Goal: Task Accomplishment & Management: Manage account settings

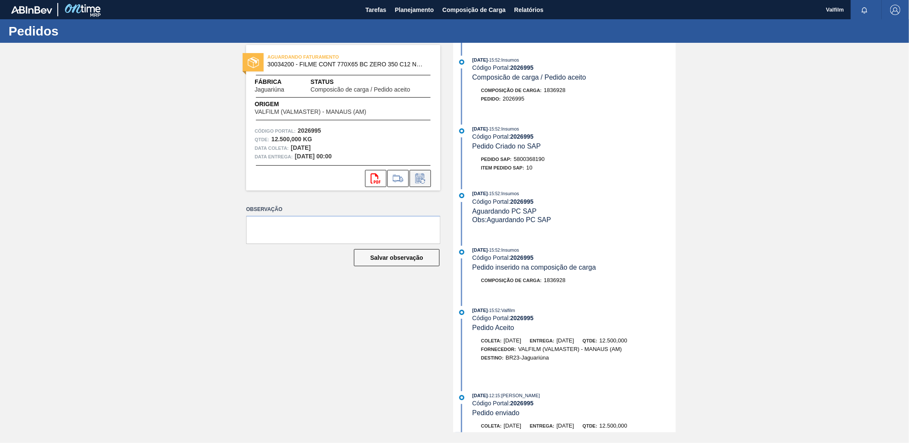
click at [420, 178] on icon at bounding box center [419, 179] width 6 height 5
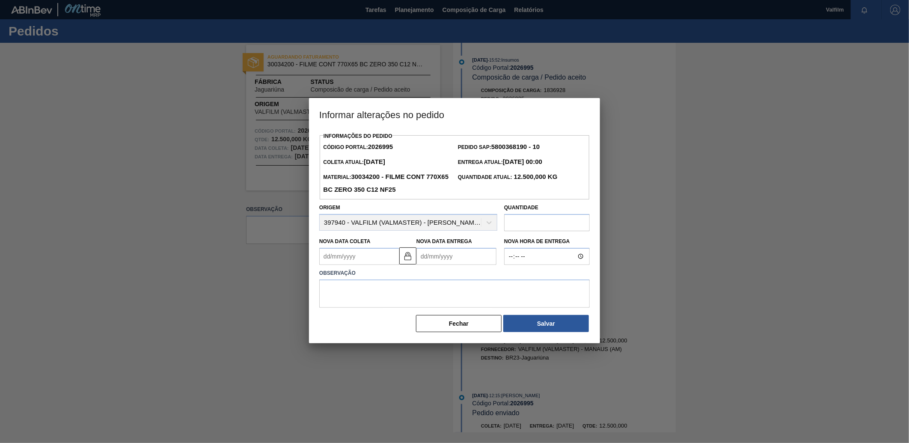
drag, startPoint x: 406, startPoint y: 262, endPoint x: 394, endPoint y: 263, distance: 12.9
click at [406, 261] on img at bounding box center [408, 256] width 10 height 10
click at [379, 263] on Coleta2026995 "Nova Data Coleta" at bounding box center [359, 256] width 80 height 17
drag, startPoint x: 396, startPoint y: 331, endPoint x: 400, endPoint y: 327, distance: 5.2
click at [396, 331] on div "17" at bounding box center [399, 332] width 12 height 12
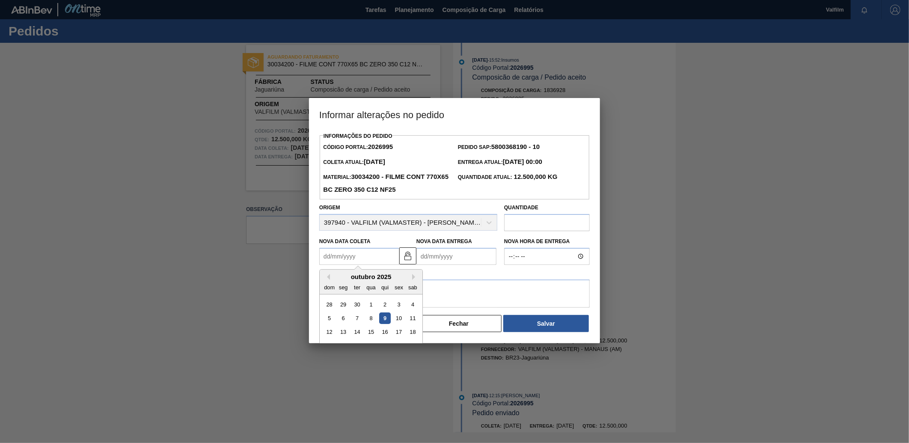
type Coleta2026995 "17/10/2025"
click at [439, 263] on Entrega2026995 "Nova Data Entrega" at bounding box center [456, 256] width 80 height 17
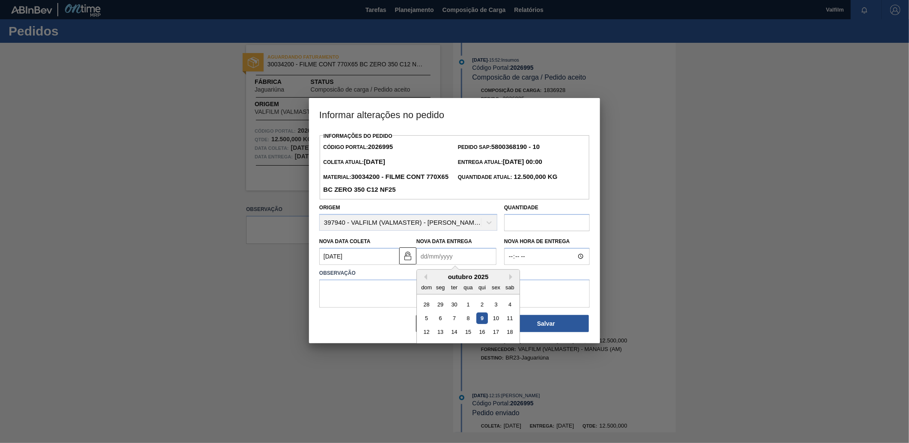
click at [506, 280] on div "outubro 2025" at bounding box center [468, 276] width 103 height 7
click at [509, 279] on button "Next Month" at bounding box center [512, 277] width 6 height 6
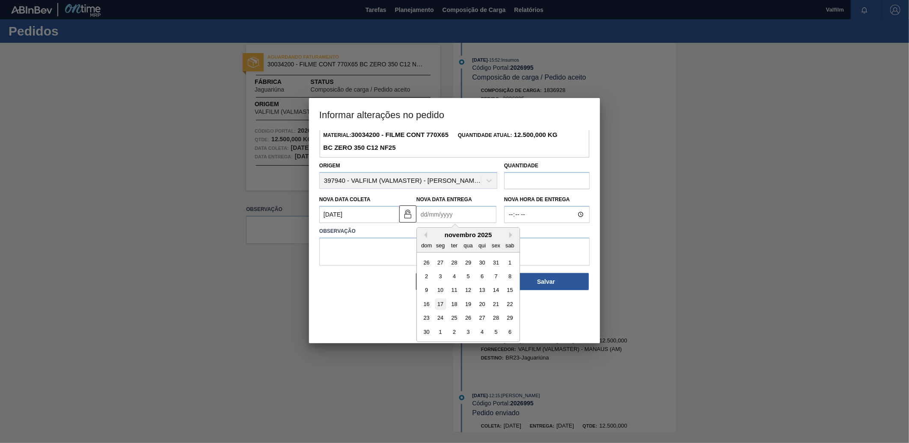
click at [439, 305] on div "17" at bounding box center [441, 304] width 12 height 12
type Entrega2026995 "17/11/2025"
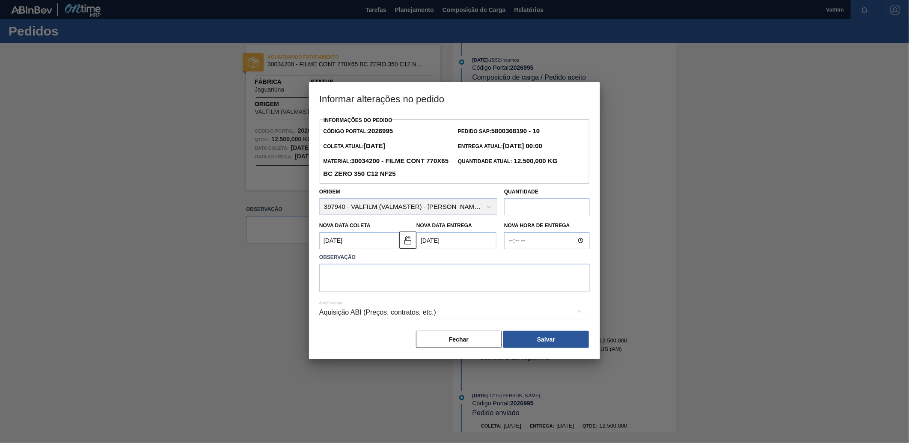
scroll to position [0, 0]
click at [442, 268] on textarea at bounding box center [454, 278] width 270 height 28
type textarea "AJUSTE DE DATA / MANUTENÇÃO PREVENTIVA MAQUINA"
click at [425, 311] on div "Aquisição ABI (Preços, contratos, etc.)" at bounding box center [454, 312] width 270 height 24
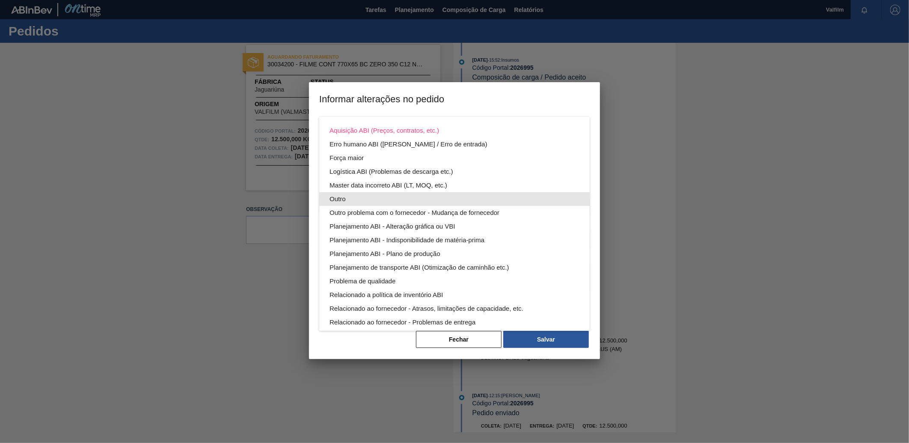
click at [362, 195] on div "Outro" at bounding box center [454, 199] width 250 height 14
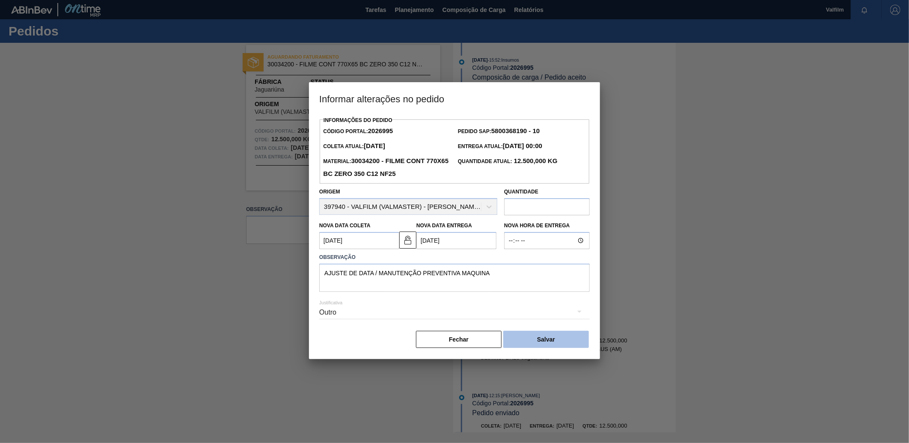
click at [555, 341] on button "Salvar" at bounding box center [546, 339] width 86 height 17
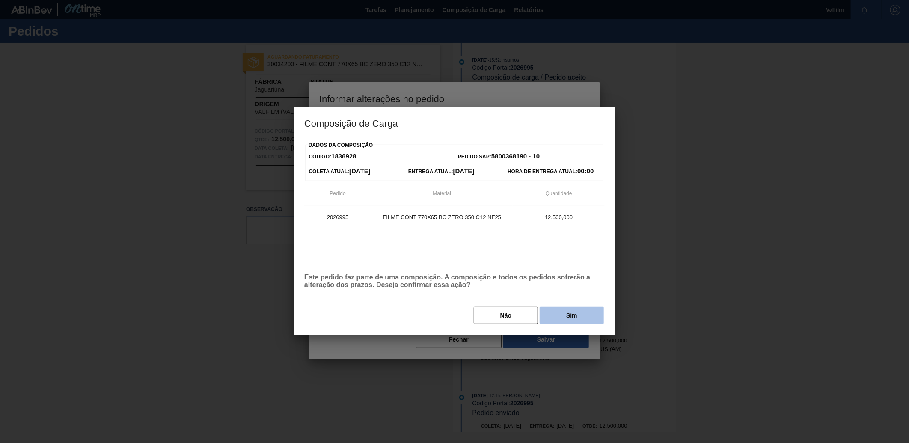
click at [563, 311] on button "Sim" at bounding box center [571, 315] width 64 height 17
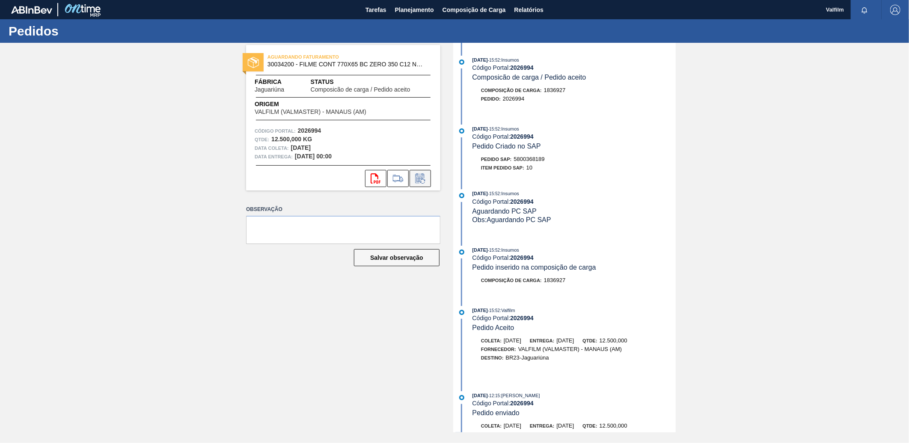
click at [419, 180] on icon at bounding box center [420, 178] width 14 height 10
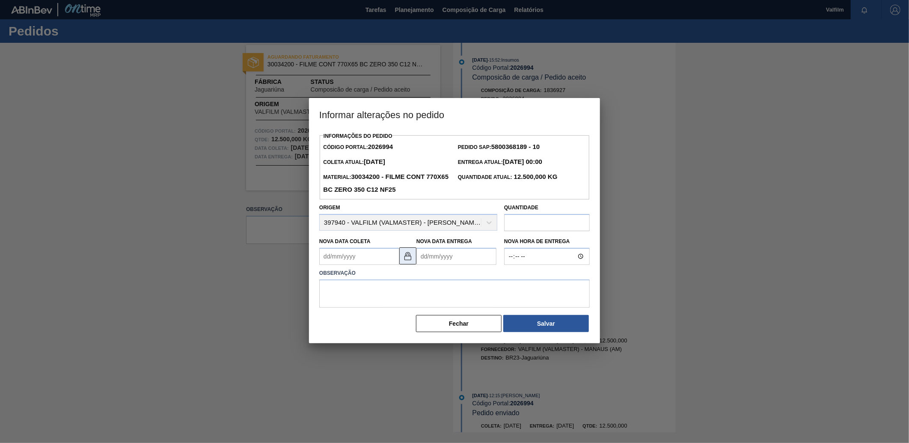
click at [407, 259] on img at bounding box center [408, 256] width 10 height 10
click at [383, 260] on Coleta2026994 "Nova Data Coleta" at bounding box center [359, 256] width 80 height 17
click at [397, 334] on div "17" at bounding box center [399, 332] width 12 height 12
type Coleta2026994 "17/10/2025"
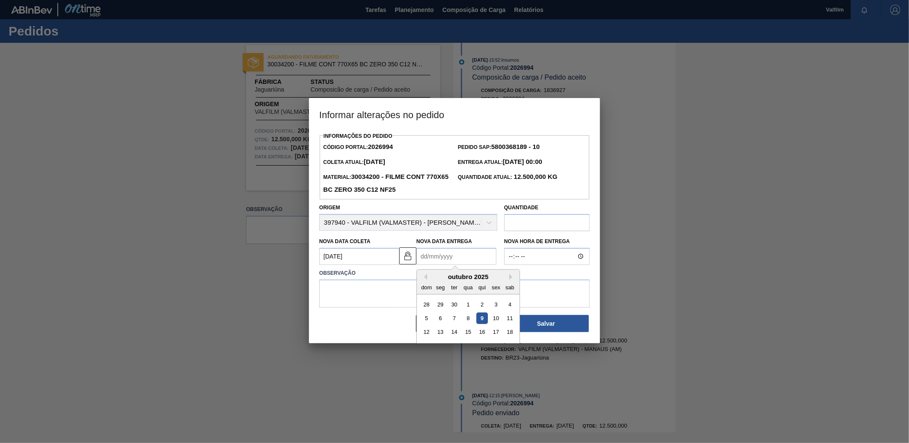
drag, startPoint x: 451, startPoint y: 252, endPoint x: 459, endPoint y: 269, distance: 18.2
click at [452, 252] on Entrega2026994 "Nova Data Entrega" at bounding box center [456, 256] width 80 height 17
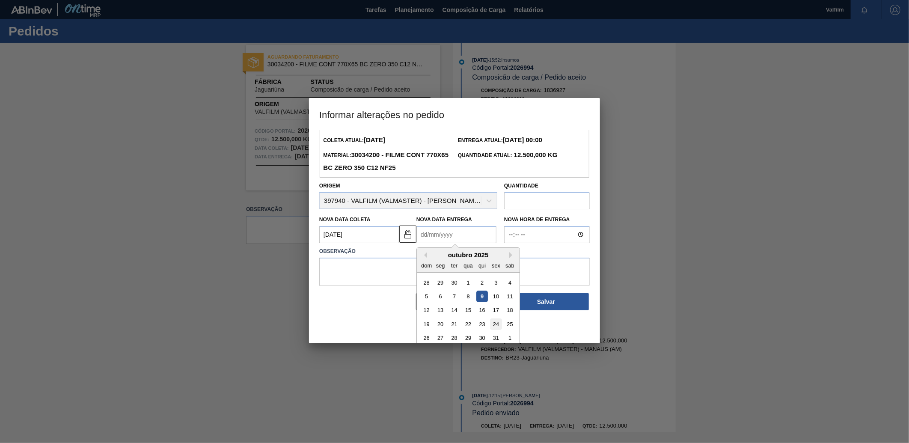
scroll to position [28, 0]
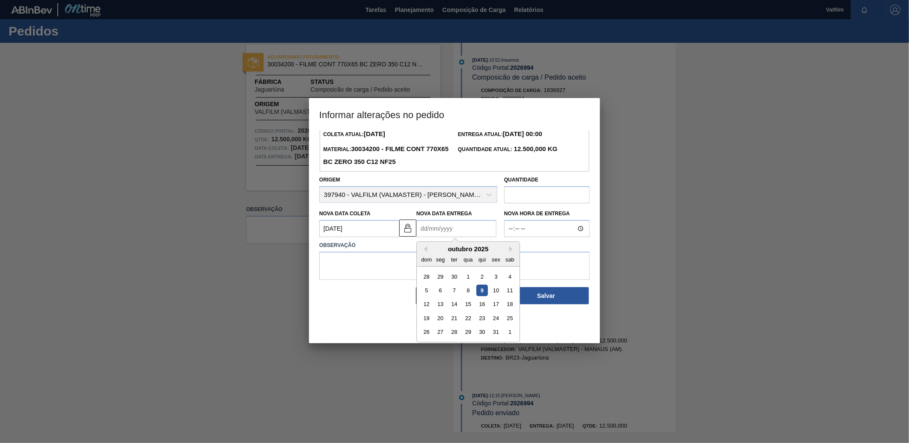
click at [510, 255] on div "dom seg ter qua qui sex sab" at bounding box center [468, 259] width 103 height 14
click at [510, 251] on button "Next Month" at bounding box center [512, 249] width 6 height 6
click at [442, 320] on div "17" at bounding box center [441, 318] width 12 height 12
type Entrega2026994 "17/11/2025"
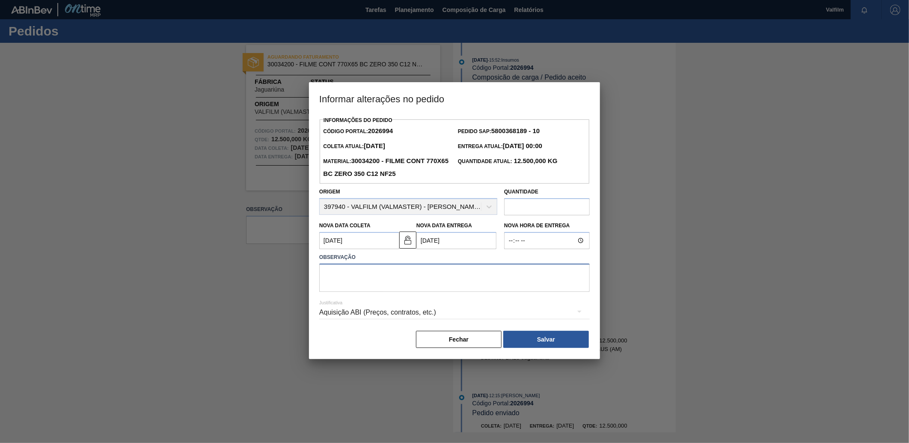
click at [427, 281] on textarea at bounding box center [454, 278] width 270 height 28
type textarea "AJUSTE DE DATA / MANUTENÇÃO PREVENTIVA MAQUINA"
click at [407, 316] on div "Aquisição ABI (Preços, contratos, etc.)" at bounding box center [454, 312] width 270 height 24
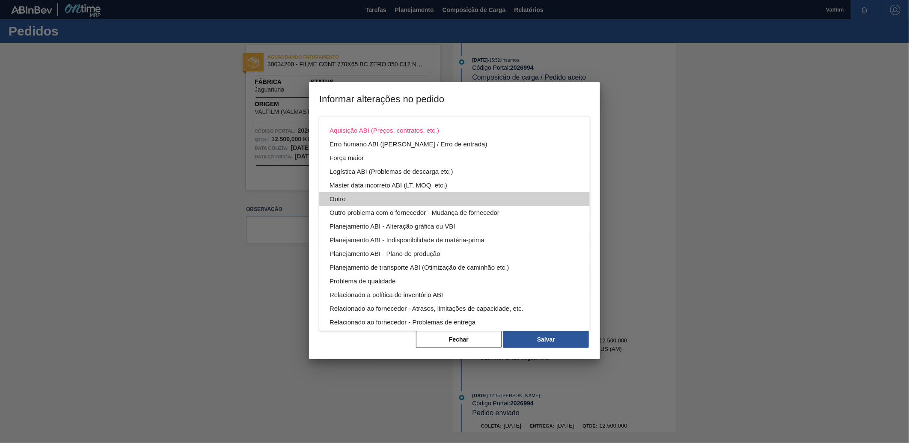
drag, startPoint x: 358, startPoint y: 195, endPoint x: 366, endPoint y: 202, distance: 10.4
click at [358, 194] on div "Outro" at bounding box center [454, 199] width 250 height 14
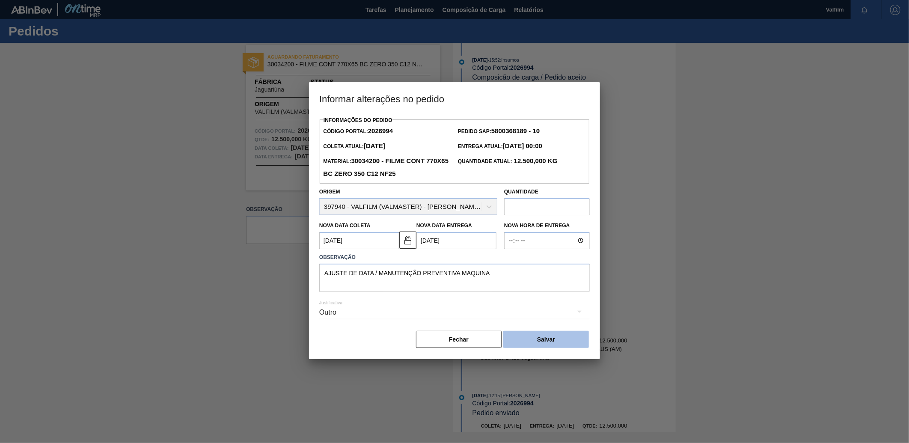
click at [543, 347] on button "Salvar" at bounding box center [546, 339] width 86 height 17
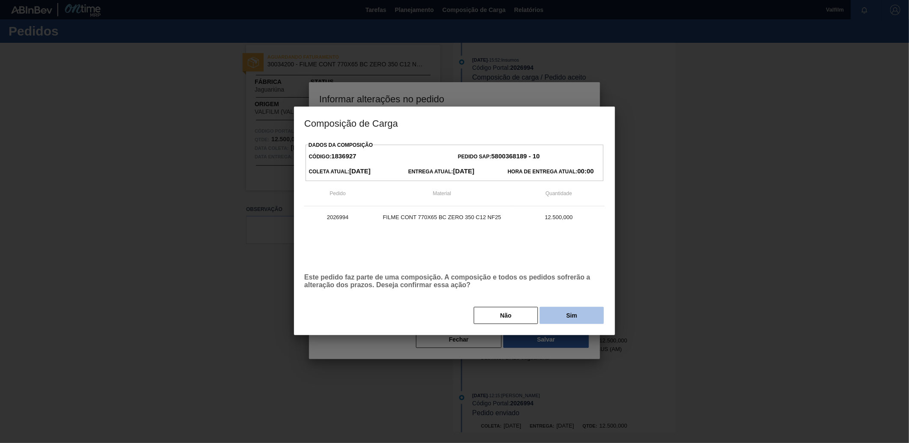
click at [555, 308] on button "Sim" at bounding box center [571, 315] width 64 height 17
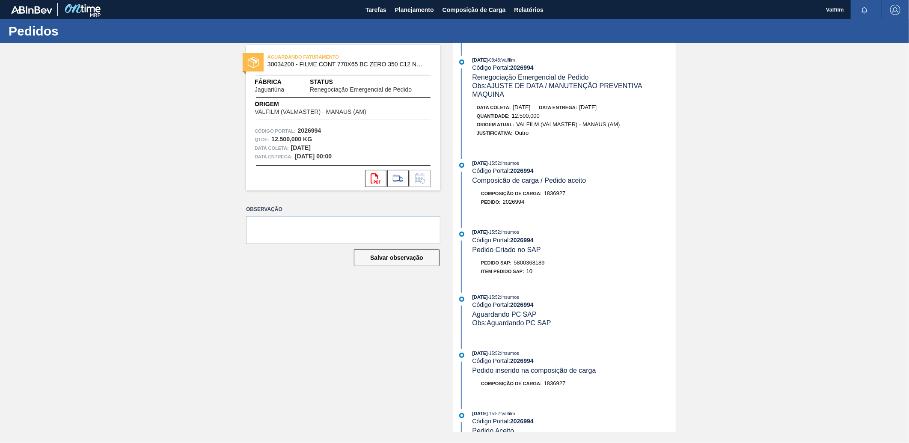
click at [803, 130] on div "AGUARDANDO FATURAMENTO 30034200 - FILME CONT 770X65 BC ZERO 350 C12 NF25 Fábric…" at bounding box center [454, 237] width 909 height 389
click at [374, 10] on span "Tarefas" at bounding box center [375, 10] width 21 height 10
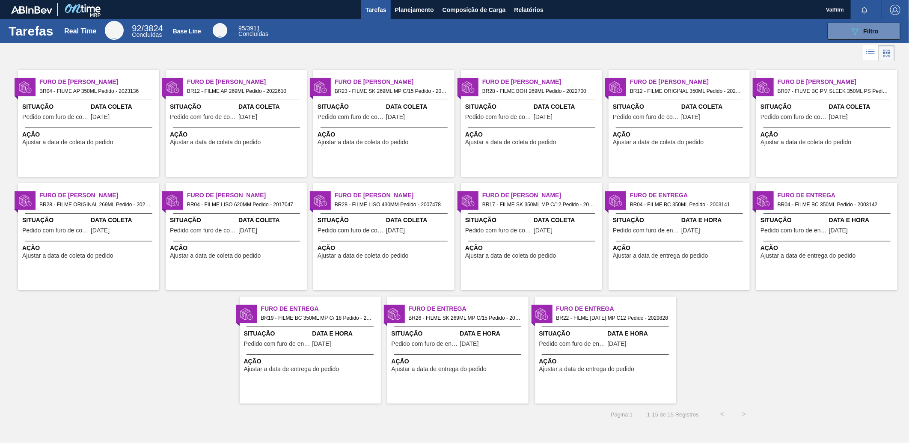
click at [234, 105] on span "Situação" at bounding box center [203, 106] width 66 height 9
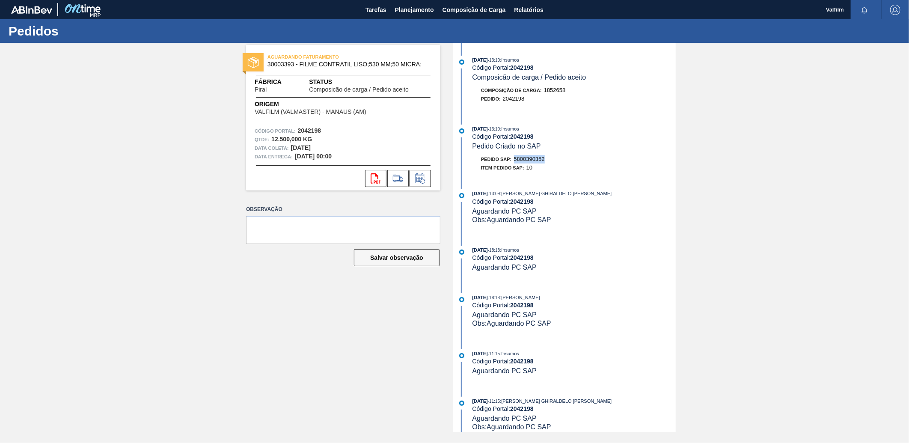
drag, startPoint x: 548, startPoint y: 159, endPoint x: 516, endPoint y: 162, distance: 32.6
click at [516, 162] on div "Pedido SAP: 5800390352" at bounding box center [573, 159] width 203 height 9
copy span "5800390352"
click at [424, 178] on icon at bounding box center [420, 178] width 14 height 10
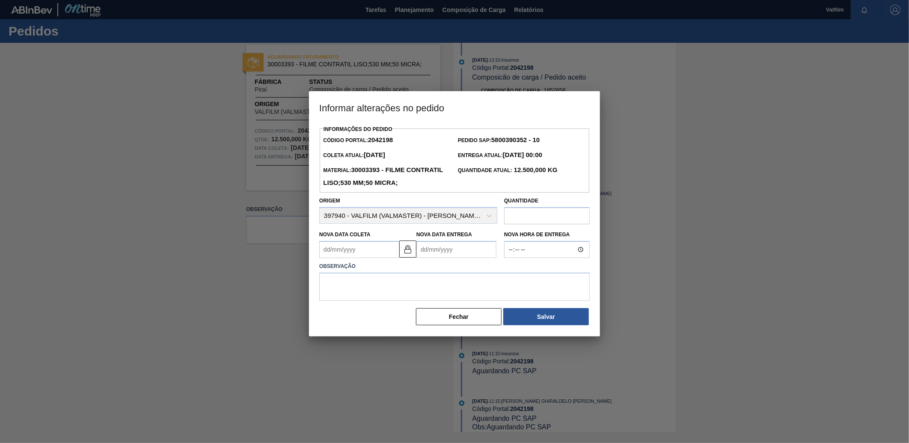
click at [395, 258] on Coleta2042198 "Nova Data Coleta" at bounding box center [359, 249] width 80 height 17
click at [404, 254] on img at bounding box center [408, 249] width 10 height 10
click at [383, 258] on Coleta2042198 "Nova Data Coleta" at bounding box center [359, 249] width 80 height 17
click at [414, 273] on button "Next Month" at bounding box center [415, 270] width 6 height 6
click at [342, 317] on div "3" at bounding box center [344, 311] width 12 height 12
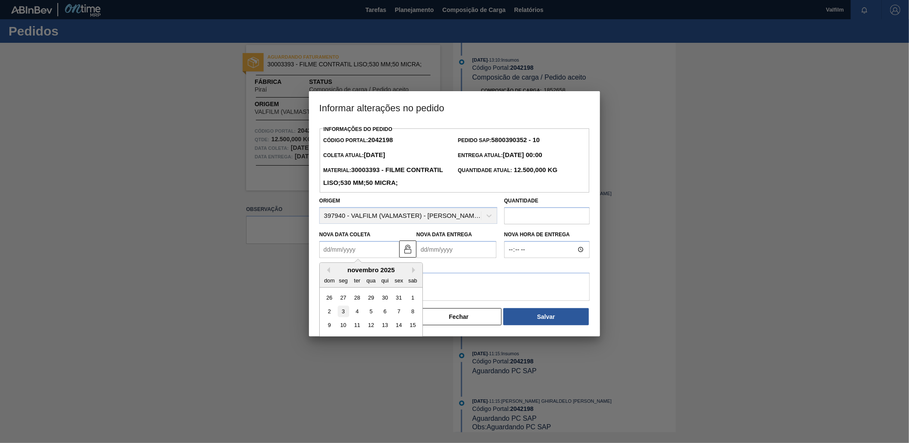
type Coleta2042198 "[DATE]"
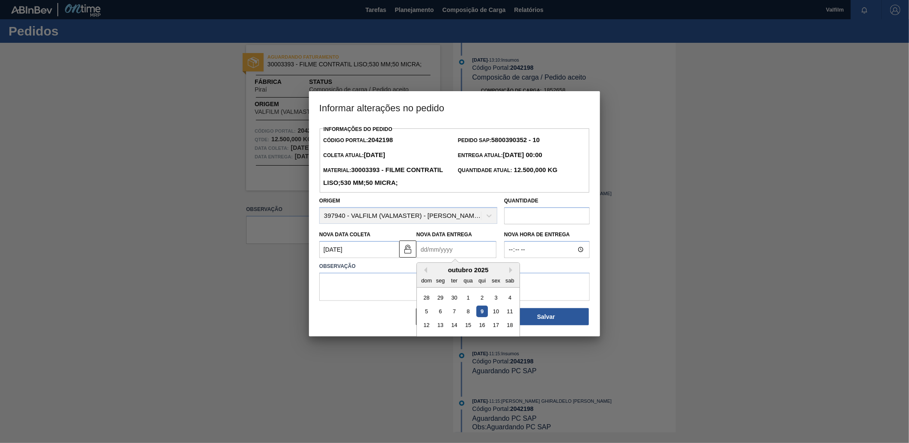
click at [454, 258] on Entrega2042198 "Nova Data Entrega" at bounding box center [456, 249] width 80 height 17
click at [510, 273] on button "Next Month" at bounding box center [512, 270] width 6 height 6
click at [476, 303] on div "4" at bounding box center [482, 298] width 12 height 12
type Entrega2042198 "04/12/2025"
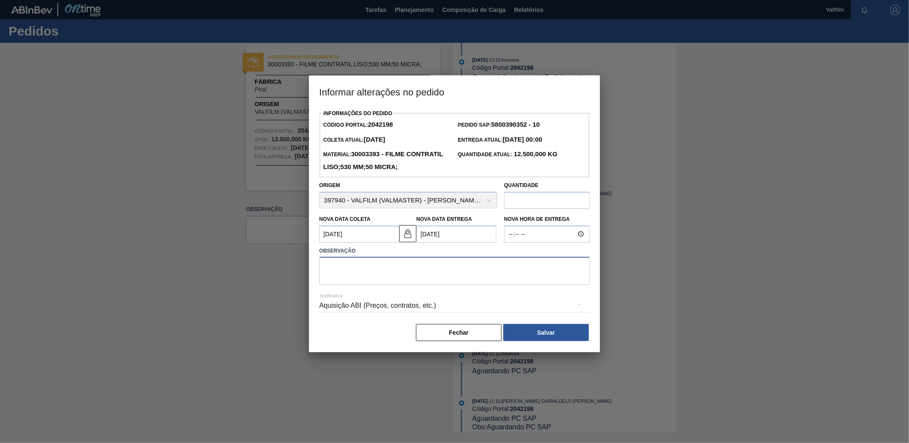
click at [451, 285] on textarea at bounding box center [454, 271] width 270 height 28
type textarea "Ajuste de datas"
click at [456, 317] on div "Aquisição ABI (Preços, contratos, etc.)" at bounding box center [454, 305] width 270 height 24
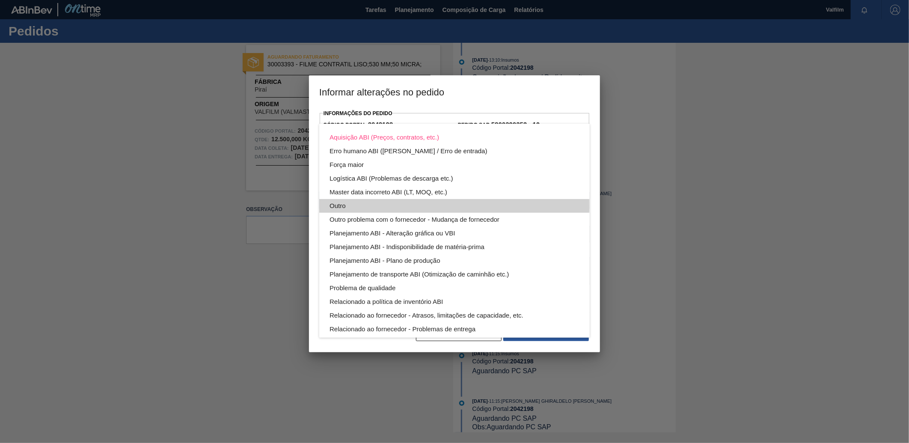
drag, startPoint x: 338, startPoint y: 208, endPoint x: 395, endPoint y: 230, distance: 61.1
click at [339, 208] on div "Outro" at bounding box center [454, 206] width 250 height 14
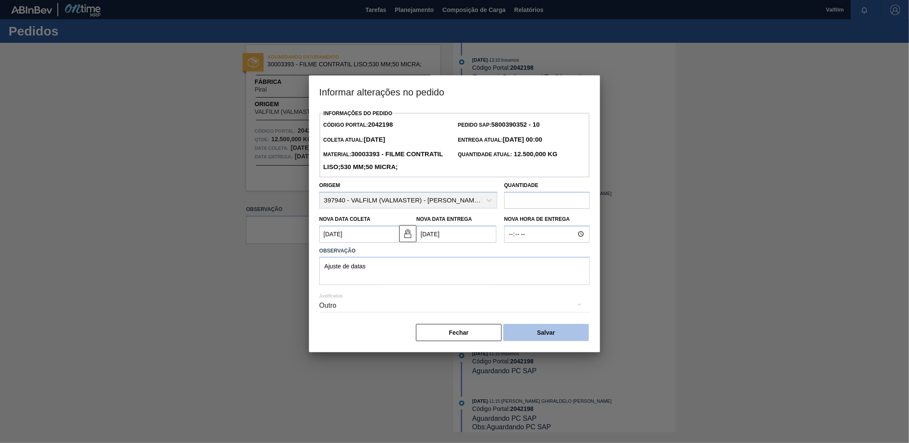
click at [533, 341] on button "Salvar" at bounding box center [546, 332] width 86 height 17
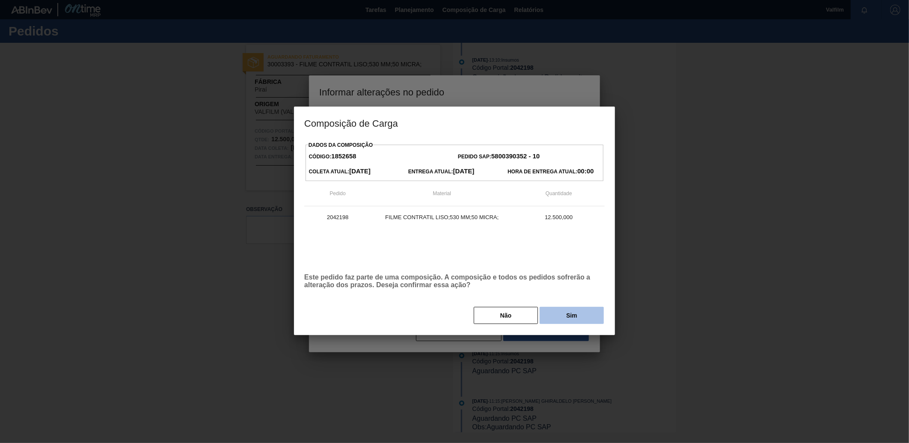
click at [568, 317] on button "Sim" at bounding box center [571, 315] width 64 height 17
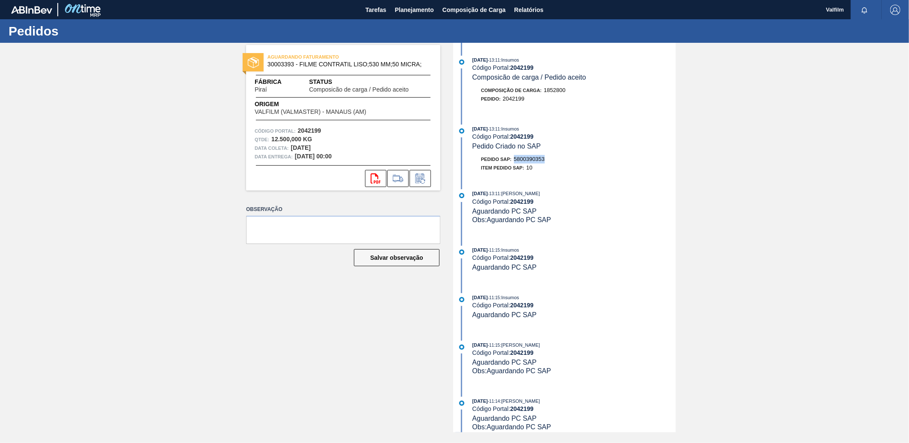
drag, startPoint x: 549, startPoint y: 160, endPoint x: 515, endPoint y: 161, distance: 34.2
click at [515, 161] on div "Pedido SAP: 5800390353" at bounding box center [573, 159] width 203 height 9
copy span "5800390353"
click at [739, 138] on div "AGUARDANDO FATURAMENTO 30003393 - FILME CONTRATIL LISO;530 MM;50 MICRA; Fábrica…" at bounding box center [454, 237] width 909 height 389
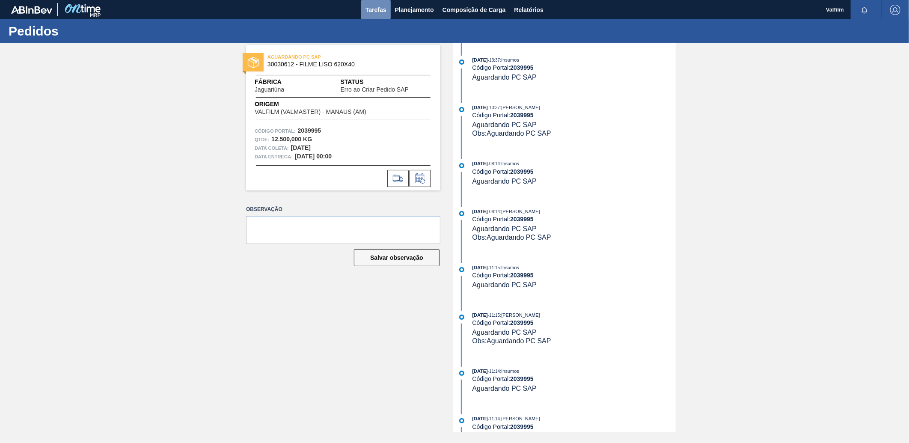
click at [367, 12] on span "Tarefas" at bounding box center [375, 10] width 21 height 10
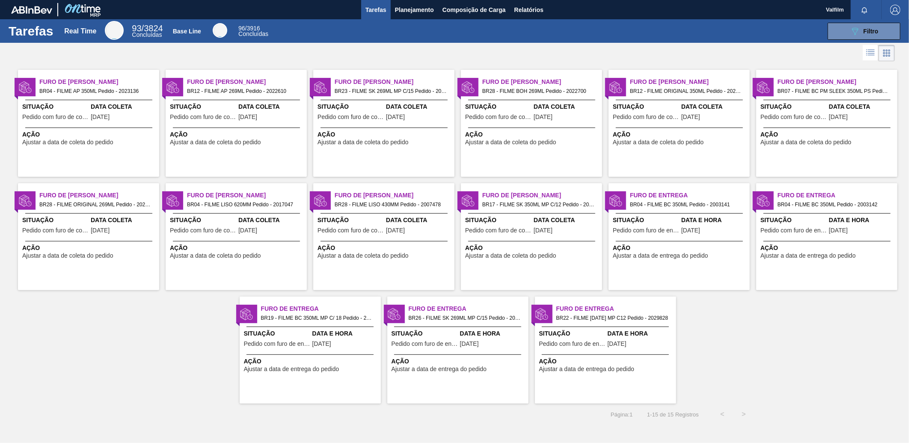
click at [108, 122] on div "Data Coleta 04/10/2025" at bounding box center [124, 112] width 66 height 21
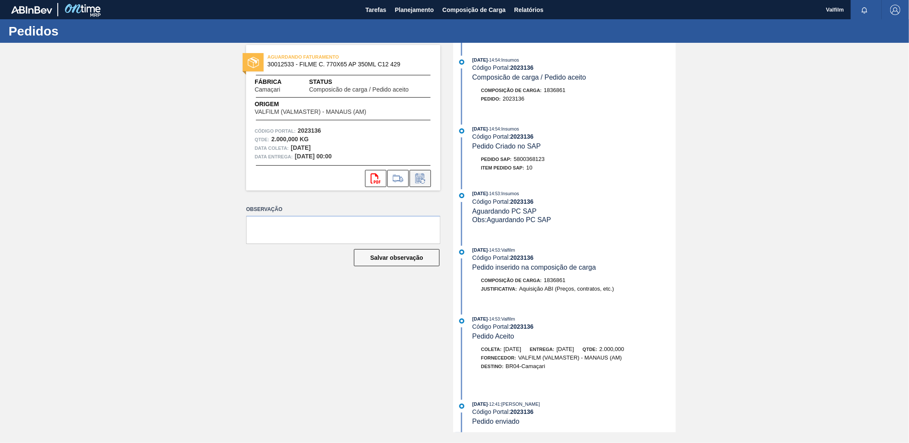
click at [427, 184] on button at bounding box center [419, 178] width 21 height 17
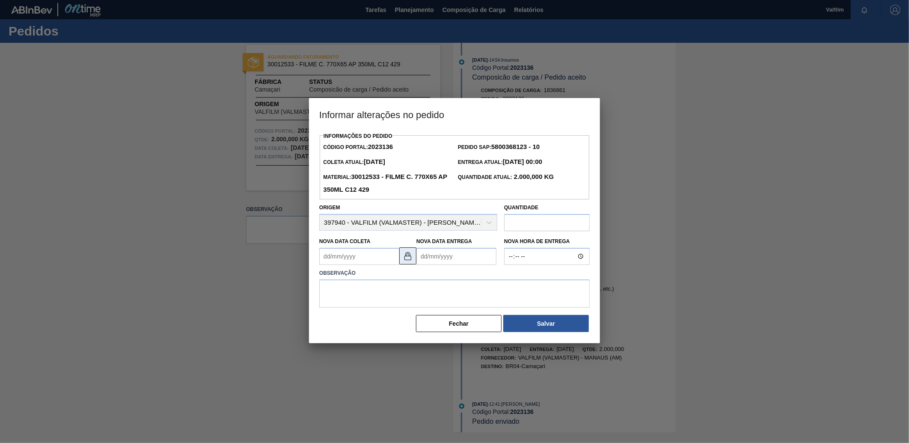
click at [409, 256] on img at bounding box center [408, 256] width 10 height 10
click at [384, 264] on Coleta2023136 "Nova Data Coleta" at bounding box center [359, 256] width 80 height 17
click at [394, 324] on div "10" at bounding box center [399, 318] width 12 height 12
type Coleta2023136 "[DATE]"
click at [459, 257] on Entrega2023136 "Nova Data Entrega" at bounding box center [456, 256] width 80 height 17
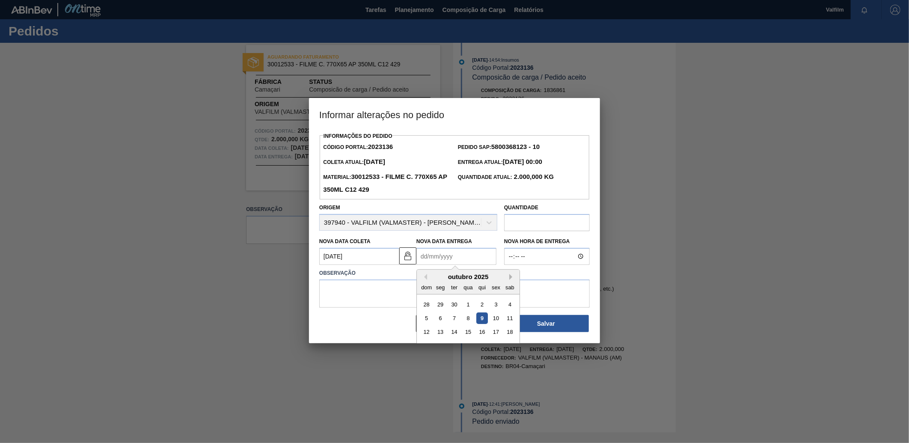
click at [510, 280] on button "Next Month" at bounding box center [512, 277] width 6 height 6
click at [426, 277] on div "dezembro 2025" at bounding box center [468, 276] width 103 height 7
click at [418, 276] on div "dezembro 2025" at bounding box center [468, 276] width 103 height 7
click at [426, 279] on button "Previous Month" at bounding box center [424, 277] width 6 height 6
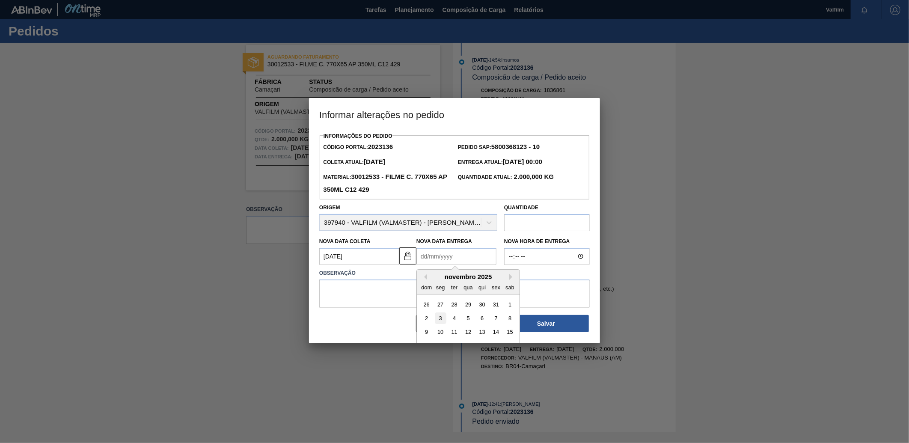
click at [441, 319] on div "3" at bounding box center [441, 318] width 12 height 12
type Entrega2023136 "[DATE]"
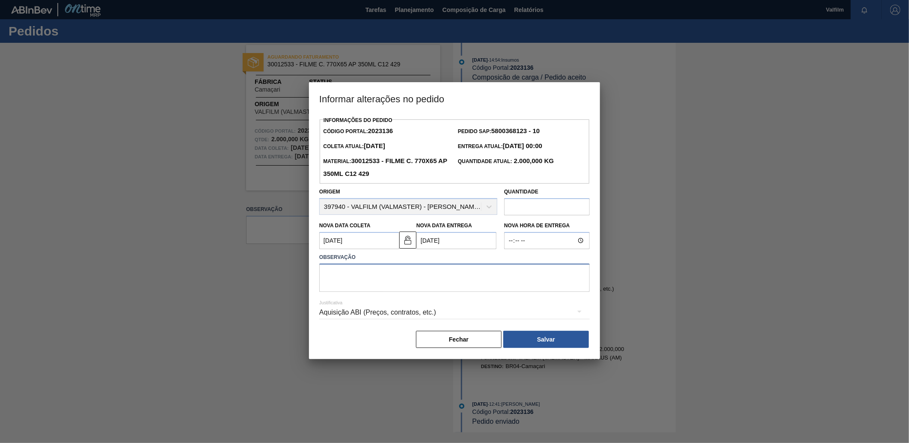
click at [448, 285] on textarea at bounding box center [454, 278] width 270 height 28
type textarea "Ajuste dt faturamento"
click at [411, 317] on div "Aquisição ABI (Preços, contratos, etc.)" at bounding box center [454, 312] width 270 height 24
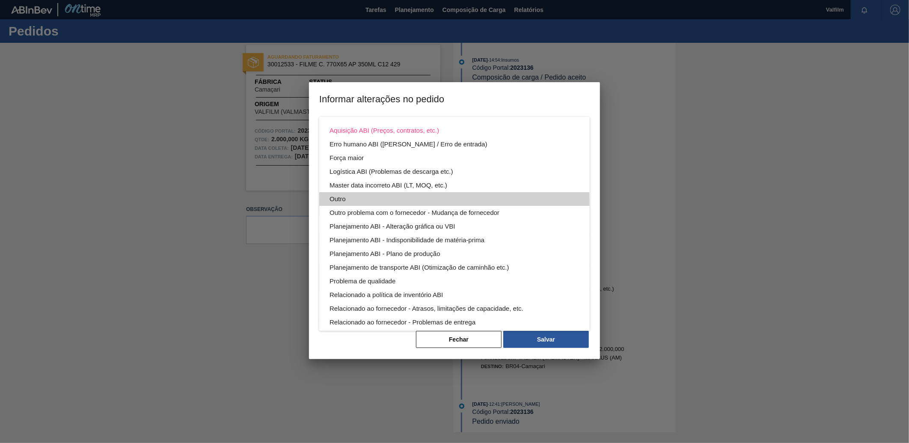
click at [339, 196] on div "Outro" at bounding box center [454, 199] width 250 height 14
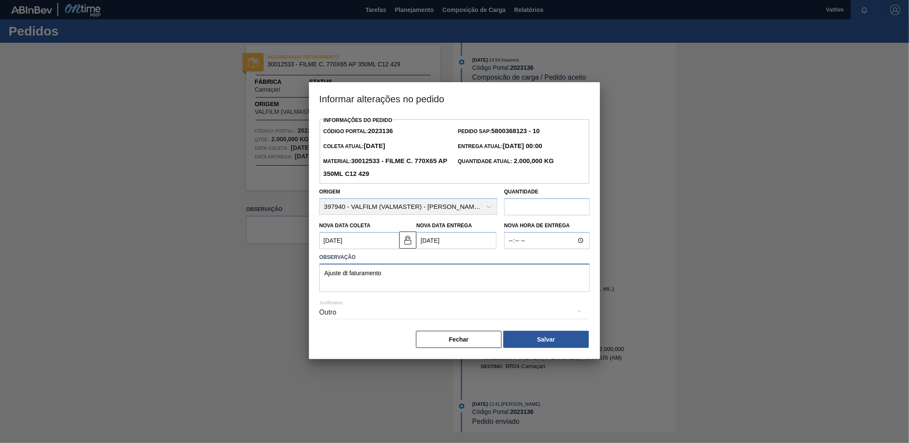
click at [445, 288] on textarea "Ajuste dt faturamento" at bounding box center [454, 278] width 270 height 28
click at [560, 343] on button "Salvar" at bounding box center [546, 339] width 86 height 17
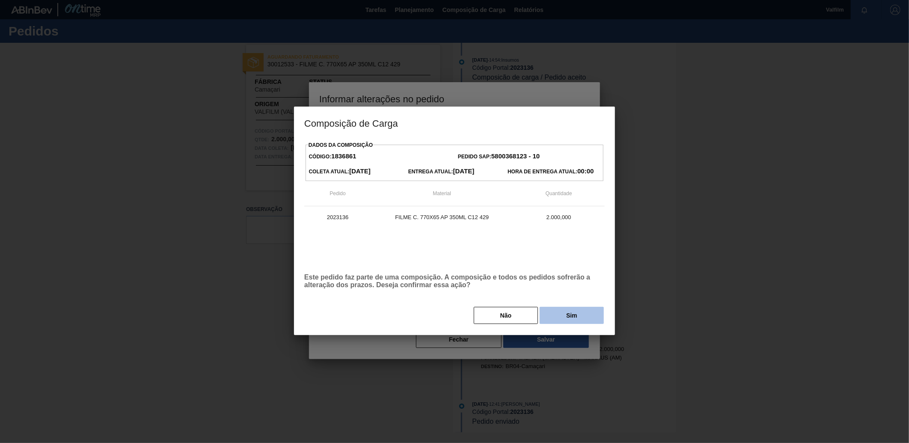
click at [562, 317] on button "Sim" at bounding box center [571, 315] width 64 height 17
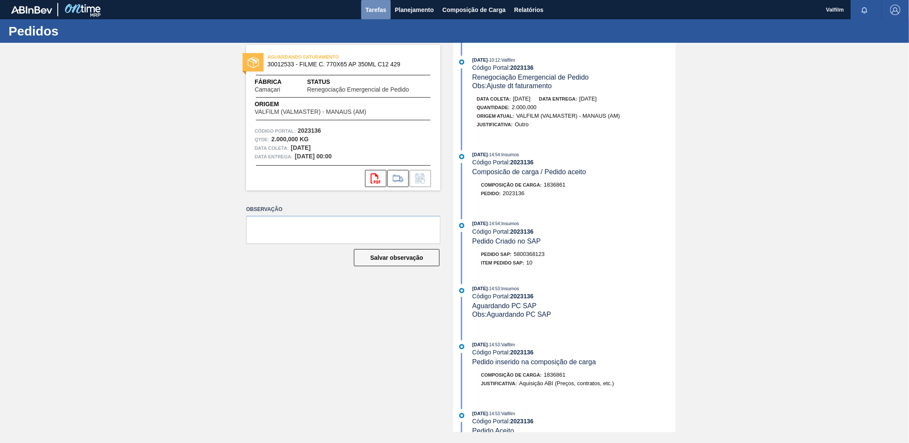
click at [382, 11] on span "Tarefas" at bounding box center [375, 10] width 21 height 10
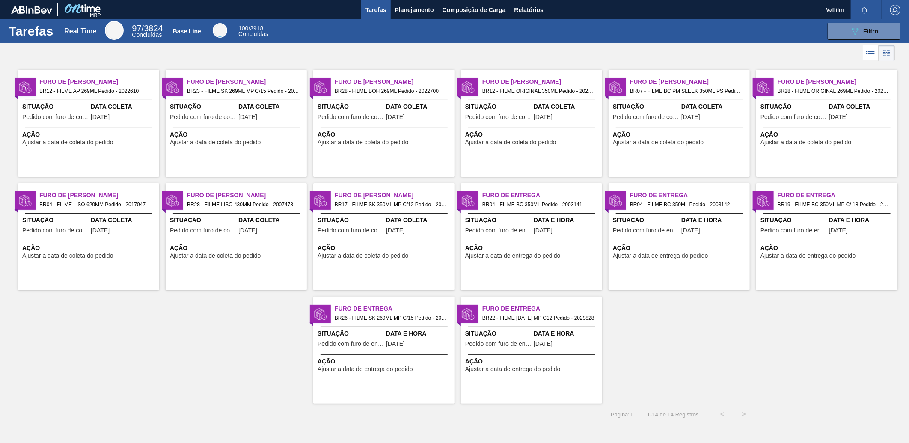
click at [122, 109] on span "Data Coleta" at bounding box center [124, 106] width 66 height 9
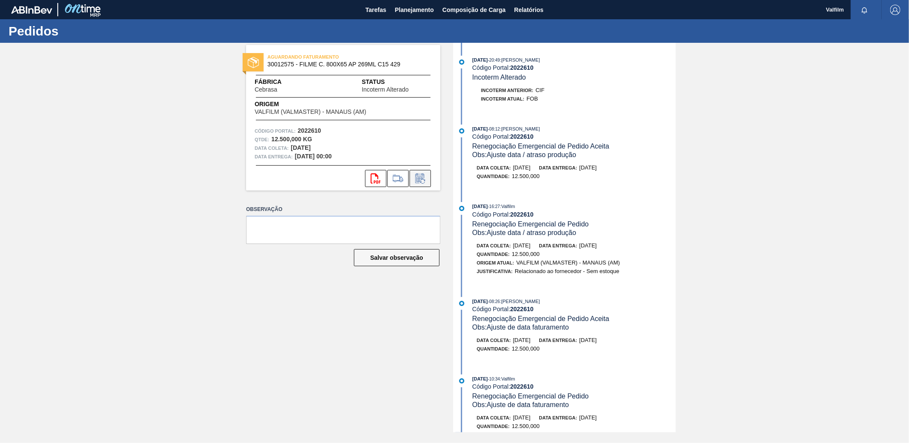
click at [423, 181] on icon at bounding box center [420, 178] width 14 height 10
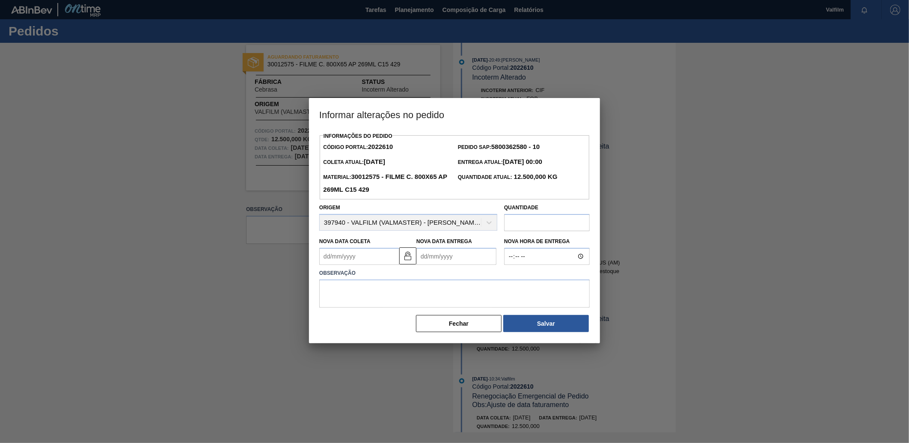
click at [287, 257] on div at bounding box center [454, 221] width 909 height 443
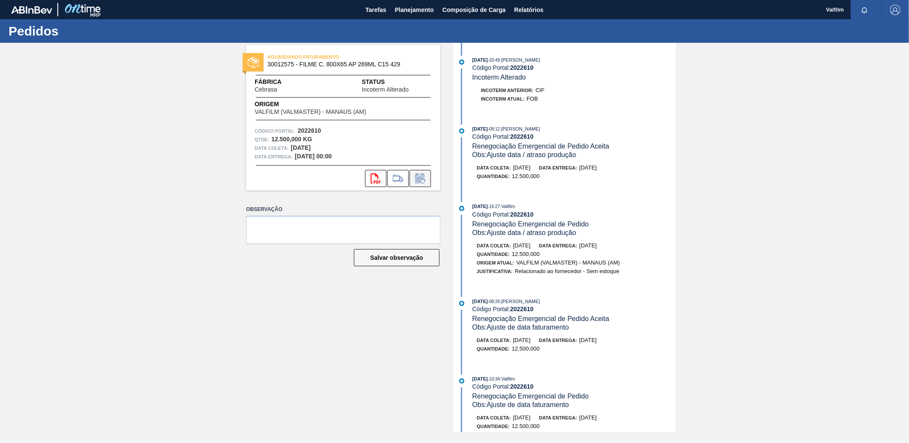
click at [428, 179] on button at bounding box center [419, 178] width 21 height 17
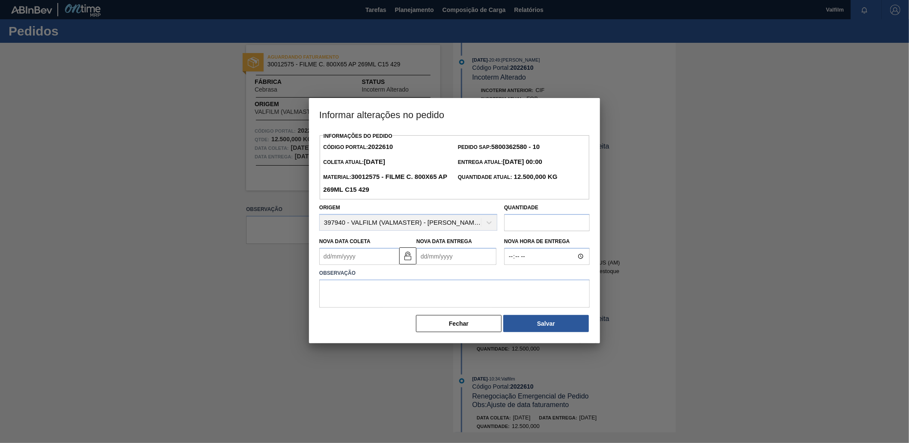
click at [378, 263] on Coleta2022610 "Nova Data Coleta" at bounding box center [359, 256] width 80 height 17
click at [398, 315] on div "10" at bounding box center [399, 318] width 12 height 12
type Coleta2022610 "[DATE]"
click at [472, 263] on Entrega2022610 "Nova Data Entrega" at bounding box center [456, 256] width 80 height 17
click at [511, 279] on button "Next Month" at bounding box center [512, 277] width 6 height 6
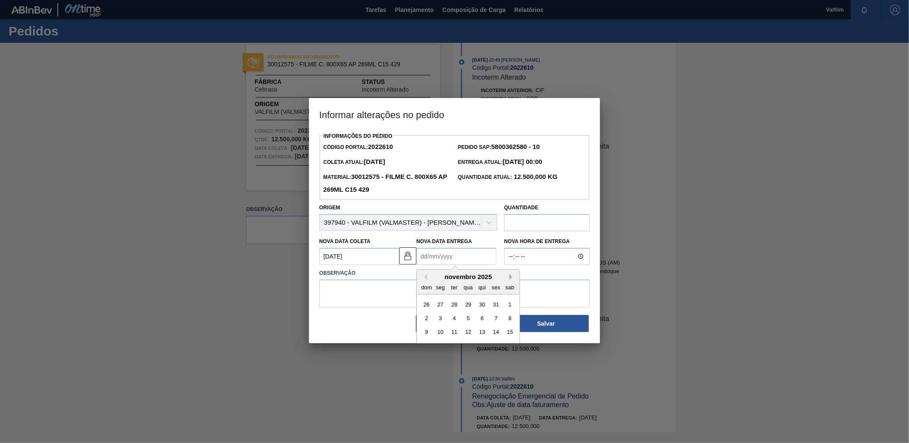
click at [511, 279] on button "Next Month" at bounding box center [512, 277] width 6 height 6
click at [424, 280] on button "Previous Month" at bounding box center [424, 277] width 6 height 6
click at [442, 317] on div "3" at bounding box center [441, 318] width 12 height 12
type Entrega2022610 "[DATE]"
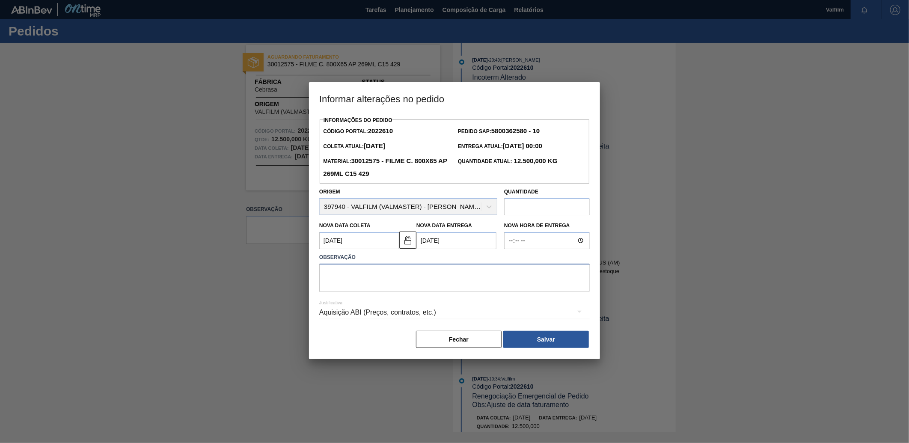
click at [461, 273] on textarea at bounding box center [454, 278] width 270 height 28
type textarea "Ajuste data coleta - aguardando ambev"
click at [436, 316] on div "Aquisição ABI (Preços, contratos, etc.)" at bounding box center [454, 312] width 270 height 24
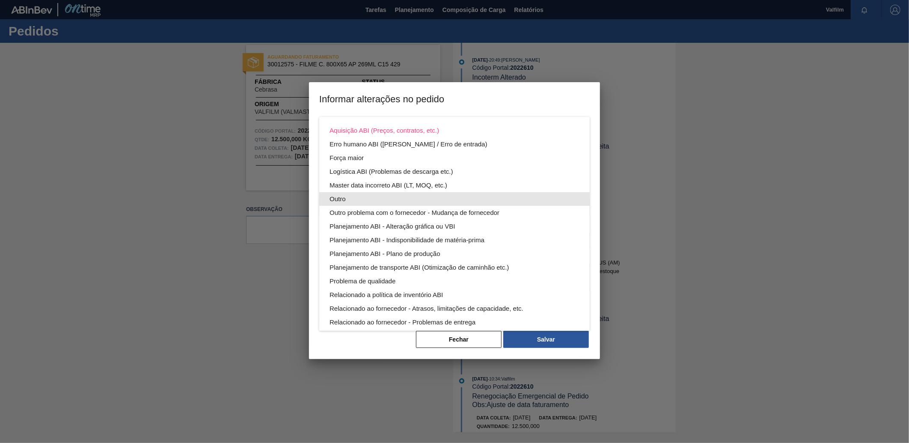
click at [366, 199] on div "Outro" at bounding box center [454, 199] width 250 height 14
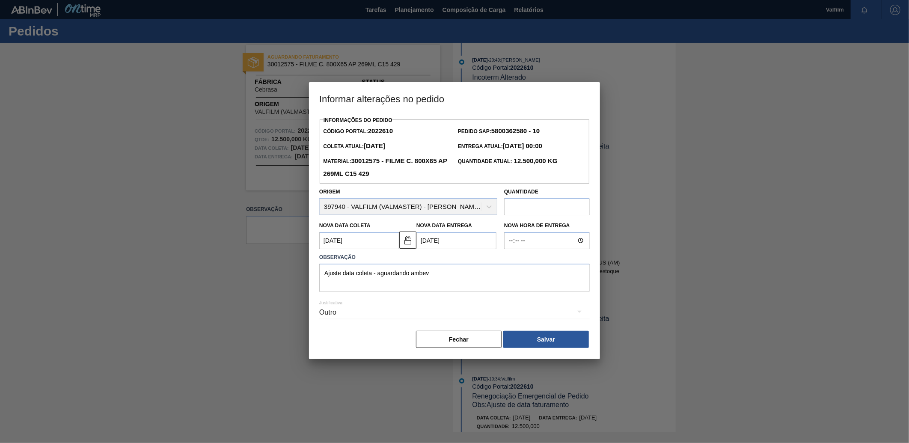
click at [549, 348] on button "Salvar" at bounding box center [546, 339] width 86 height 17
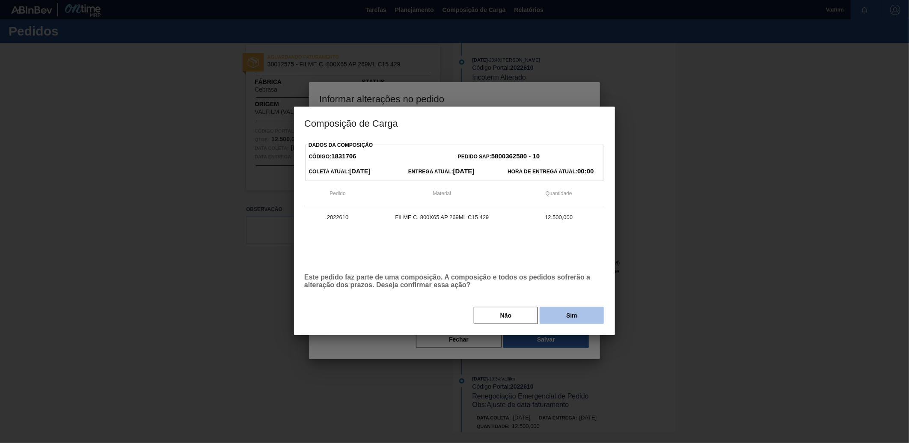
click at [555, 308] on button "Sim" at bounding box center [571, 315] width 64 height 17
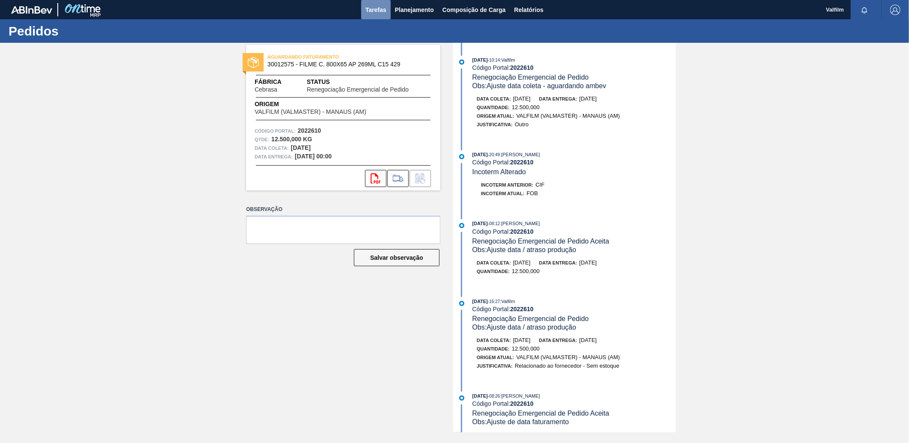
click at [382, 9] on span "Tarefas" at bounding box center [375, 10] width 21 height 10
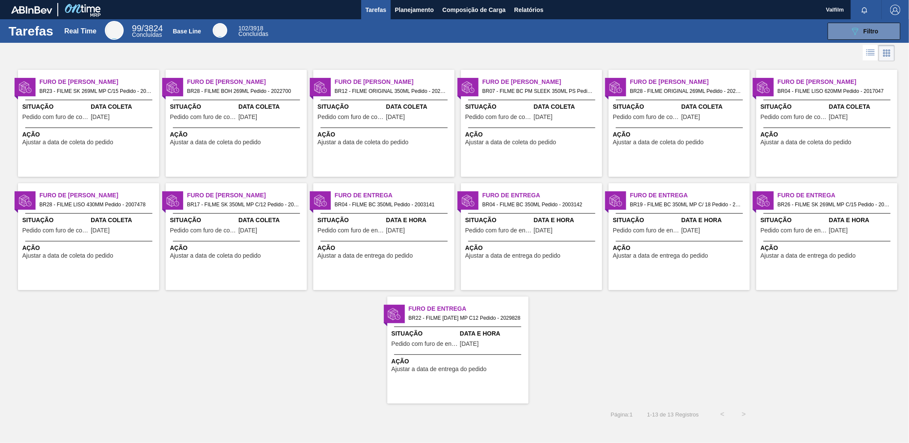
click at [119, 93] on span "BR23 - FILME SK 269ML MP C/15 Pedido - 2050443" at bounding box center [95, 90] width 113 height 9
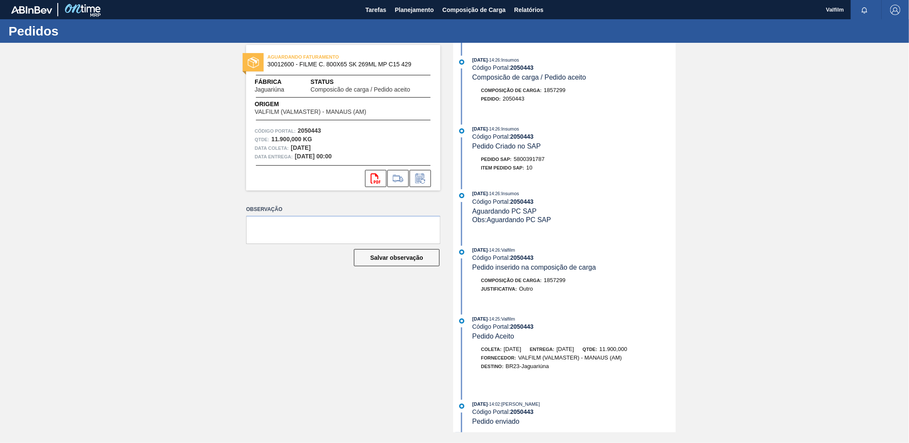
click at [759, 285] on div "AGUARDANDO FATURAMENTO 30012600 - FILME C. 800X65 SK 269ML MP C15 429 Fábrica J…" at bounding box center [454, 237] width 909 height 389
click at [419, 183] on icon at bounding box center [420, 178] width 14 height 10
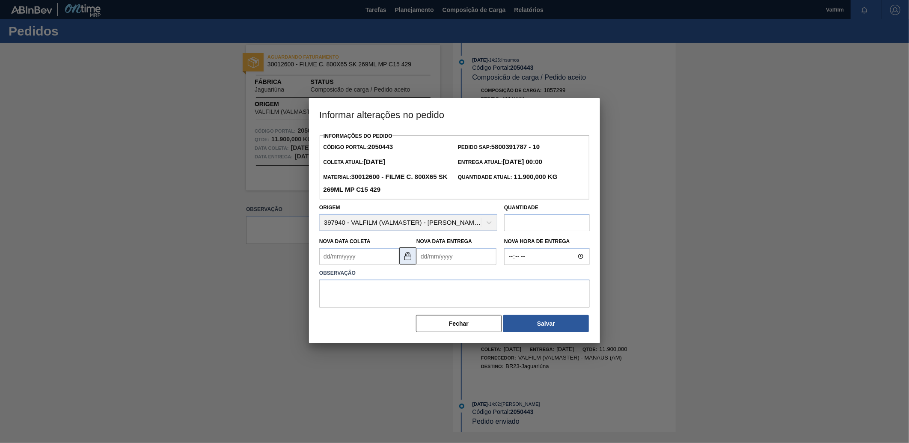
click at [405, 261] on img at bounding box center [408, 256] width 10 height 10
click at [381, 262] on Coleta2050443 "Nova Data Coleta" at bounding box center [359, 256] width 80 height 17
click at [400, 319] on div "10" at bounding box center [399, 318] width 12 height 12
type Coleta2050443 "[DATE]"
click at [456, 257] on Entrega2050443 "Nova Data Entrega" at bounding box center [456, 256] width 80 height 17
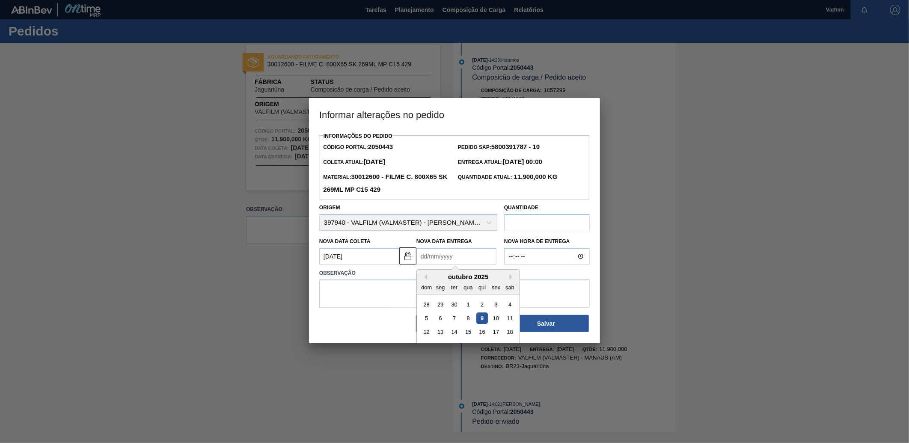
click at [508, 280] on div "outubro 2025" at bounding box center [468, 276] width 103 height 7
click at [511, 280] on button "Next Month" at bounding box center [512, 277] width 6 height 6
click at [497, 320] on div "7" at bounding box center [496, 318] width 12 height 12
type Entrega2050443 "[DATE]"
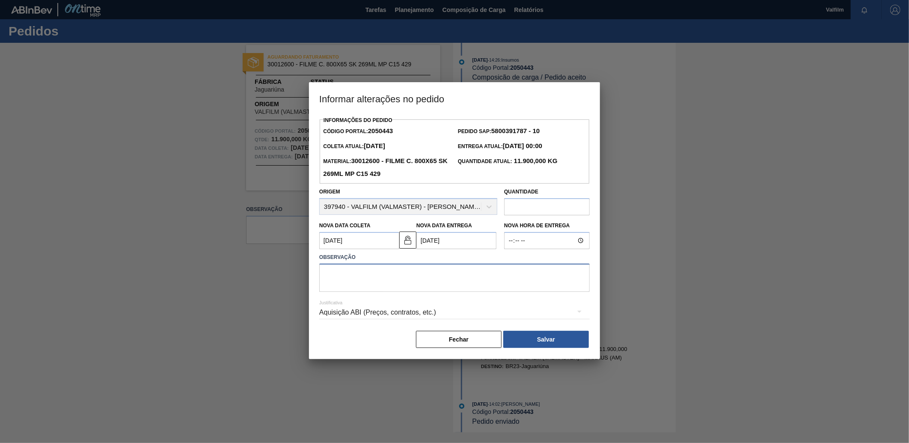
click at [509, 288] on textarea at bounding box center [454, 278] width 270 height 28
type textarea "Ajuste data faturamento"
click at [434, 313] on div "Aquisição ABI (Preços, contratos, etc.)" at bounding box center [454, 312] width 270 height 24
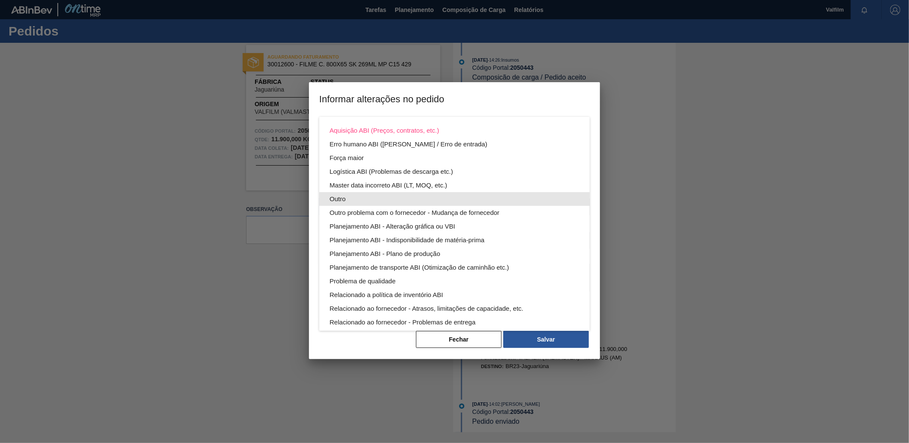
click at [381, 202] on div "Outro" at bounding box center [454, 199] width 250 height 14
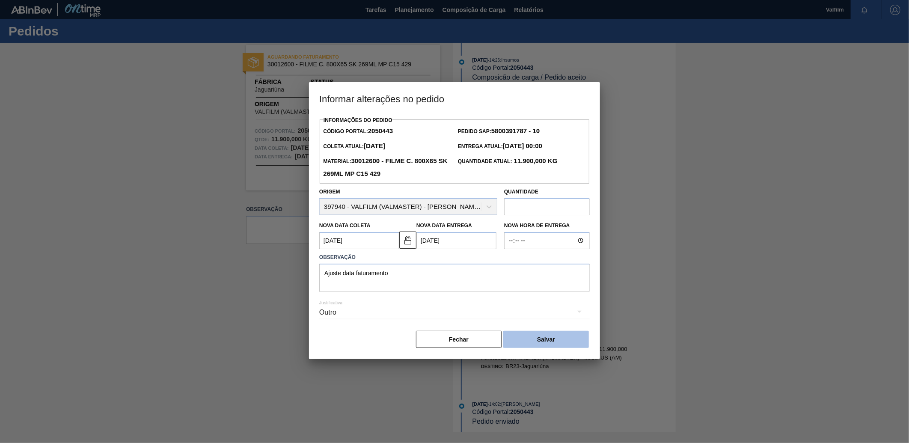
click at [559, 340] on button "Salvar" at bounding box center [546, 339] width 86 height 17
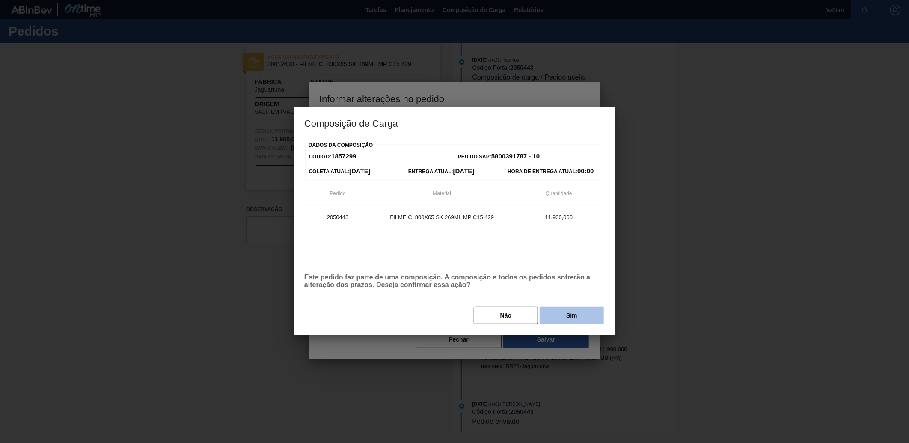
click at [590, 313] on button "Sim" at bounding box center [571, 315] width 64 height 17
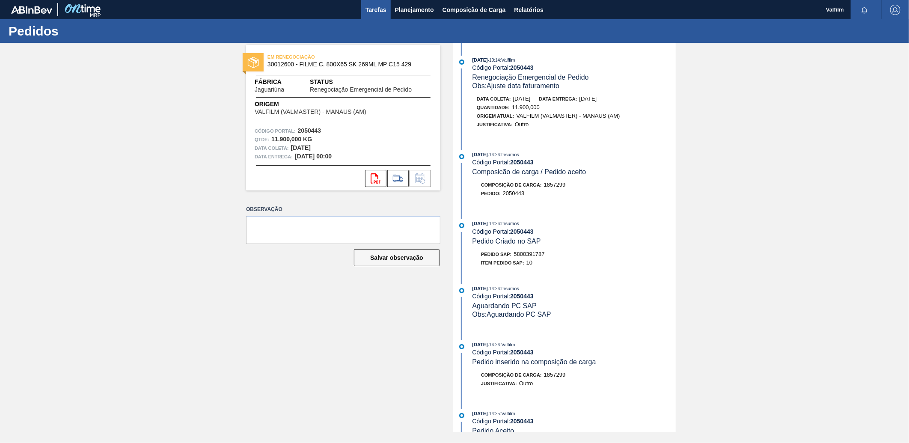
click at [370, 11] on span "Tarefas" at bounding box center [375, 10] width 21 height 10
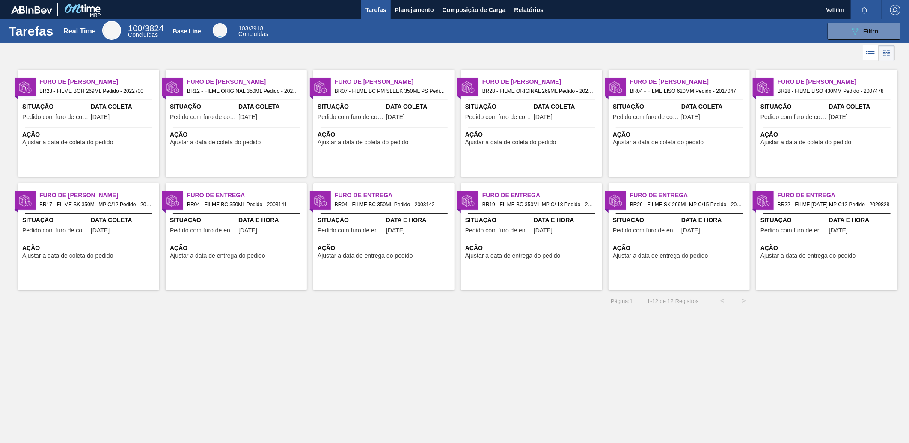
click at [121, 92] on span "BR28 - FILME BOH 269ML Pedido - 2022700" at bounding box center [95, 90] width 113 height 9
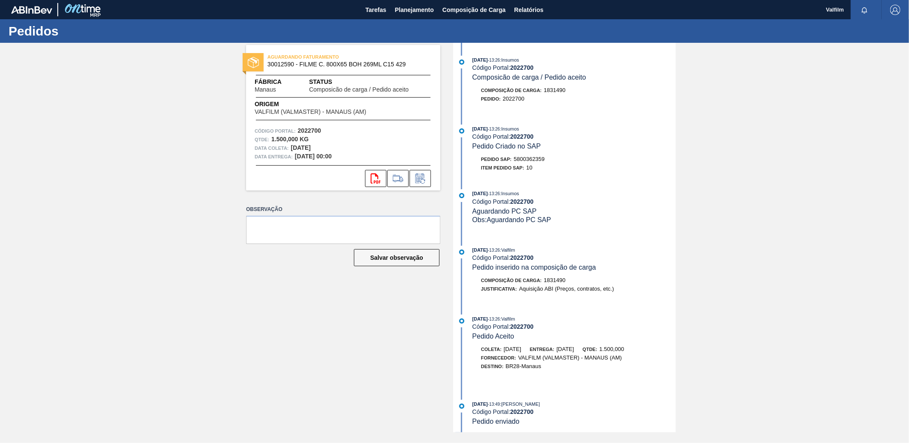
click at [327, 339] on div "AGUARDANDO FATURAMENTO 30012590 - FILME C. 800X65 BOH 269ML C15 429 Fábrica Man…" at bounding box center [336, 237] width 207 height 389
click at [425, 181] on icon at bounding box center [420, 178] width 14 height 10
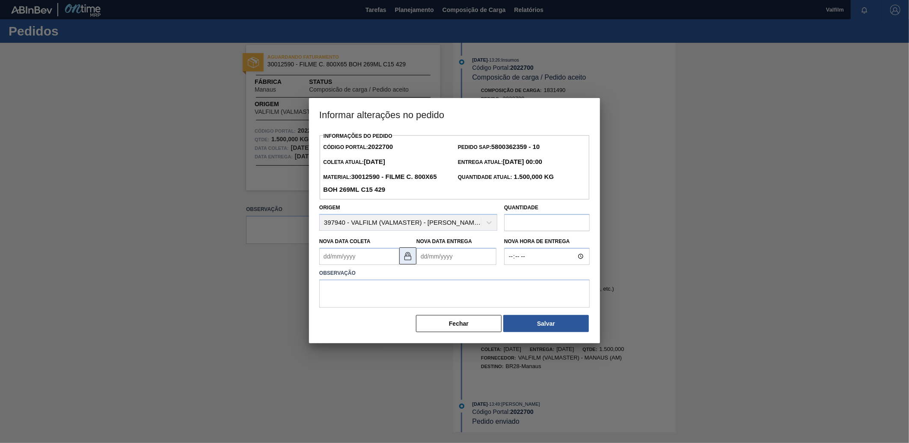
click at [410, 261] on img at bounding box center [408, 256] width 10 height 10
click at [352, 258] on Coleta2022700 "Nova Data Coleta" at bounding box center [359, 256] width 80 height 17
click at [398, 320] on div "10" at bounding box center [399, 318] width 12 height 12
type Coleta2022700 "[DATE]"
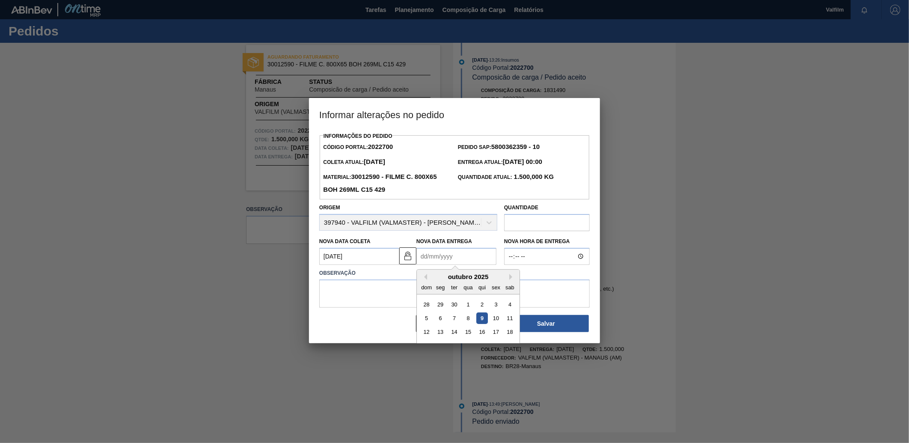
click at [467, 259] on Entrega2022700 "Nova Data Entrega" at bounding box center [456, 256] width 80 height 17
drag, startPoint x: 499, startPoint y: 323, endPoint x: 455, endPoint y: 282, distance: 60.2
click at [497, 320] on div "10" at bounding box center [496, 318] width 12 height 12
type Entrega2022700 "[DATE]"
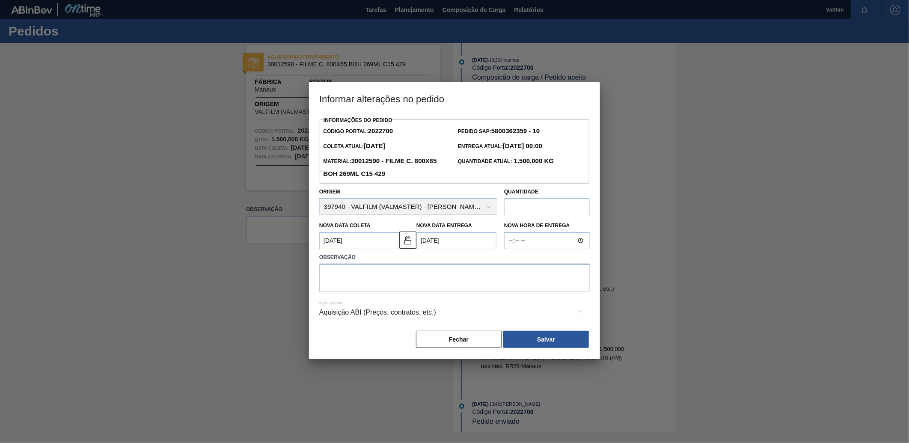
click at [452, 277] on textarea at bounding box center [454, 278] width 270 height 28
click at [395, 313] on div "Aquisição ABI (Preços, contratos, etc.)" at bounding box center [454, 312] width 270 height 24
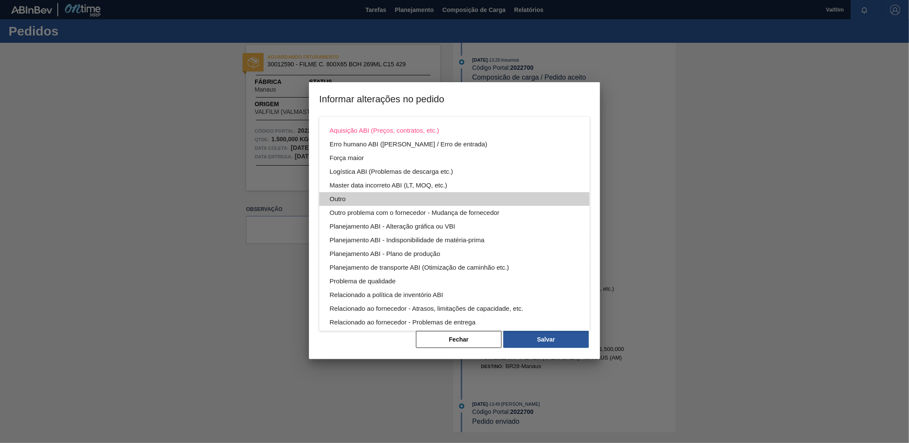
drag, startPoint x: 395, startPoint y: 313, endPoint x: 343, endPoint y: 200, distance: 124.8
click at [343, 200] on div "Outro" at bounding box center [454, 199] width 250 height 14
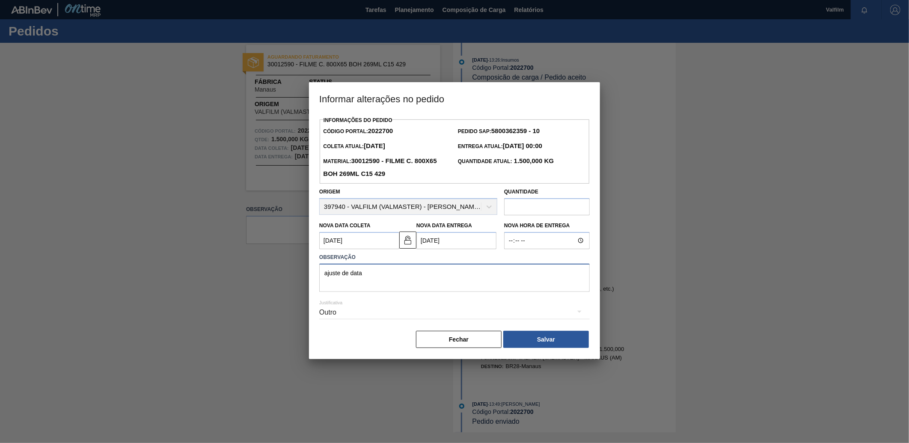
click at [398, 274] on textarea "ajuste de data" at bounding box center [454, 278] width 270 height 28
type textarea "ajuste de data faturamento"
click at [578, 341] on button "Salvar" at bounding box center [546, 339] width 86 height 17
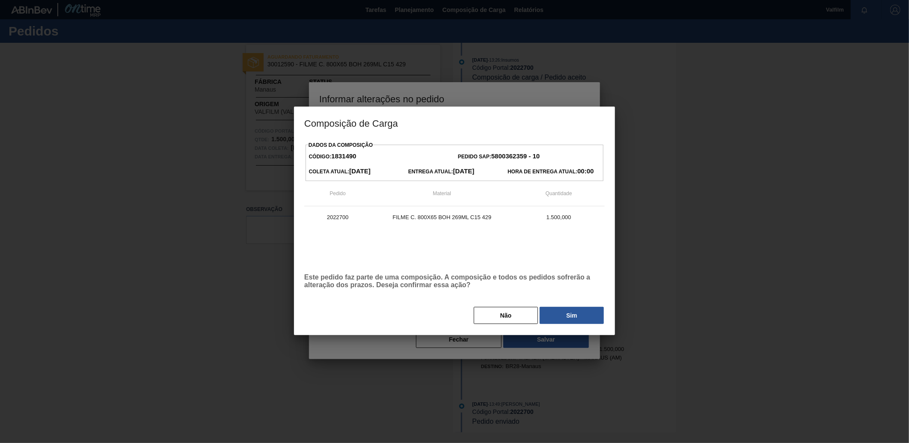
click at [591, 321] on button "Sim" at bounding box center [571, 315] width 64 height 17
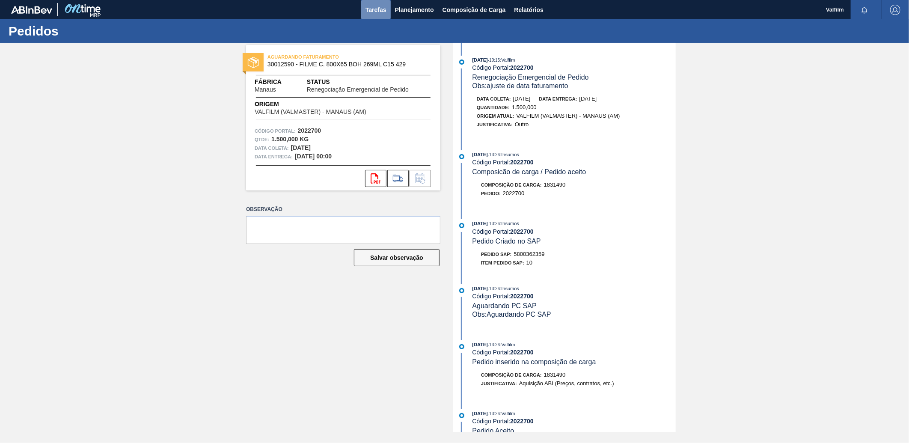
click at [380, 9] on span "Tarefas" at bounding box center [375, 10] width 21 height 10
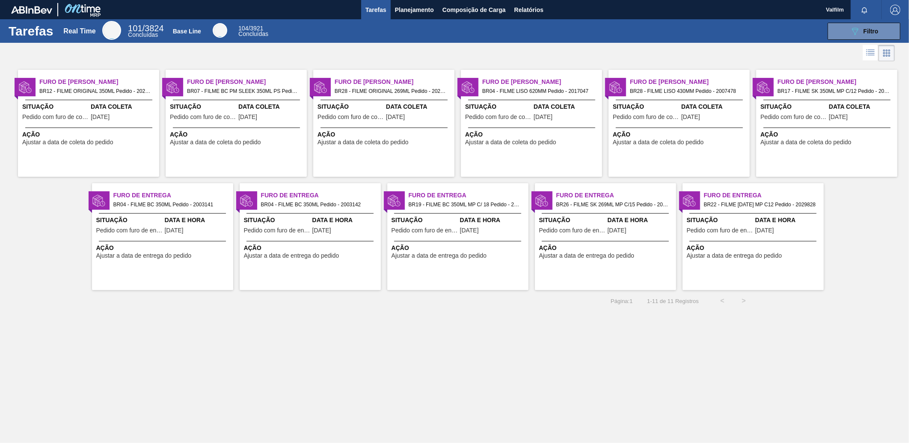
click at [69, 114] on span "Pedido com furo de coleta" at bounding box center [55, 117] width 66 height 6
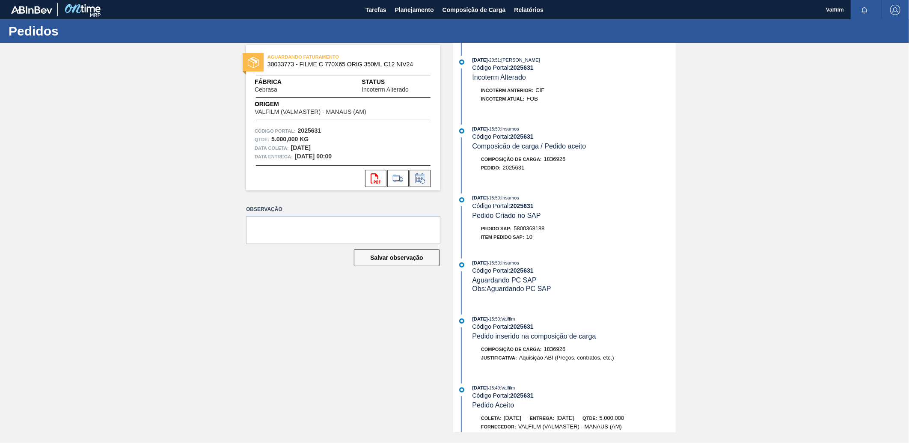
click at [420, 170] on button at bounding box center [419, 178] width 21 height 17
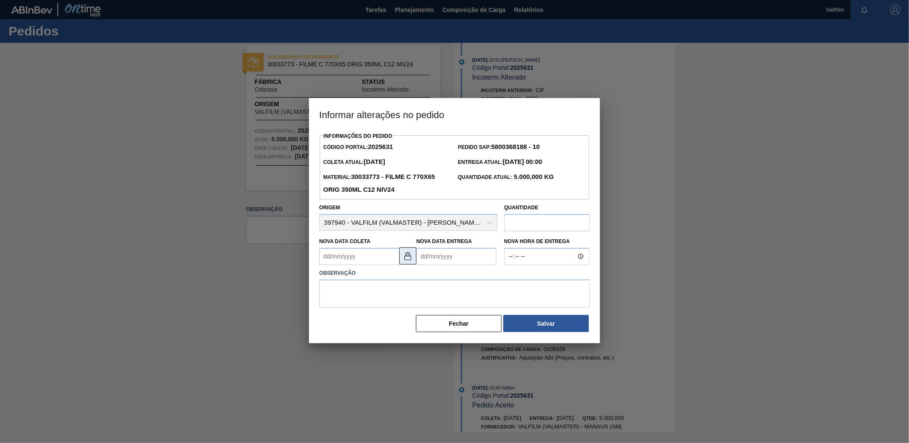
click at [407, 261] on img at bounding box center [408, 256] width 10 height 10
click at [367, 267] on div "Informações do Pedido Código Portal: 2025631 Pedido SAP: 5800368188 - 10 Coleta…" at bounding box center [454, 231] width 270 height 203
click at [400, 321] on div "10" at bounding box center [399, 318] width 12 height 12
type Coleta2025631 "[DATE]"
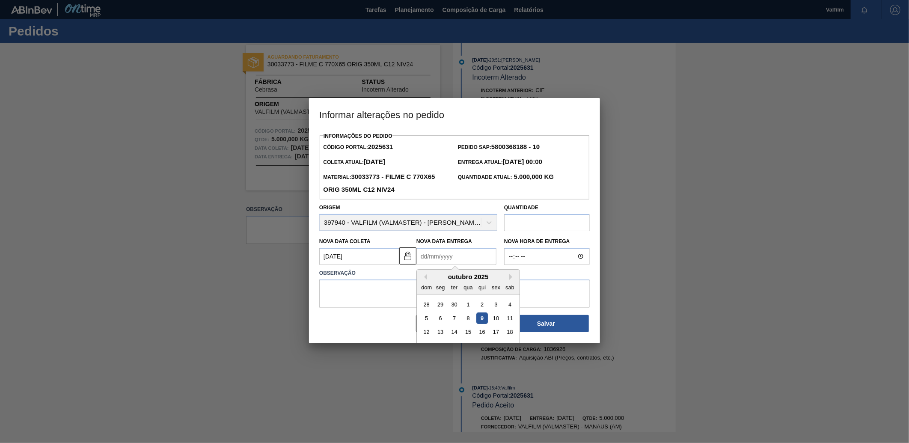
click at [446, 260] on Entrega2025631 "Nova Data Entrega" at bounding box center [456, 256] width 80 height 17
click at [512, 279] on button "Next Month" at bounding box center [512, 277] width 6 height 6
click at [465, 320] on div "5" at bounding box center [468, 318] width 12 height 12
type Entrega2025631 "[DATE]"
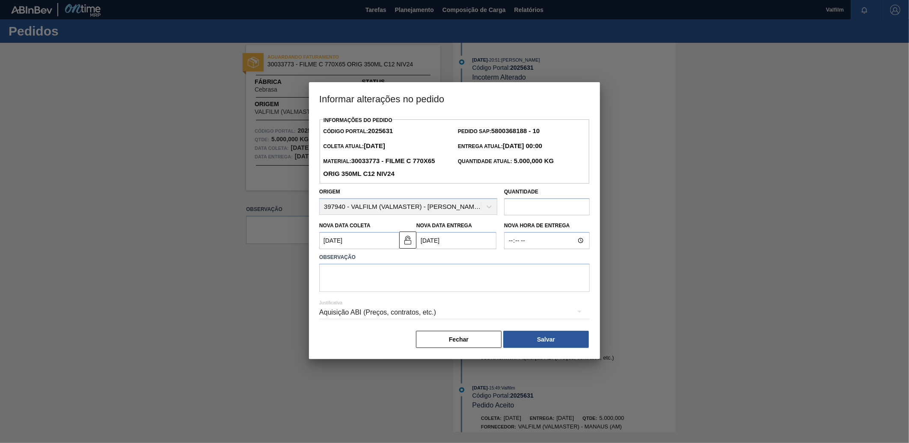
click at [467, 294] on div "Justificativa Aquisição ABI (Preços, contratos, etc.)" at bounding box center [454, 307] width 270 height 31
click at [469, 276] on textarea at bounding box center [454, 278] width 270 height 28
type textarea "Ajuste dt faturamento"
click at [426, 314] on div "Aquisição ABI (Preços, contratos, etc.)" at bounding box center [454, 312] width 270 height 24
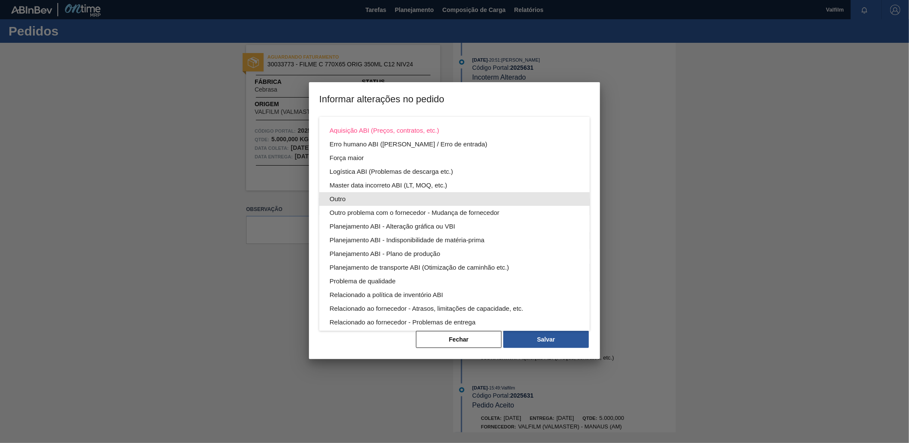
click at [371, 198] on div "Outro" at bounding box center [454, 199] width 250 height 14
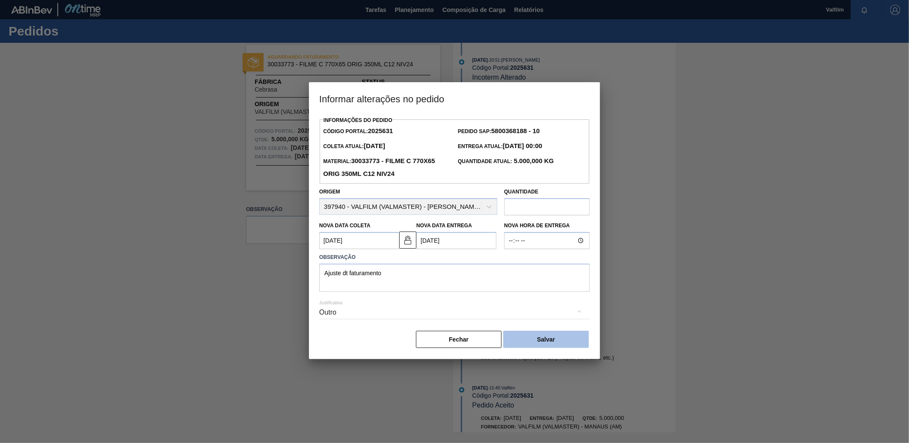
click at [578, 342] on button "Salvar" at bounding box center [546, 339] width 86 height 17
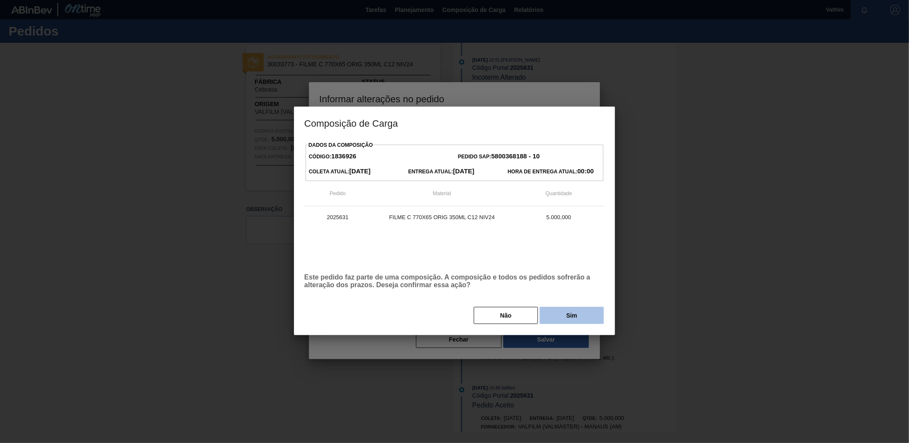
click at [589, 318] on button "Sim" at bounding box center [571, 315] width 64 height 17
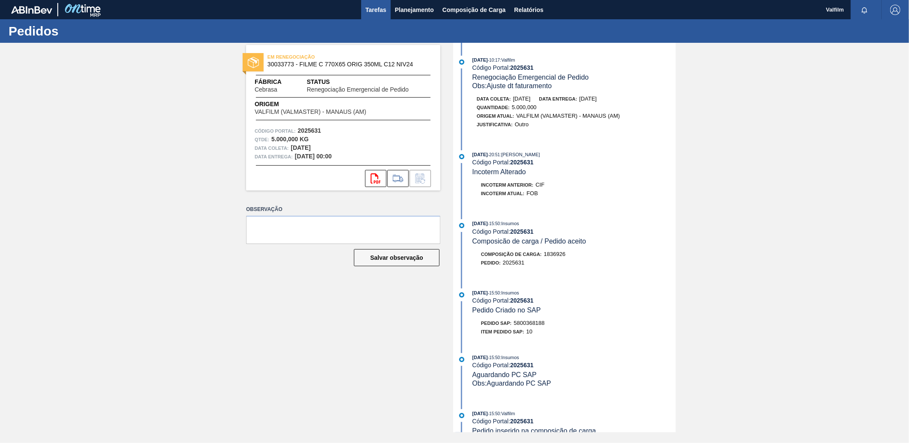
click at [375, 9] on span "Tarefas" at bounding box center [375, 10] width 21 height 10
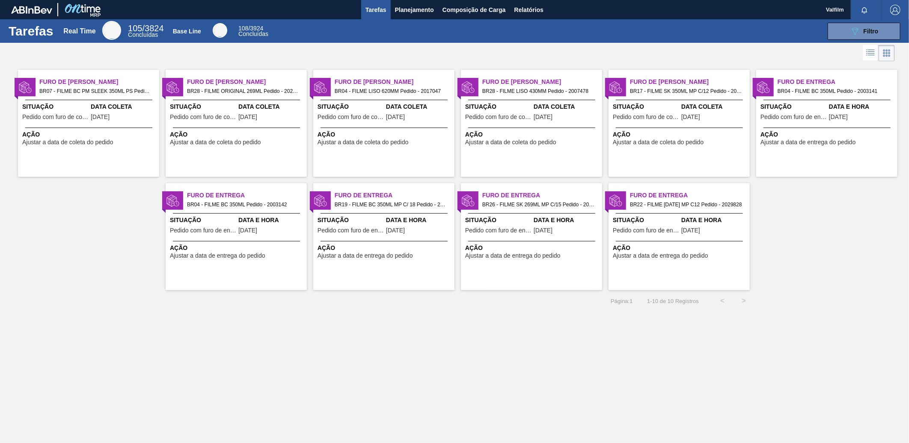
click at [135, 118] on div "Data Coleta [DATE]" at bounding box center [124, 112] width 66 height 21
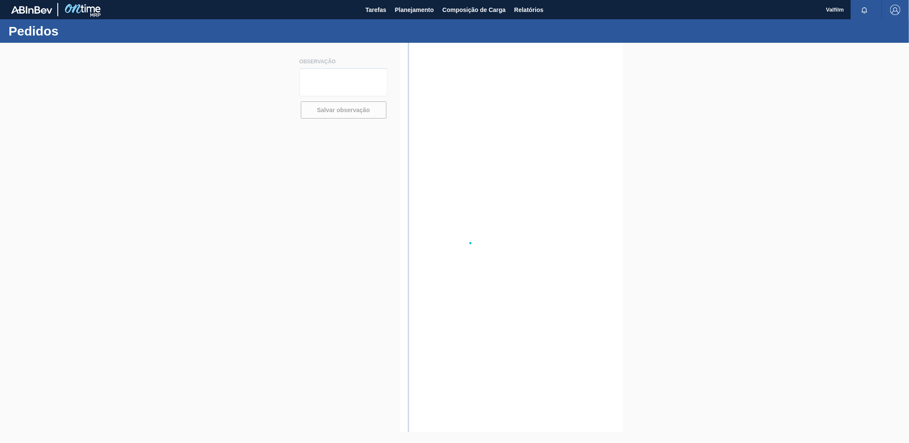
type textarea "VAI DESCER RODOVIARIO"
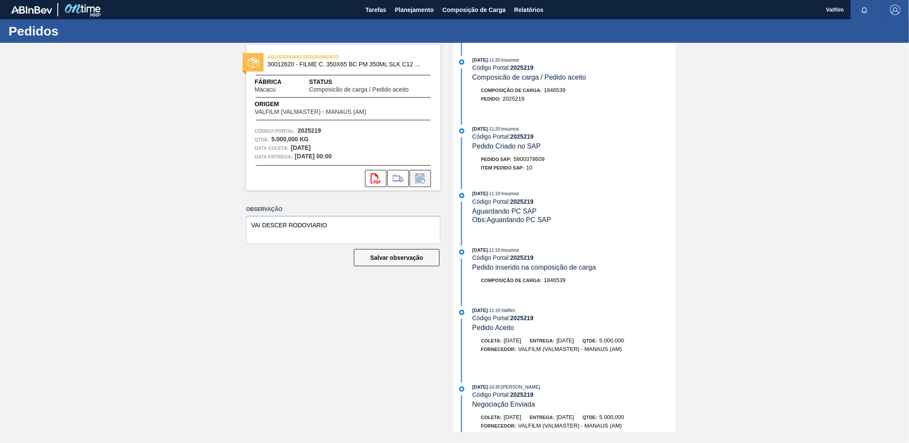
click at [425, 178] on icon at bounding box center [420, 178] width 14 height 10
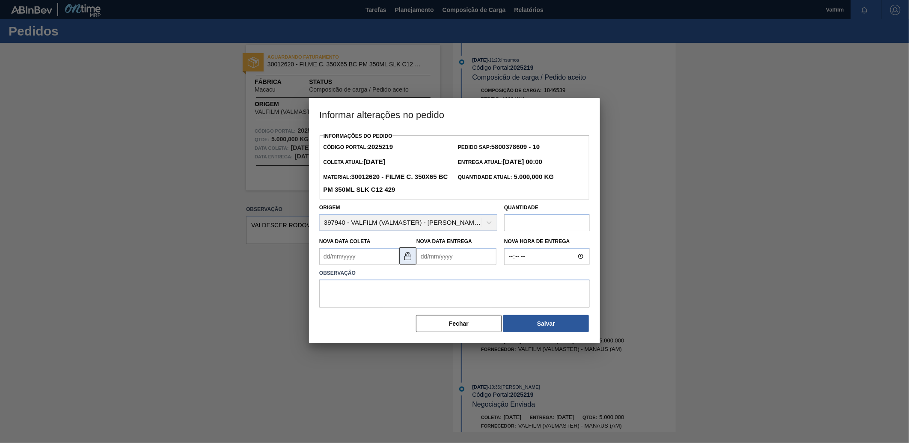
click at [408, 252] on button at bounding box center [407, 255] width 17 height 17
click at [388, 258] on Coleta2025219 "Nova Data Coleta" at bounding box center [359, 256] width 80 height 17
click at [399, 334] on div "17" at bounding box center [399, 332] width 12 height 12
type Coleta2025219 "[DATE]"
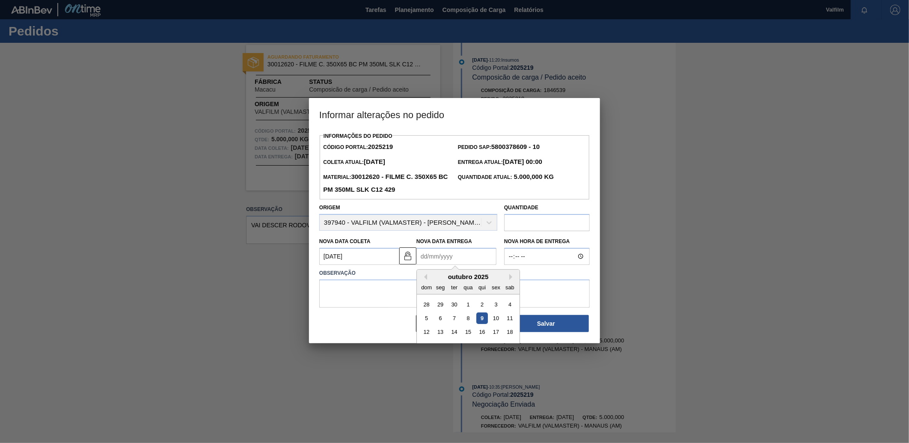
click at [473, 251] on Entrega2025219 "Nova Data Entrega" at bounding box center [456, 256] width 80 height 17
click at [508, 280] on div "outubro 2025" at bounding box center [468, 276] width 103 height 7
click at [512, 280] on button "Next Month" at bounding box center [512, 277] width 6 height 6
click at [493, 321] on div "7" at bounding box center [496, 318] width 12 height 12
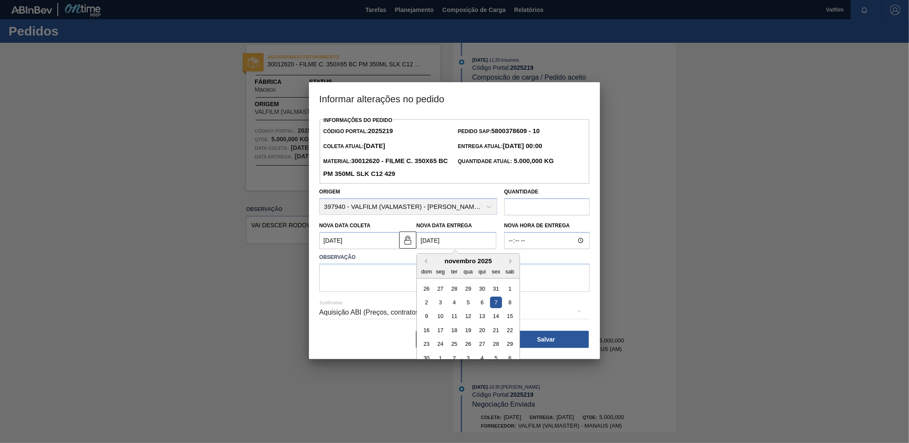
click at [460, 240] on Entrega2025219 "[DATE]" at bounding box center [456, 240] width 80 height 17
click at [426, 264] on button "Previous Month" at bounding box center [424, 261] width 6 height 6
click at [513, 264] on button "Next Month" at bounding box center [512, 261] width 6 height 6
click at [456, 302] on div "4" at bounding box center [454, 302] width 12 height 12
type Entrega2025219 "[DATE]"
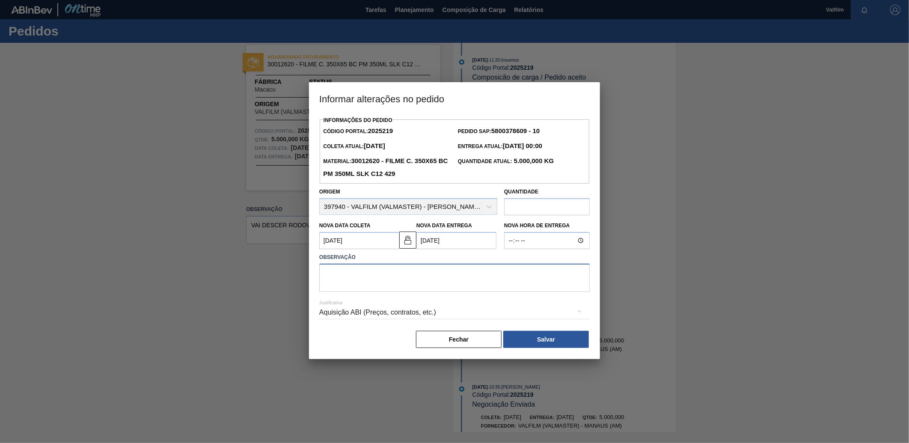
click at [419, 285] on textarea at bounding box center [454, 278] width 270 height 28
type textarea "Ajuste data faturamento - aguardando material"
click at [343, 313] on div "Aquisição ABI (Preços, contratos, etc.)" at bounding box center [454, 312] width 270 height 24
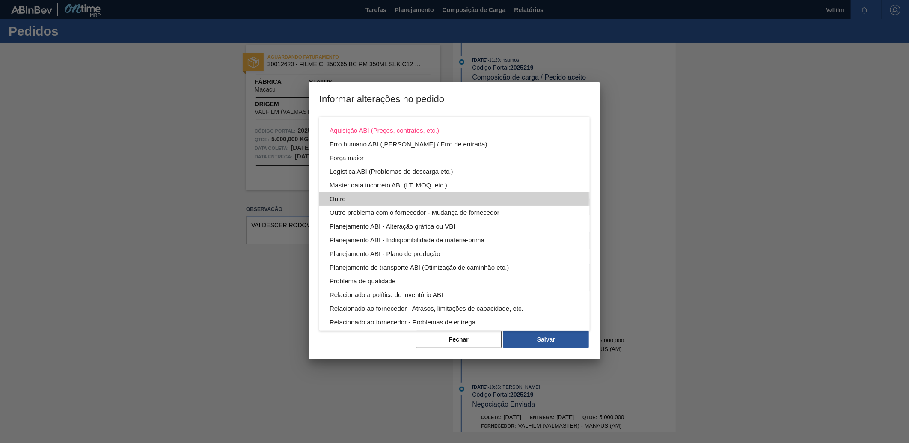
click at [369, 199] on div "Outro" at bounding box center [454, 199] width 250 height 14
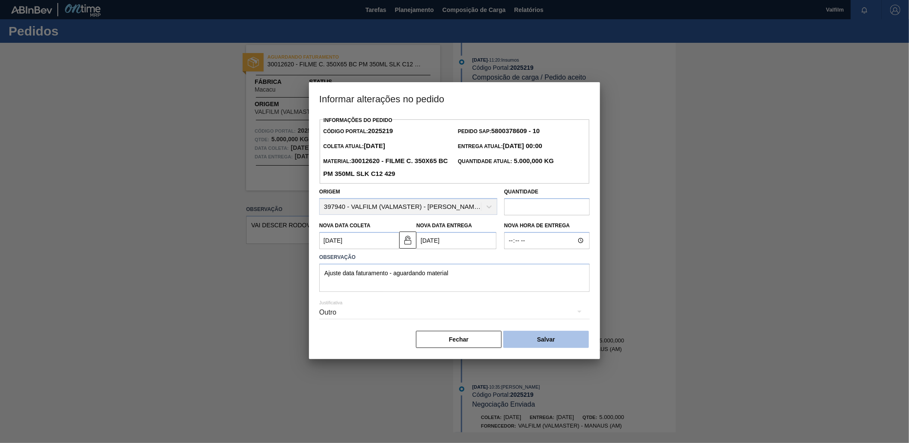
click at [555, 344] on button "Salvar" at bounding box center [546, 339] width 86 height 17
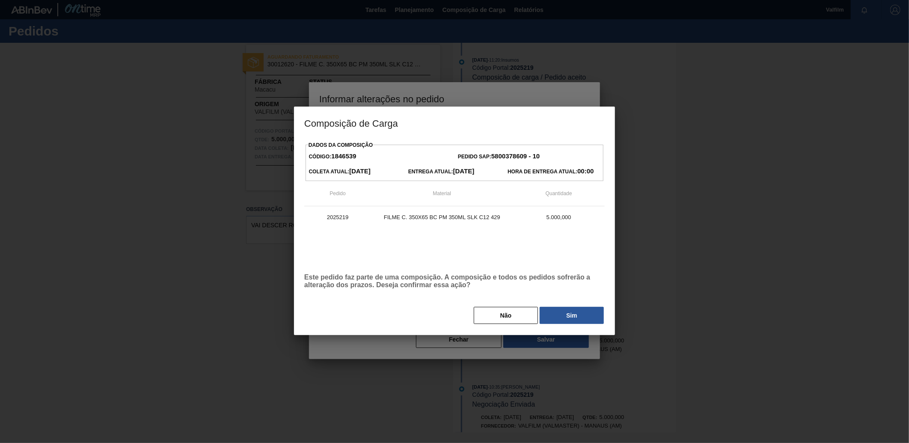
click at [555, 308] on button "Sim" at bounding box center [571, 315] width 64 height 17
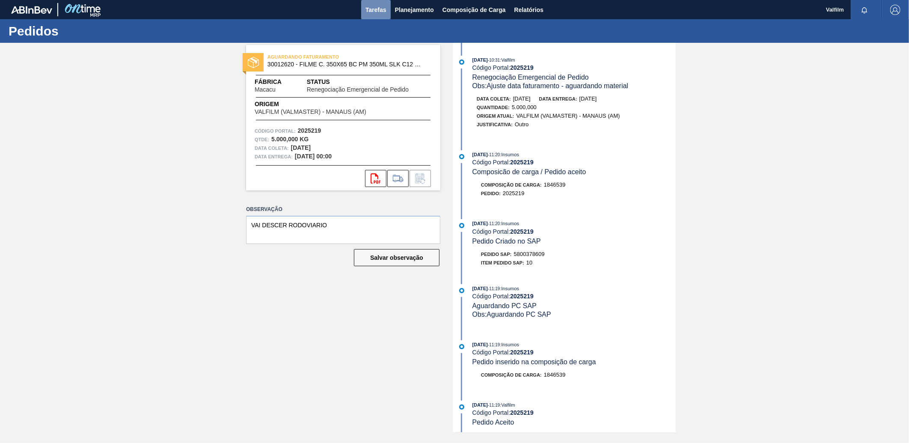
click at [376, 9] on span "Tarefas" at bounding box center [375, 10] width 21 height 10
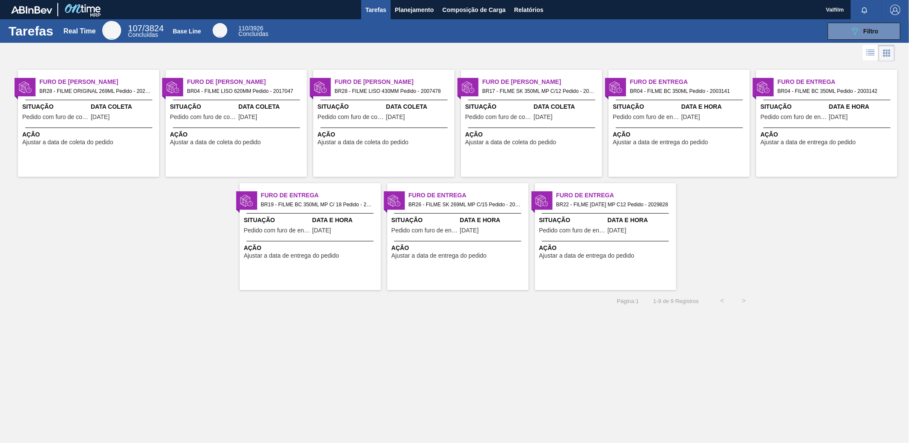
click at [82, 123] on div "Furo de Coleta BR28 - FILME ORIGINAL 269ML Pedido - 2022702 Situação Pedido com…" at bounding box center [88, 123] width 141 height 107
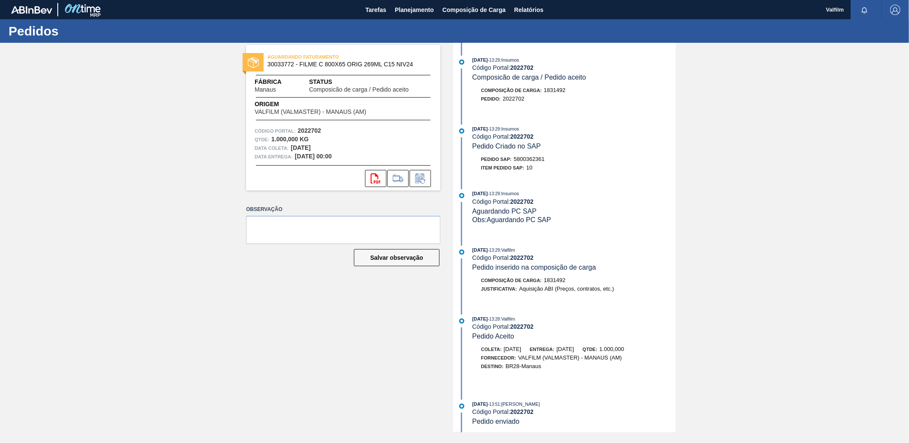
click at [341, 311] on div "AGUARDANDO FATURAMENTO 30033772 - FILME C 800X65 ORIG 269ML C15 NIV24 Fábrica M…" at bounding box center [336, 237] width 207 height 389
click at [424, 176] on icon at bounding box center [420, 178] width 14 height 10
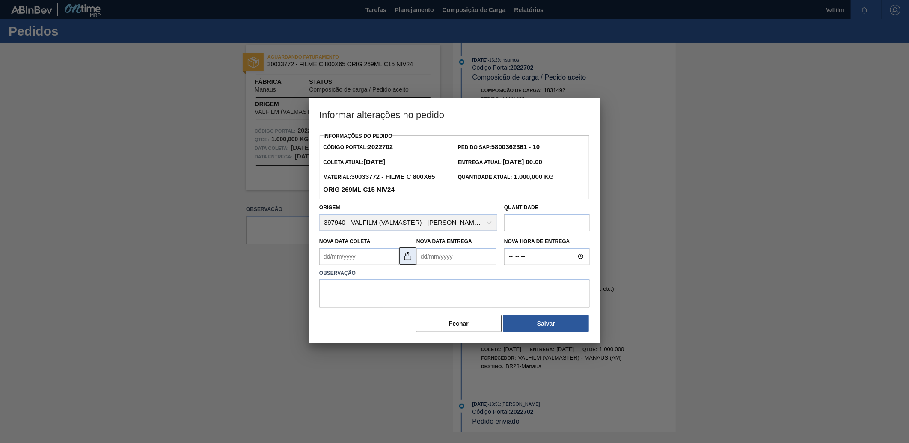
click at [409, 261] on img at bounding box center [408, 256] width 10 height 10
click at [363, 260] on Coleta2022702 "Nova Data Coleta" at bounding box center [359, 256] width 80 height 17
click at [398, 321] on div "10" at bounding box center [399, 318] width 12 height 12
type Coleta2022702 "[DATE]"
click at [453, 255] on Entrega2022702 "Nova Data Entrega" at bounding box center [456, 256] width 80 height 17
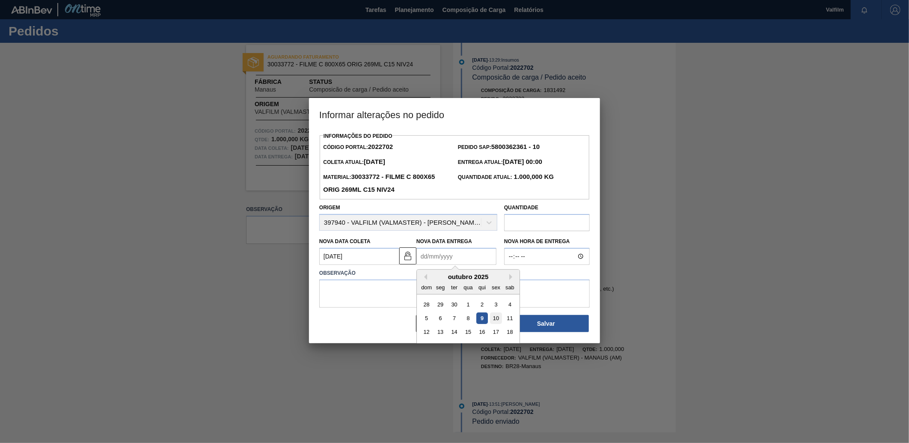
click at [495, 319] on div "10" at bounding box center [496, 318] width 12 height 12
type Entrega2022702 "[DATE]"
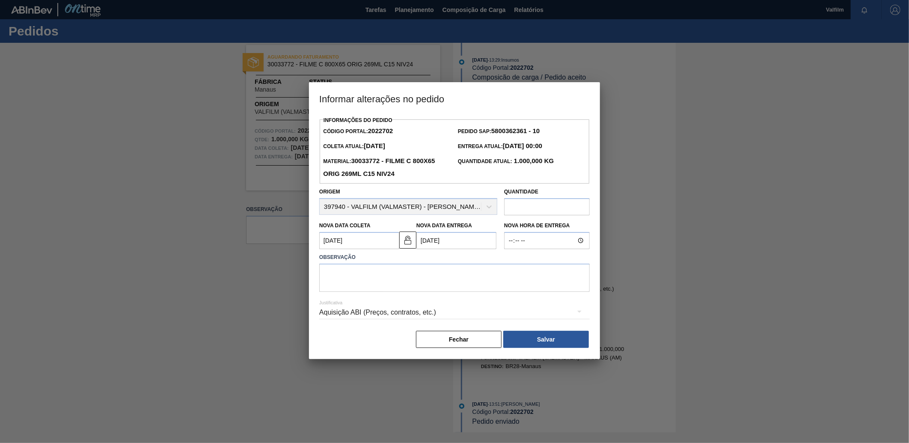
click at [467, 304] on div "Aquisição ABI (Preços, contratos, etc.)" at bounding box center [454, 312] width 270 height 24
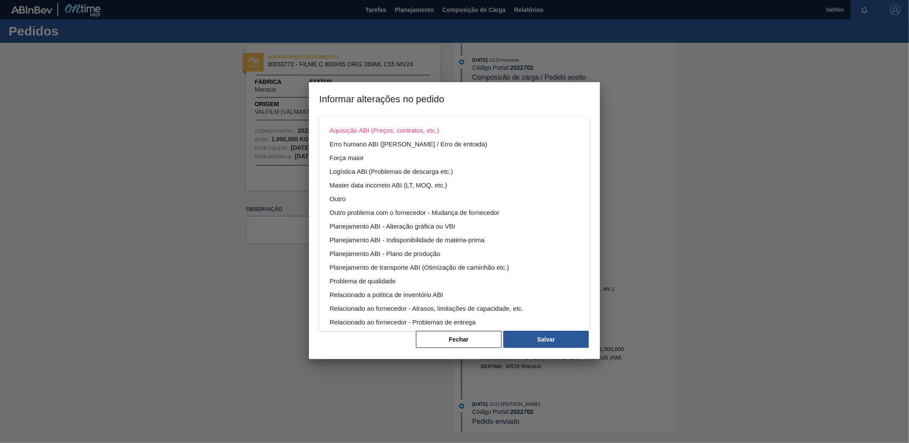
click at [612, 285] on div "Aquisição ABI (Preços, contratos, etc.) Erro humano ABI (Cálculo / Erro de entr…" at bounding box center [454, 221] width 909 height 443
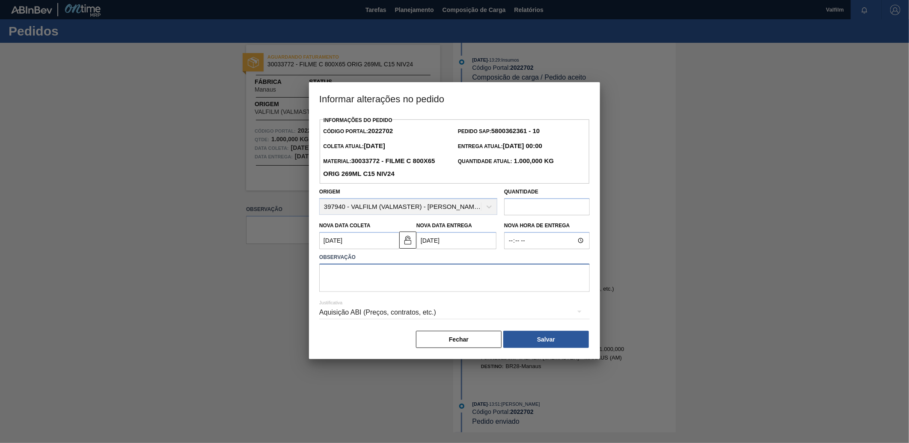
click at [516, 280] on textarea at bounding box center [454, 278] width 270 height 28
type textarea "j"
type textarea "AJUSTE DT FATURAMENTO"
click at [400, 313] on div "Aquisição ABI (Preços, contratos, etc.)" at bounding box center [454, 312] width 270 height 24
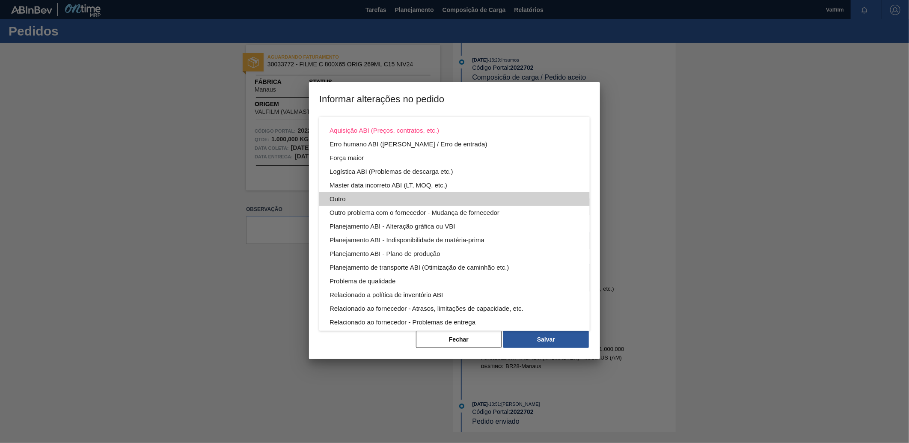
click at [344, 193] on div "Outro" at bounding box center [454, 199] width 250 height 14
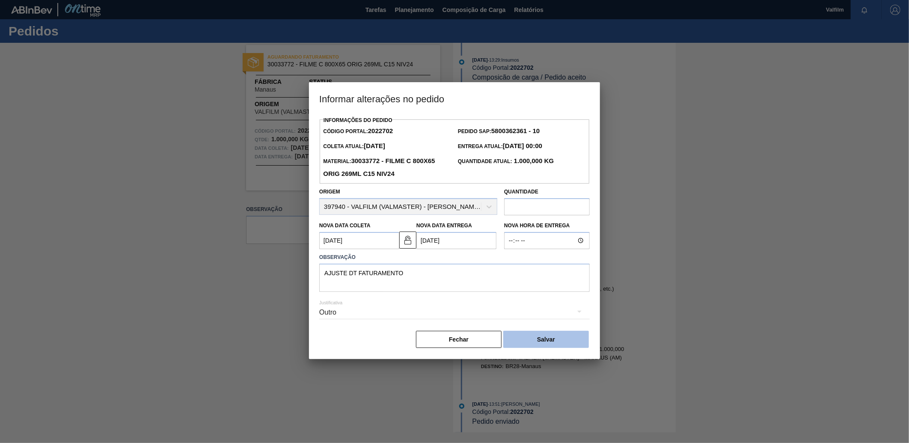
click at [551, 341] on button "Salvar" at bounding box center [546, 339] width 86 height 17
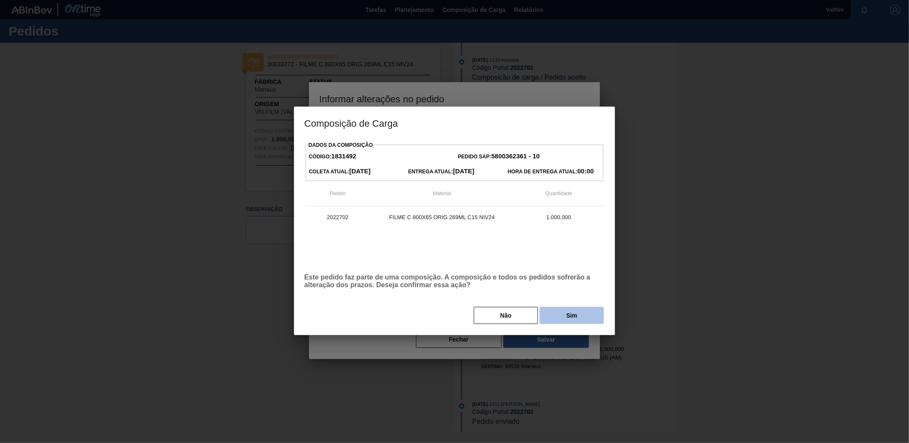
click at [568, 312] on button "Sim" at bounding box center [571, 315] width 64 height 17
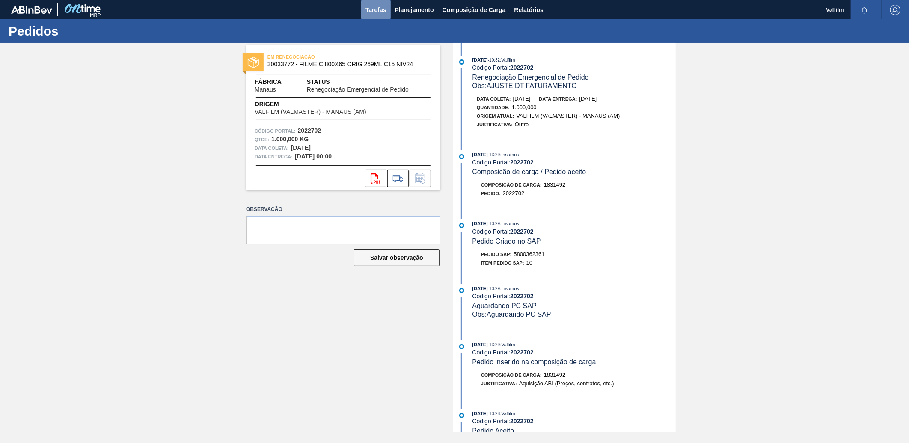
click at [381, 10] on span "Tarefas" at bounding box center [375, 10] width 21 height 10
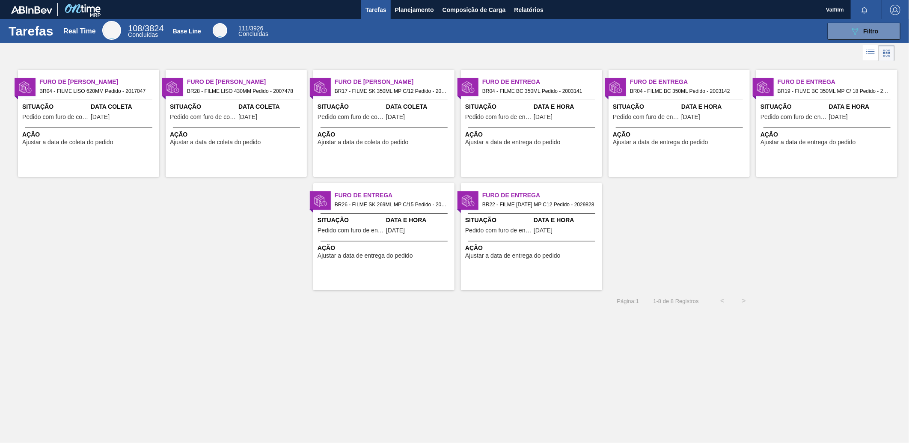
click at [108, 128] on div "Ação Ajustar a data de coleta do pedido" at bounding box center [88, 136] width 141 height 18
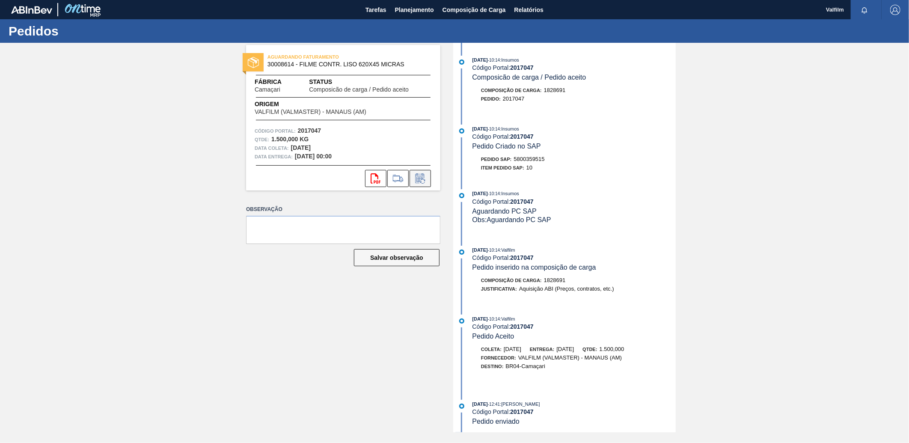
click at [424, 180] on icon at bounding box center [420, 178] width 14 height 10
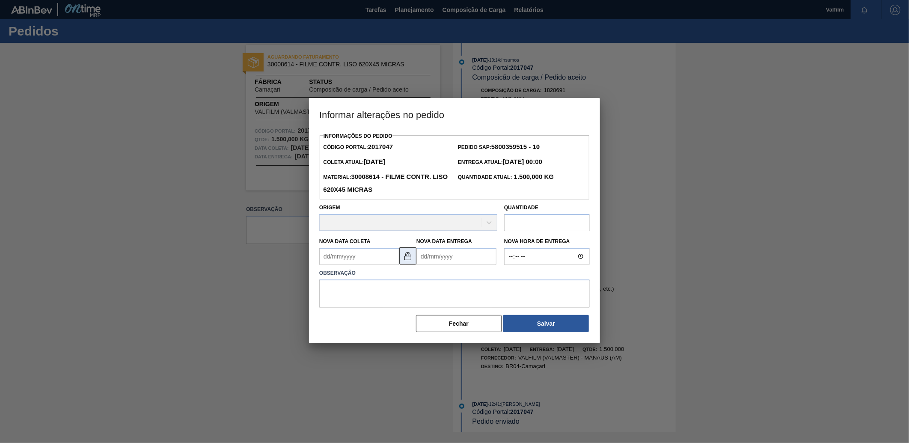
click at [405, 257] on img at bounding box center [408, 256] width 10 height 10
click at [376, 262] on Coleta2017047 "Nova Data Coleta" at bounding box center [359, 256] width 80 height 17
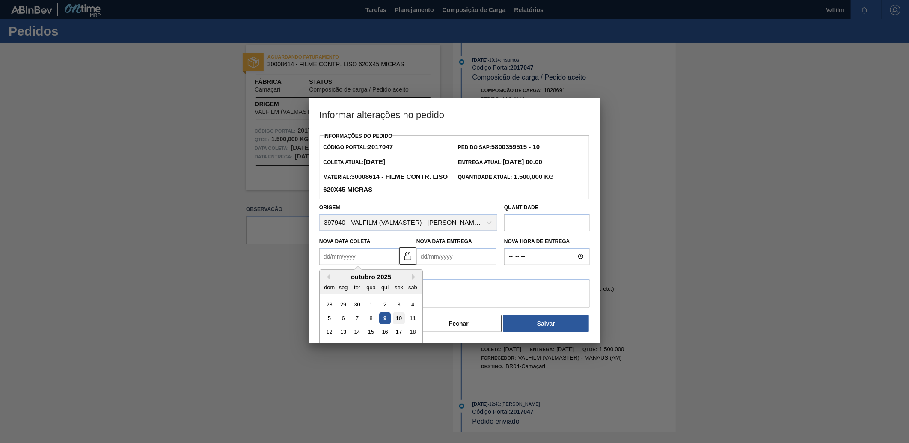
click at [401, 321] on div "10" at bounding box center [399, 318] width 12 height 12
type Coleta2017047 "[DATE]"
click at [471, 258] on Entrega2017047 "Nova Data Entrega" at bounding box center [456, 256] width 80 height 17
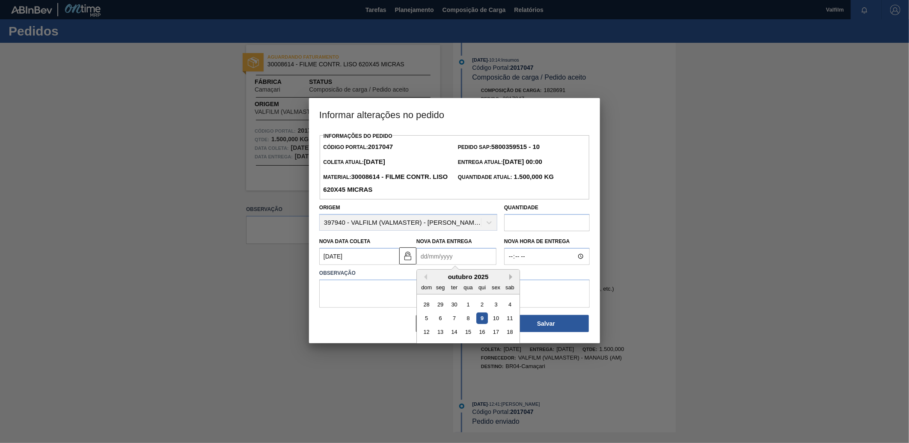
click at [512, 279] on button "Next Month" at bounding box center [512, 277] width 6 height 6
click at [442, 323] on div "3" at bounding box center [441, 318] width 12 height 12
type Entrega2017047 "[DATE]"
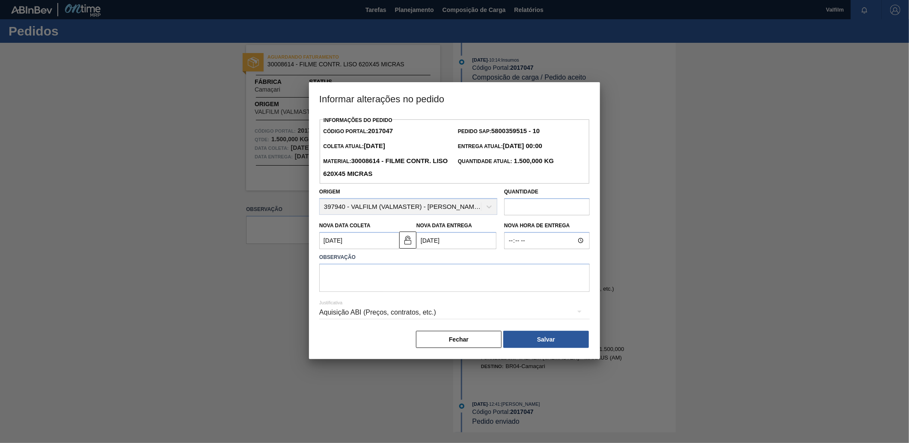
click at [440, 296] on div "Justificativa Aquisição ABI (Preços, contratos, etc.)" at bounding box center [454, 307] width 270 height 31
click at [442, 280] on textarea at bounding box center [454, 278] width 270 height 28
type textarea "AJUSTE DT FATURAMENTO"
click at [393, 315] on div "Aquisição ABI (Preços, contratos, etc.)" at bounding box center [454, 312] width 270 height 24
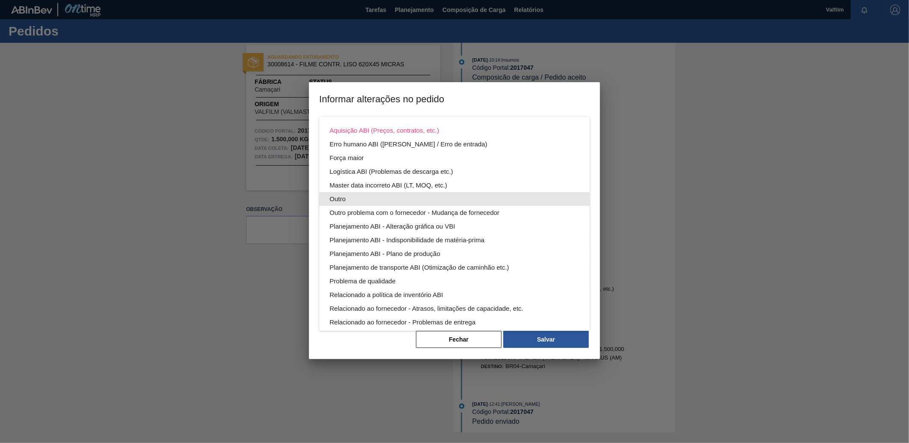
click at [350, 194] on div "Outro" at bounding box center [454, 199] width 250 height 14
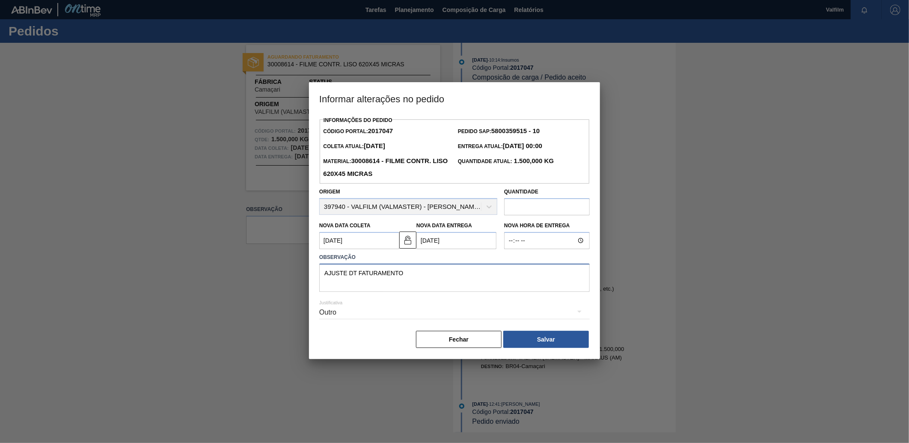
click at [464, 272] on textarea "AJUSTE DT FATURAMENTO" at bounding box center [454, 278] width 270 height 28
click at [532, 344] on button "Salvar" at bounding box center [546, 339] width 86 height 17
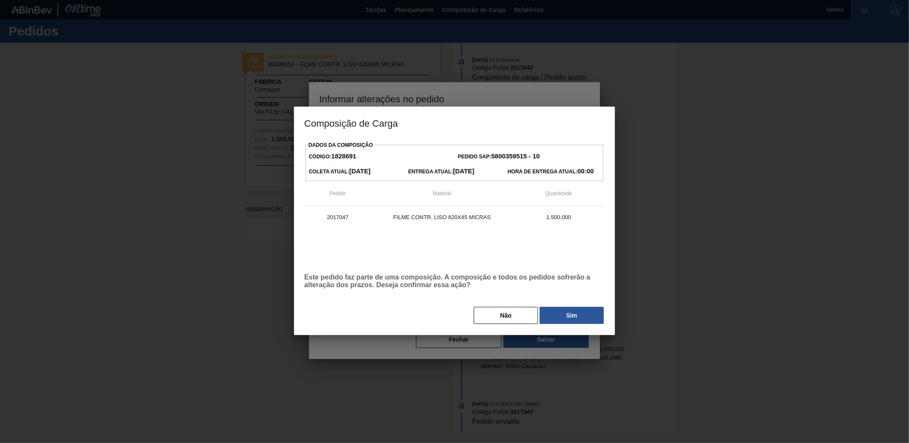
click at [571, 318] on button "Sim" at bounding box center [571, 315] width 64 height 17
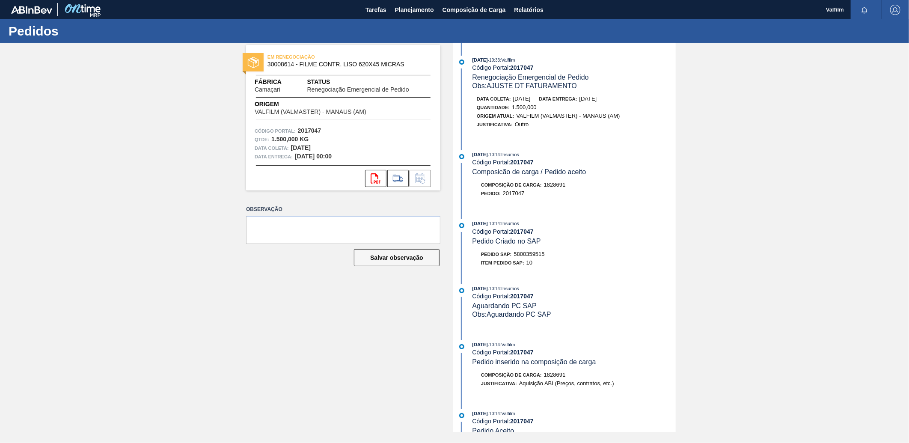
click at [708, 176] on div "EM RENEGOCIAÇÃO 30008614 - FILME CONTR. LISO 620X45 MICRAS Fábrica Camaçari Sta…" at bounding box center [454, 237] width 909 height 389
click at [367, 2] on button "Tarefas" at bounding box center [376, 9] width 30 height 19
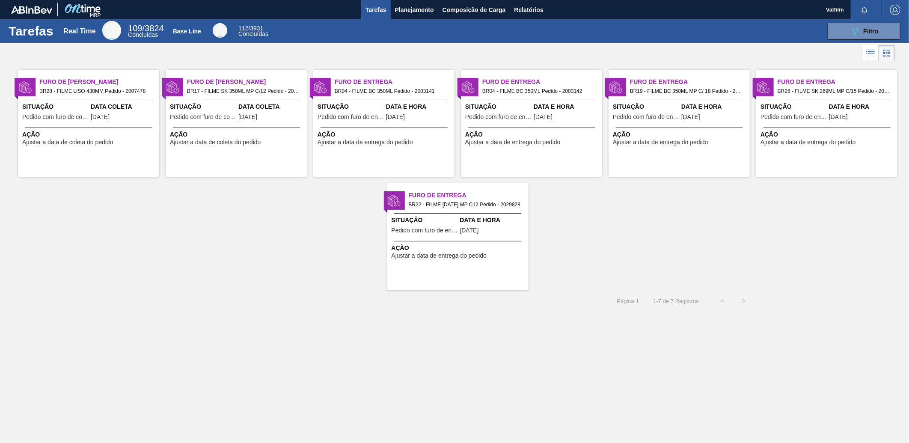
click at [113, 113] on div "Data Coleta [DATE]" at bounding box center [124, 112] width 66 height 21
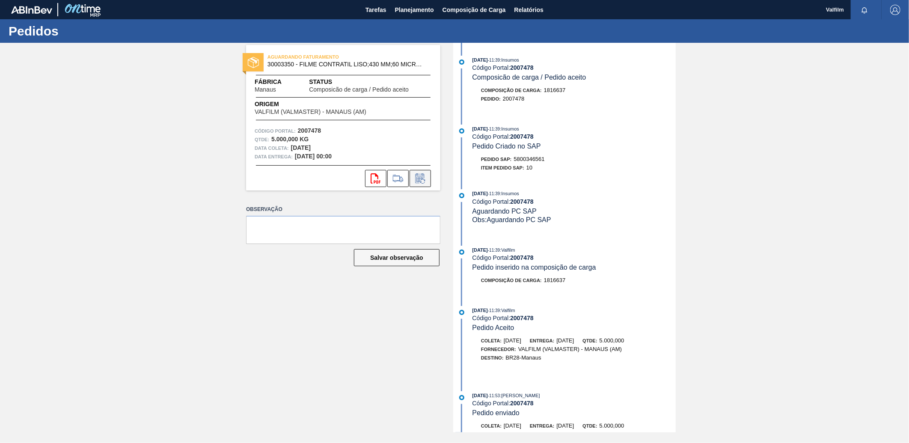
click at [424, 177] on icon at bounding box center [420, 178] width 14 height 10
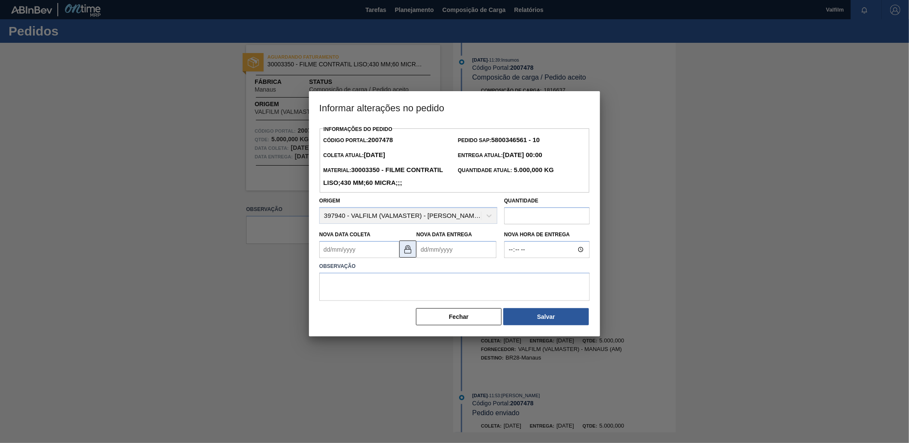
click at [403, 254] on img at bounding box center [408, 249] width 10 height 10
click at [371, 258] on Coleta2007478 "Nova Data Coleta" at bounding box center [359, 249] width 80 height 17
click at [343, 331] on div "13" at bounding box center [344, 326] width 12 height 12
type Coleta2007478 "[DATE]"
click at [448, 253] on div "Nova Data Entrega" at bounding box center [456, 243] width 80 height 30
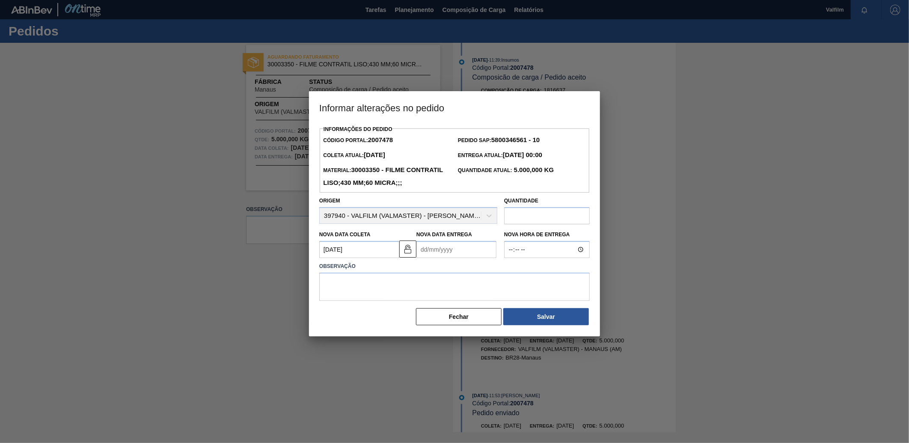
click at [443, 258] on Entrega2007478 "Nova Data Entrega" at bounding box center [456, 249] width 80 height 17
drag, startPoint x: 441, startPoint y: 344, endPoint x: 433, endPoint y: 339, distance: 9.0
click at [439, 331] on div "13" at bounding box center [441, 326] width 12 height 12
type Entrega2007478 "[DATE]"
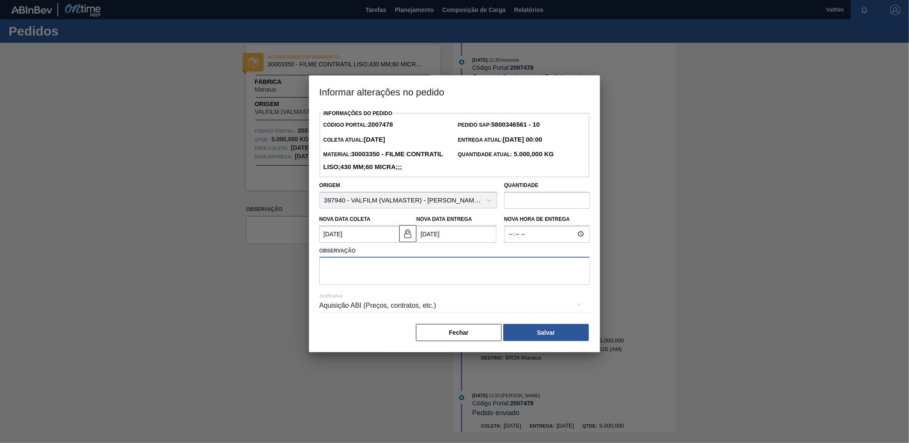
click at [405, 285] on textarea at bounding box center [454, 271] width 270 height 28
type textarea "AJUSTE DT FATURAMENTO"
click at [401, 317] on div "Aquisição ABI (Preços, contratos, etc.)" at bounding box center [454, 305] width 270 height 24
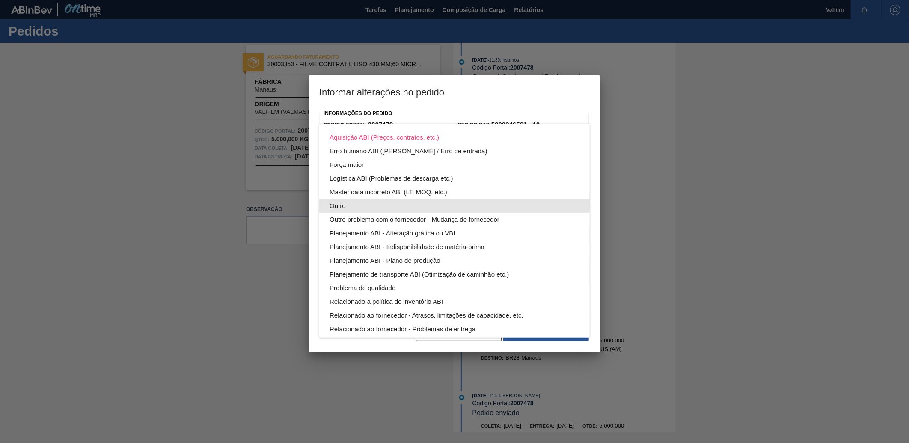
click at [356, 204] on div "Outro" at bounding box center [454, 206] width 250 height 14
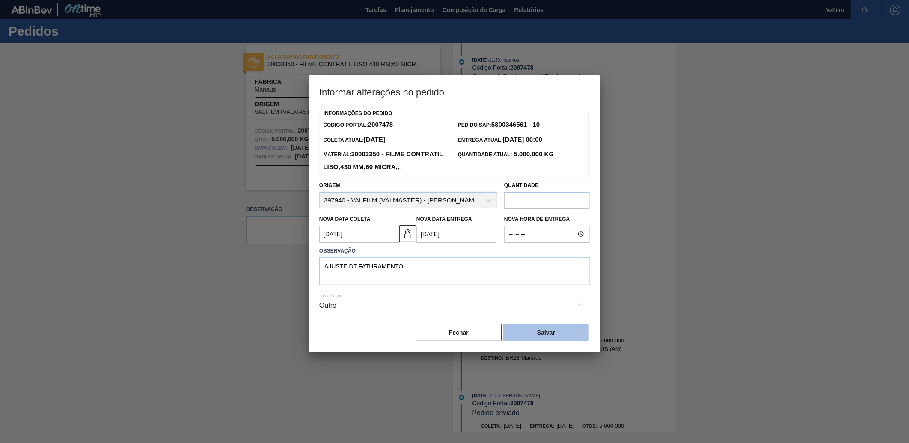
click at [534, 341] on button "Salvar" at bounding box center [546, 332] width 86 height 17
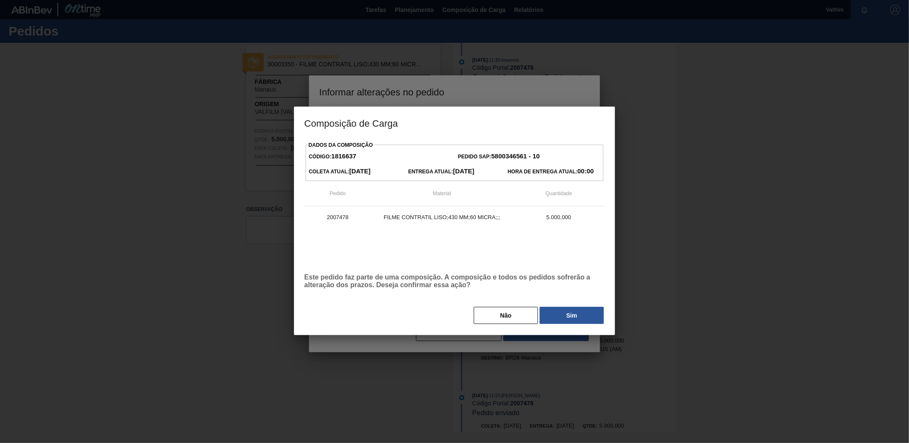
click at [534, 352] on div at bounding box center [454, 221] width 909 height 443
click at [557, 319] on button "Sim" at bounding box center [571, 315] width 64 height 17
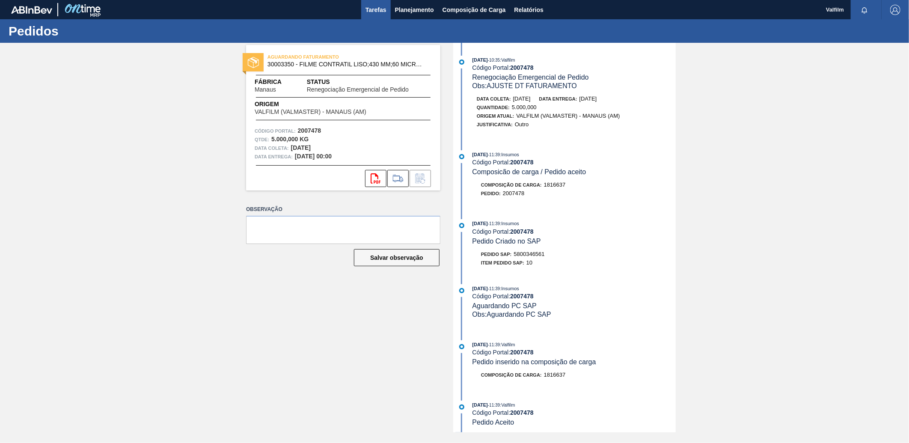
click at [379, 12] on span "Tarefas" at bounding box center [375, 10] width 21 height 10
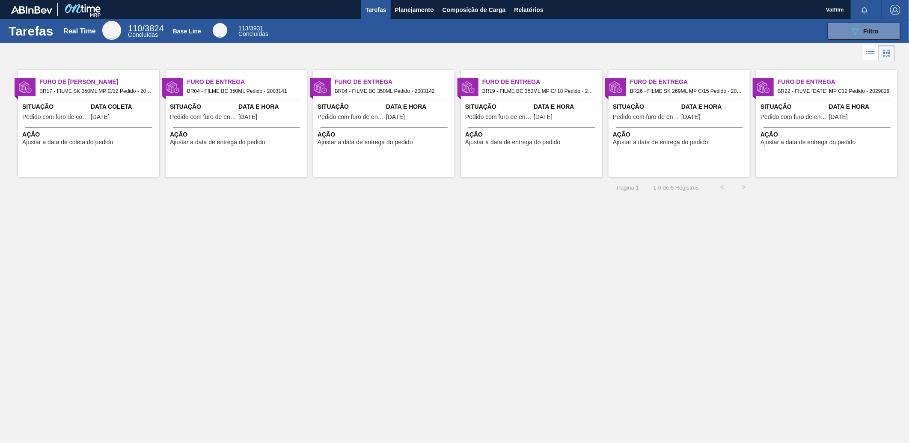
click at [117, 123] on div "Data Coleta [DATE]" at bounding box center [124, 112] width 66 height 21
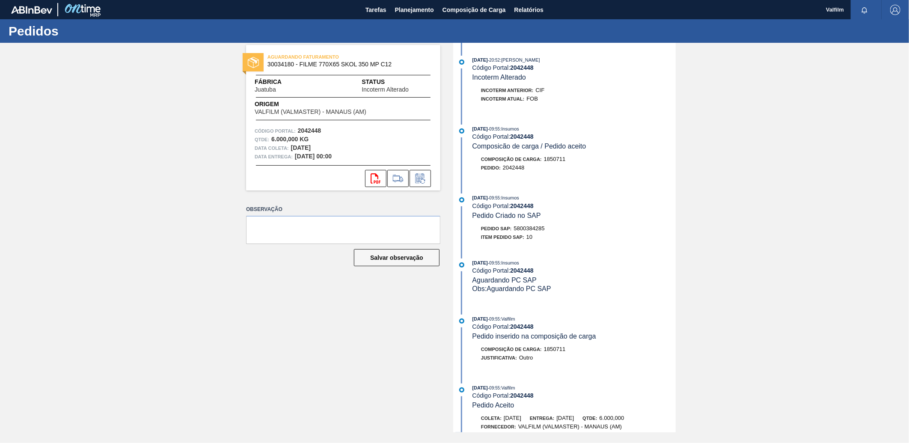
click at [527, 66] on strong "2042448" at bounding box center [522, 67] width 24 height 7
click at [527, 70] on strong "2042448" at bounding box center [522, 67] width 24 height 7
click at [528, 65] on div "[DATE] 20:52 : [PERSON_NAME] Código Portal: 2042448 Incoterm Alterado" at bounding box center [573, 69] width 203 height 26
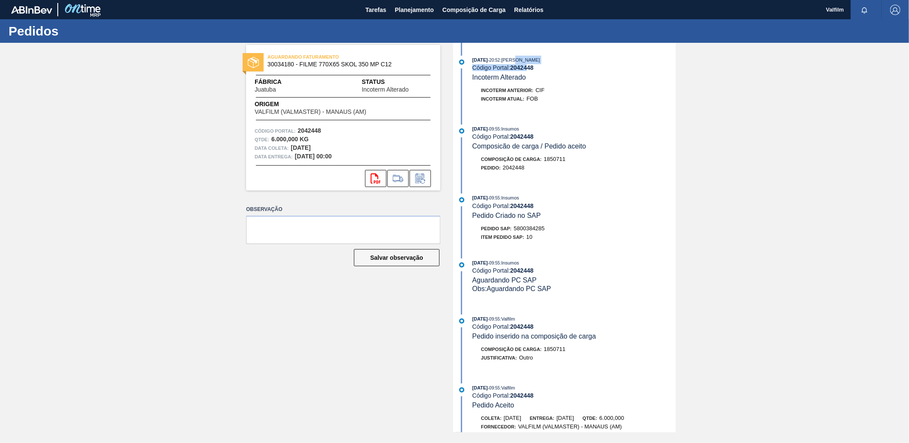
click at [528, 65] on strong "2042448" at bounding box center [522, 67] width 24 height 7
click at [525, 68] on strong "2042448" at bounding box center [522, 67] width 24 height 7
drag, startPoint x: 525, startPoint y: 68, endPoint x: 558, endPoint y: 80, distance: 35.9
click at [558, 80] on div "[DATE] 20:52 : [PERSON_NAME] Código Portal: 2042448 Incoterm Alterado" at bounding box center [573, 69] width 203 height 26
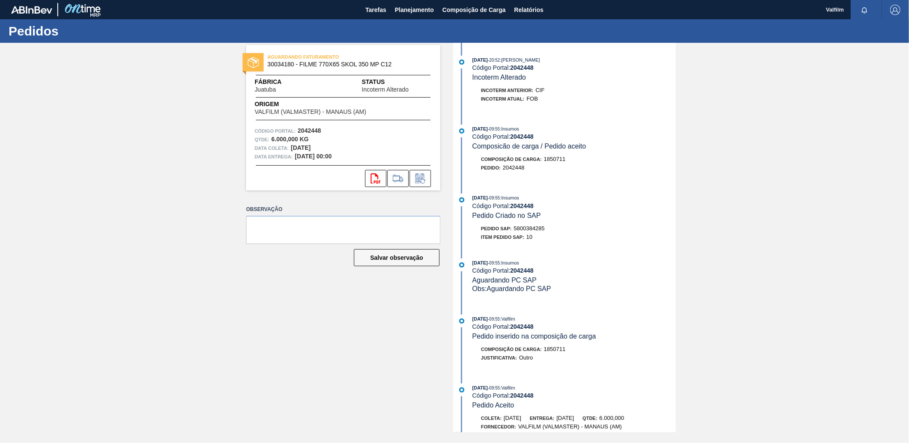
click at [558, 80] on div "[DATE] 20:52 : [PERSON_NAME] Código Portal: 2042448 Incoterm Alterado" at bounding box center [573, 69] width 203 height 26
click at [527, 63] on div "[DATE] 20:52 : [PERSON_NAME]" at bounding box center [573, 60] width 203 height 9
drag, startPoint x: 527, startPoint y: 63, endPoint x: 526, endPoint y: 67, distance: 4.4
click at [526, 67] on strong "2042448" at bounding box center [522, 67] width 24 height 7
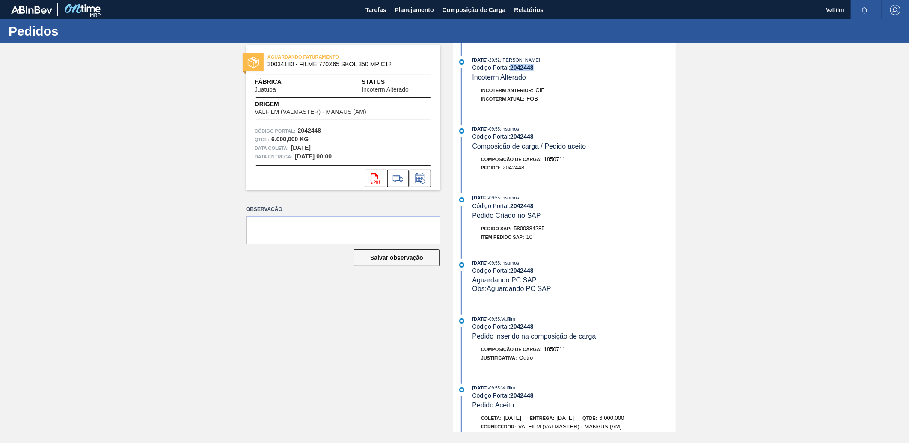
click at [526, 67] on strong "2042448" at bounding box center [522, 67] width 24 height 7
copy strong "2042448"
click at [428, 181] on button at bounding box center [419, 178] width 21 height 17
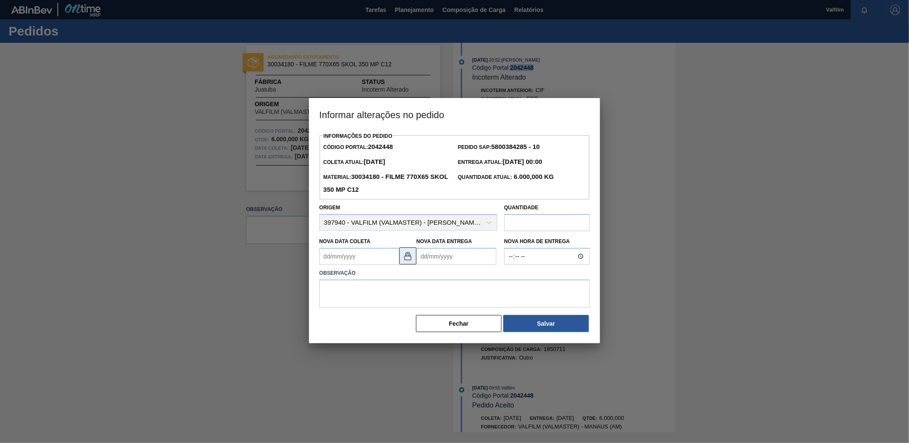
click at [407, 255] on img at bounding box center [408, 256] width 10 height 10
click at [383, 258] on Coleta2042448 "Nova Data Coleta" at bounding box center [359, 256] width 80 height 17
click at [400, 317] on div "10" at bounding box center [399, 318] width 12 height 12
type Coleta2042448 "[DATE]"
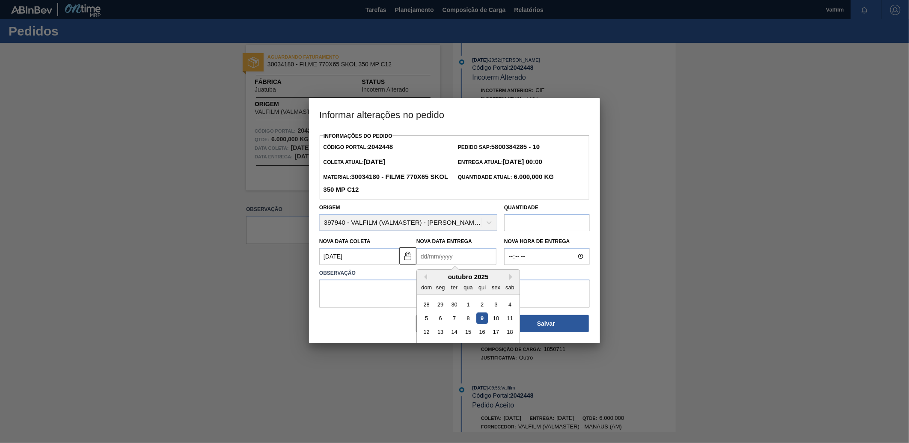
click at [435, 255] on Entrega2042448 "Nova Data Entrega" at bounding box center [456, 256] width 80 height 17
click at [511, 280] on button "Next Month" at bounding box center [512, 277] width 6 height 6
click at [497, 321] on div "7" at bounding box center [496, 318] width 12 height 12
type Entrega2042448 "[DATE]"
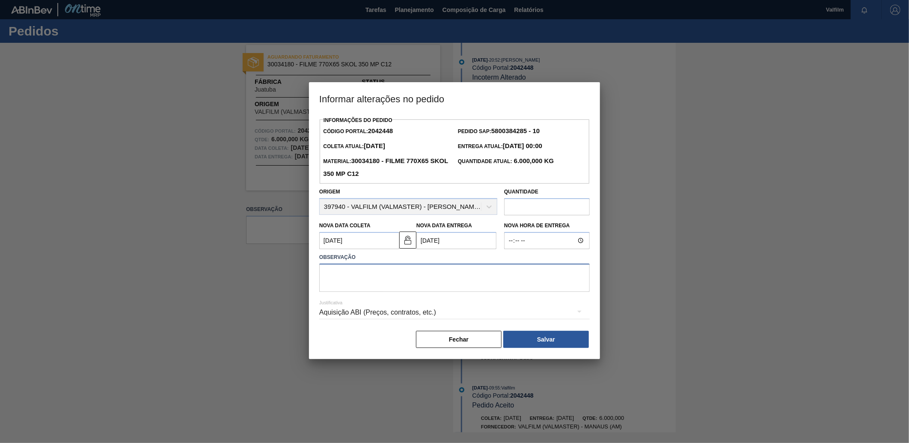
click at [437, 286] on textarea at bounding box center [454, 278] width 270 height 28
type textarea "a"
type textarea "Ajuste dt coleta - aguardando ambev"
click at [426, 308] on div "Aquisição ABI (Preços, contratos, etc.)" at bounding box center [454, 312] width 270 height 24
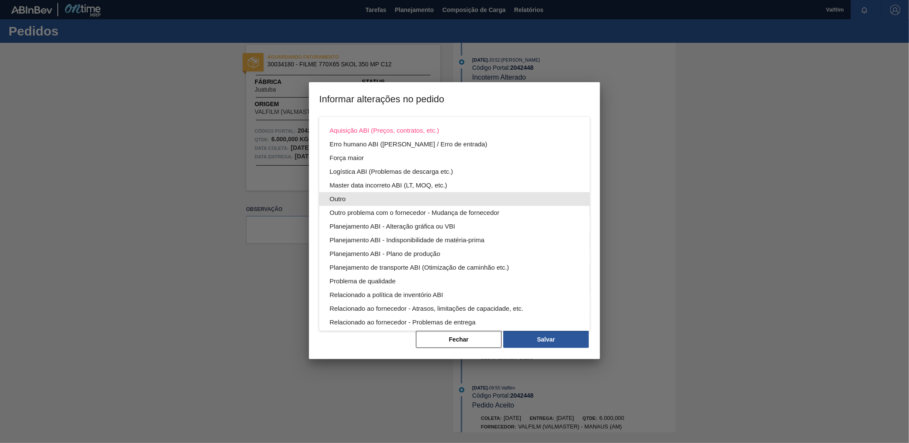
click at [347, 197] on div "Outro" at bounding box center [454, 199] width 250 height 14
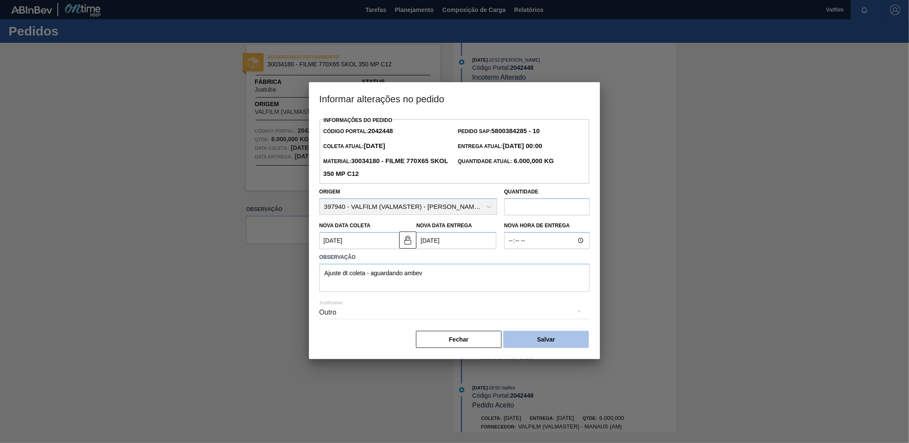
click at [549, 343] on button "Salvar" at bounding box center [546, 339] width 86 height 17
click at [549, 341] on button "Salvar" at bounding box center [546, 339] width 86 height 17
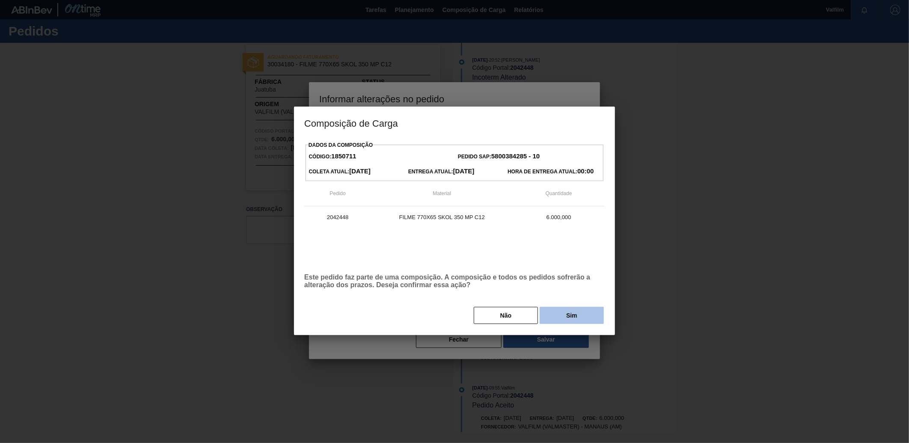
click at [566, 324] on div "Não Sim" at bounding box center [454, 315] width 300 height 19
click at [567, 323] on button "Sim" at bounding box center [571, 315] width 64 height 17
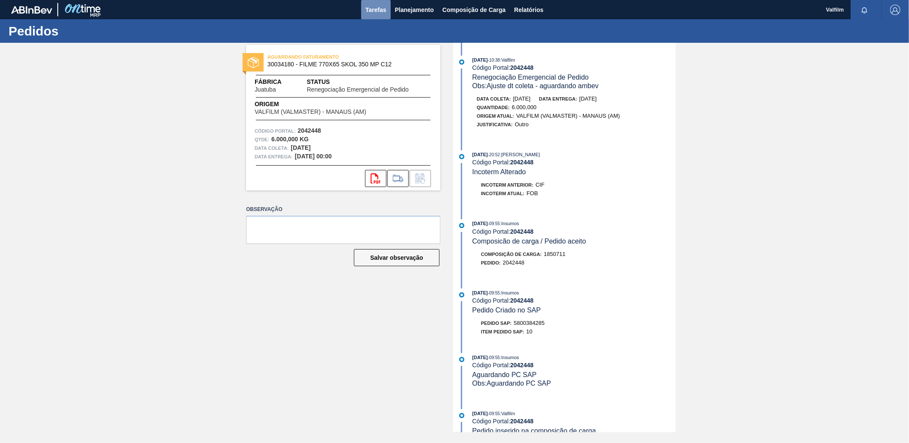
click at [369, 11] on span "Tarefas" at bounding box center [375, 10] width 21 height 10
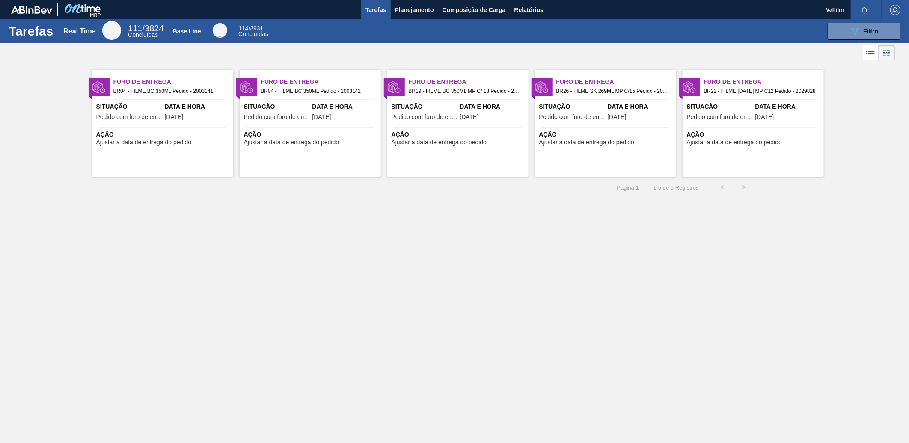
click at [130, 141] on span "Ajustar a data de entrega do pedido" at bounding box center [143, 142] width 95 height 6
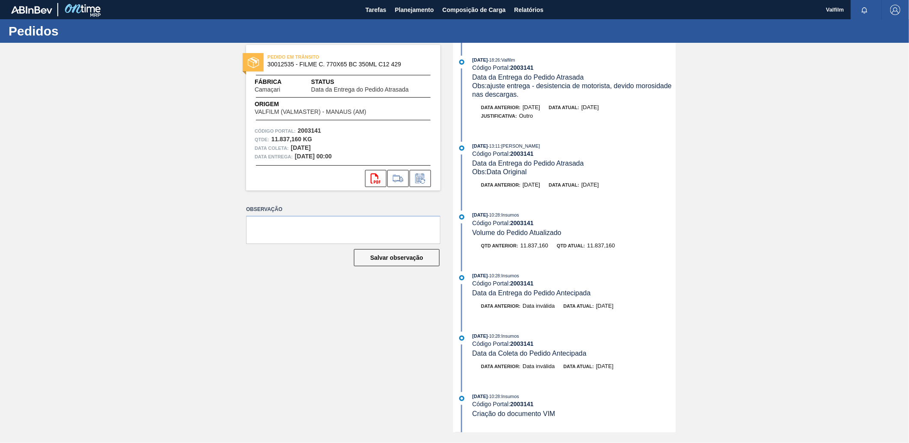
click at [515, 61] on span ": Valfilm" at bounding box center [507, 59] width 15 height 5
click at [519, 68] on strong "2003141" at bounding box center [522, 67] width 24 height 7
copy strong "2003141"
click at [525, 71] on strong "2003141" at bounding box center [522, 67] width 24 height 7
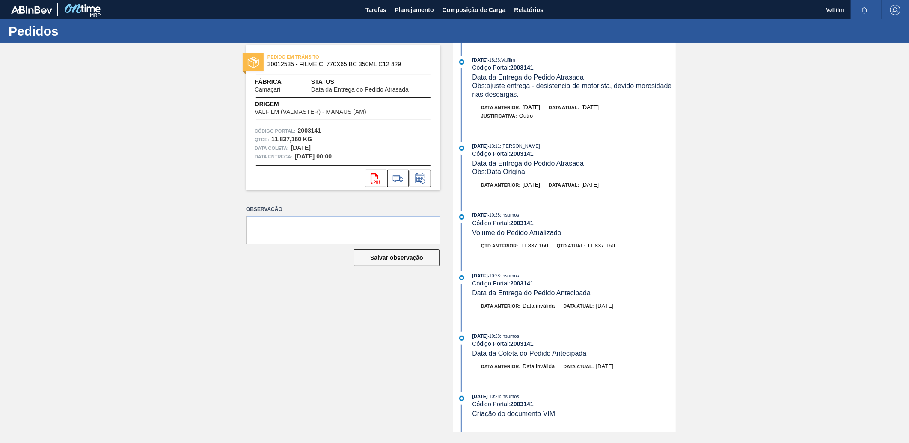
click at [526, 68] on strong "2003141" at bounding box center [522, 67] width 24 height 7
copy strong "2003141"
click at [529, 68] on strong "2003141" at bounding box center [522, 67] width 24 height 7
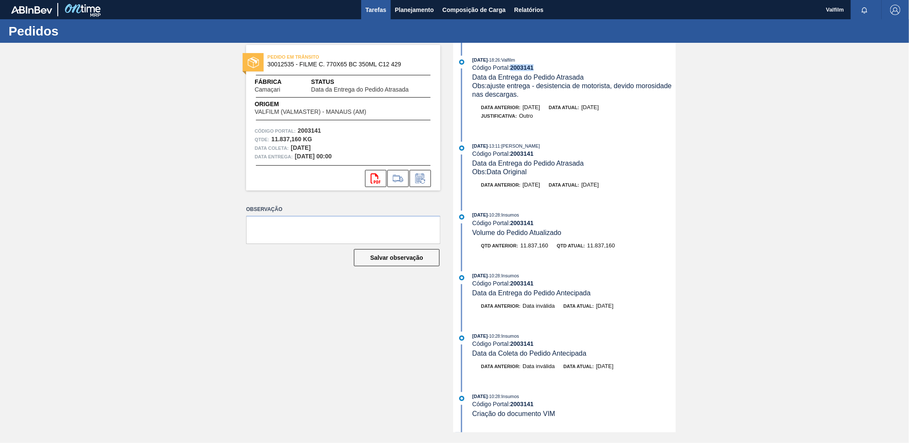
click at [365, 10] on span "Tarefas" at bounding box center [375, 10] width 21 height 10
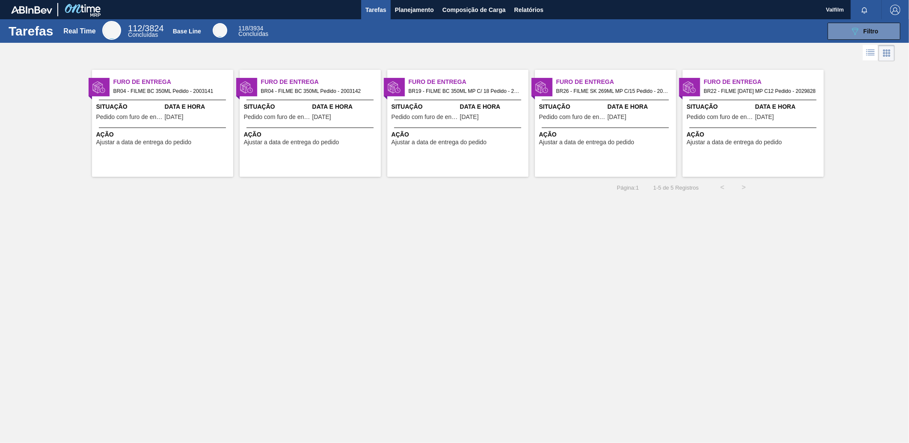
click at [307, 133] on span "Ação" at bounding box center [311, 134] width 135 height 9
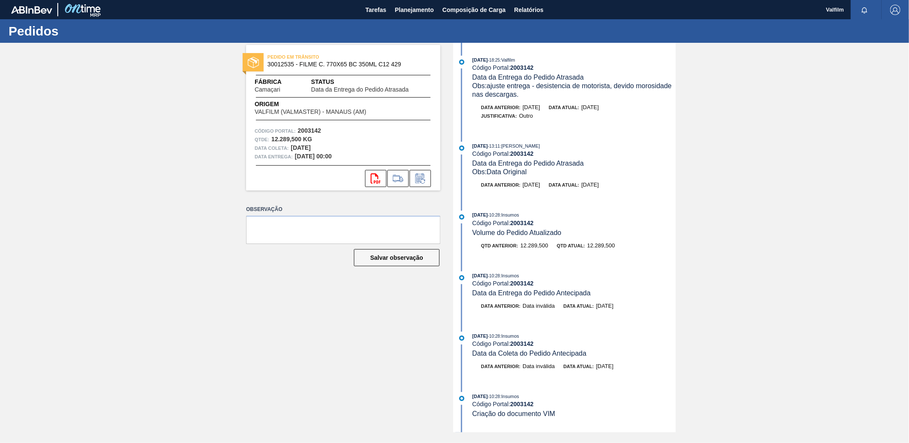
click at [524, 68] on strong "2003142" at bounding box center [522, 67] width 24 height 7
copy strong "2003142"
click at [369, 6] on span "Tarefas" at bounding box center [375, 10] width 21 height 10
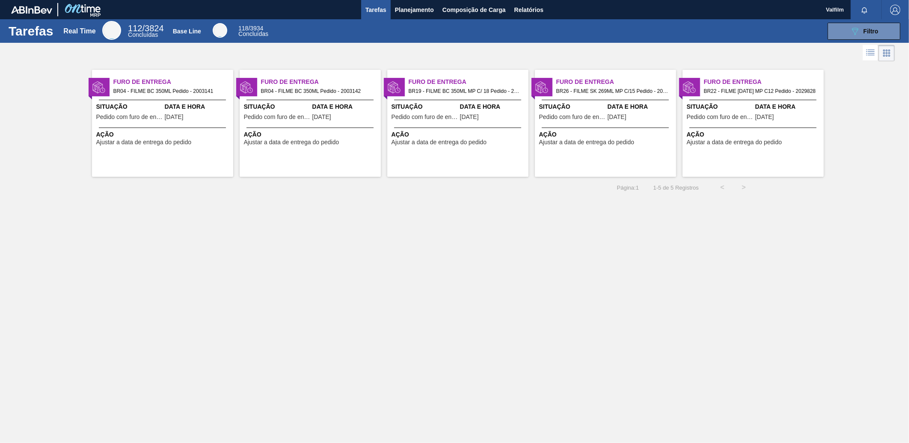
click at [477, 109] on span "Data e Hora" at bounding box center [493, 106] width 66 height 9
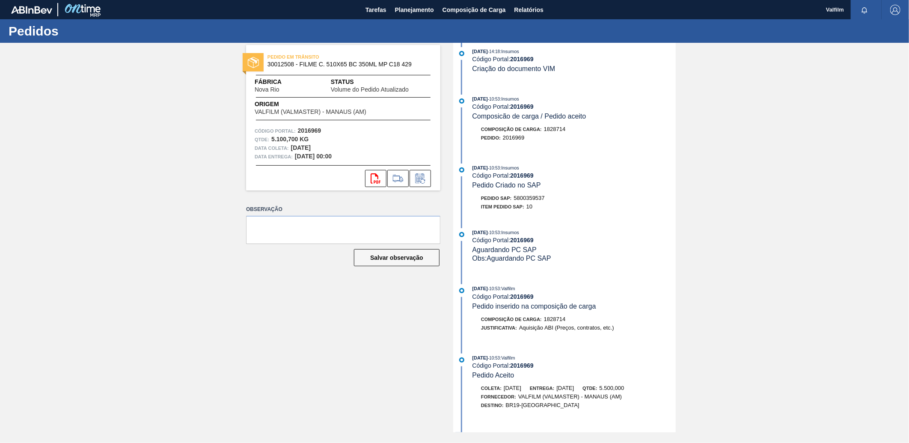
scroll to position [285, 0]
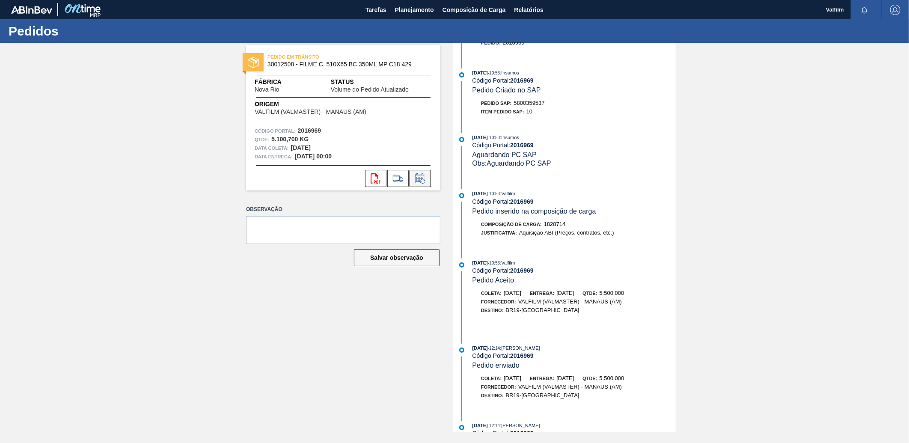
click at [416, 177] on icon at bounding box center [420, 178] width 14 height 10
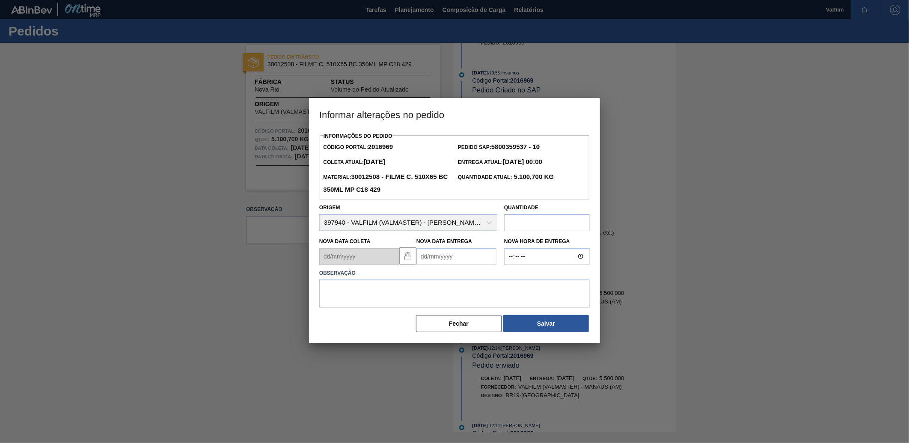
click at [445, 261] on Entrega2016969 "Nova Data Entrega" at bounding box center [456, 256] width 80 height 17
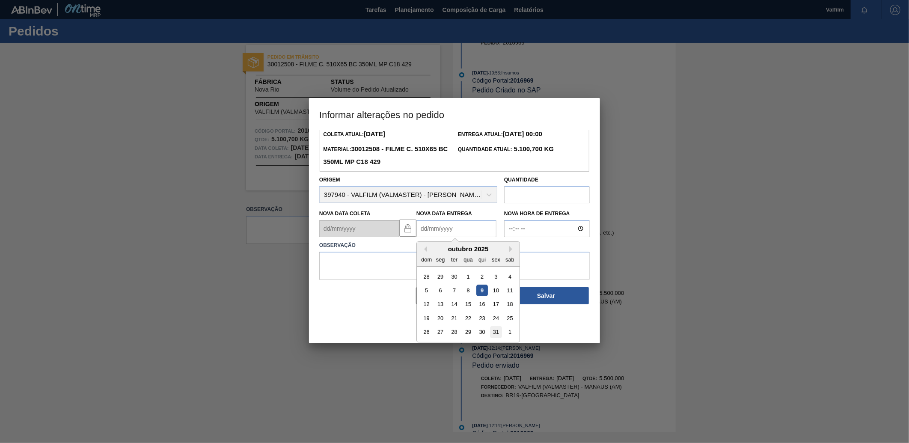
click at [495, 335] on div "31" at bounding box center [496, 332] width 12 height 12
type Entrega2016969 "[DATE]"
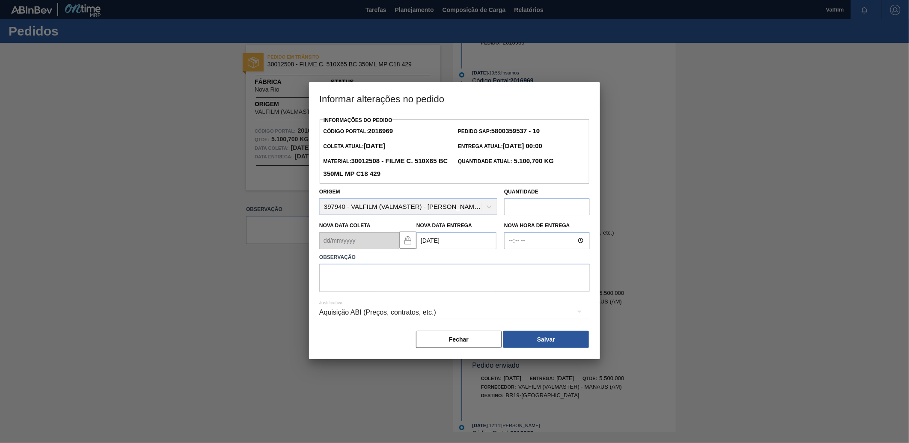
scroll to position [0, 0]
click at [464, 285] on textarea at bounding box center [454, 278] width 270 height 28
type textarea "DATA ORIGINAL"
click at [413, 315] on div "Aquisição ABI (Preços, contratos, etc.)" at bounding box center [454, 312] width 270 height 24
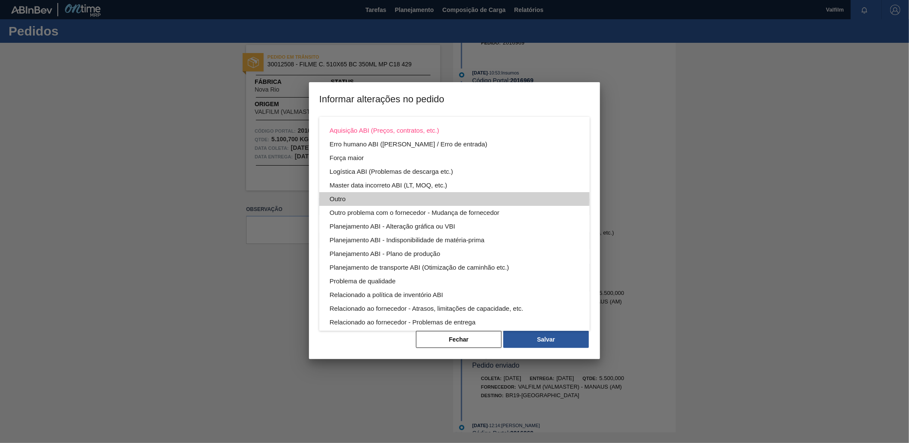
drag, startPoint x: 413, startPoint y: 315, endPoint x: 352, endPoint y: 197, distance: 133.6
click at [352, 197] on div "Outro" at bounding box center [454, 199] width 250 height 14
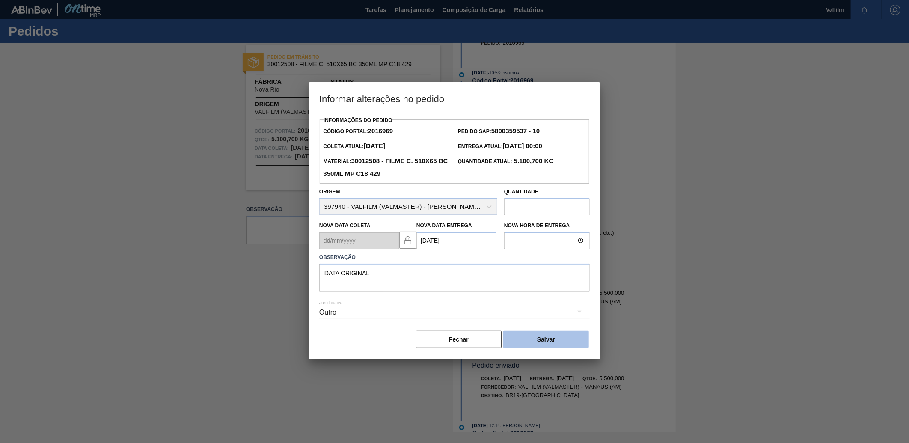
click at [513, 332] on button "Salvar" at bounding box center [546, 339] width 86 height 17
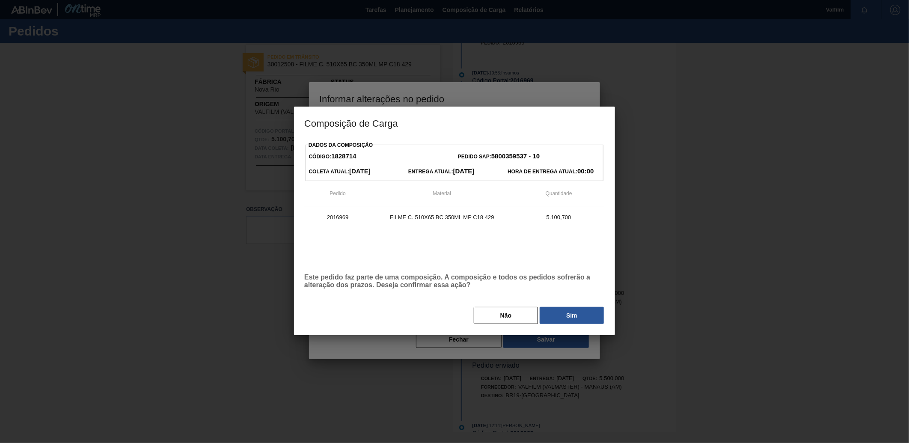
click at [531, 342] on div at bounding box center [454, 221] width 909 height 443
click at [568, 318] on button "Sim" at bounding box center [571, 315] width 64 height 17
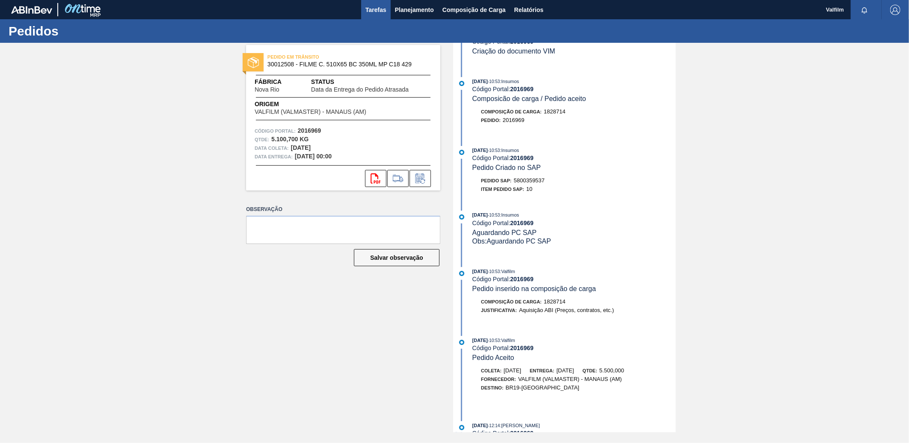
scroll to position [364, 0]
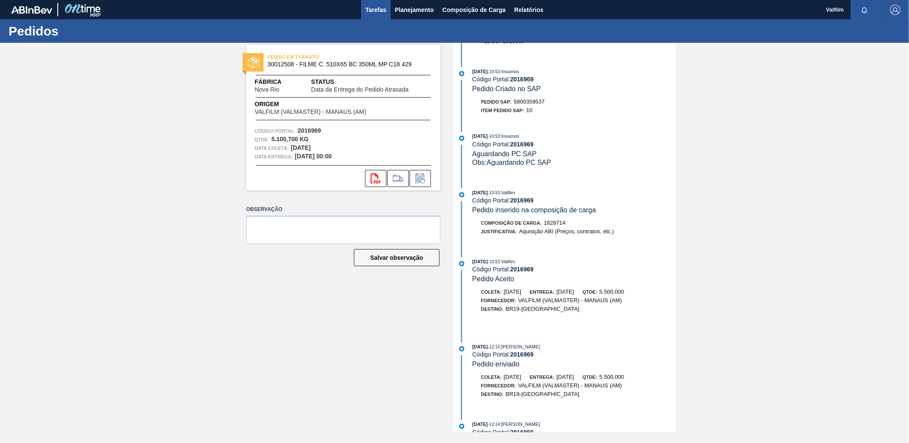
click at [364, 11] on button "Tarefas" at bounding box center [376, 9] width 30 height 19
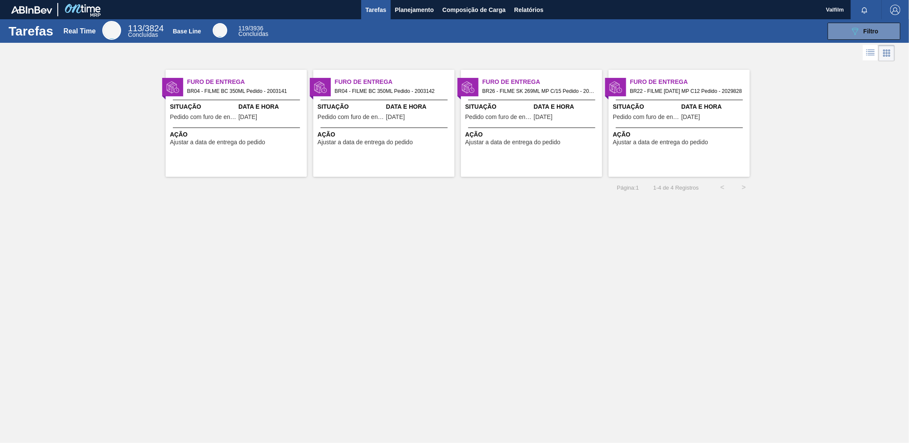
click at [540, 98] on div "Furo de Entrega BR26 - FILME SK 269ML MP C/15 Pedido - 2007550 Situação Pedido …" at bounding box center [531, 123] width 141 height 107
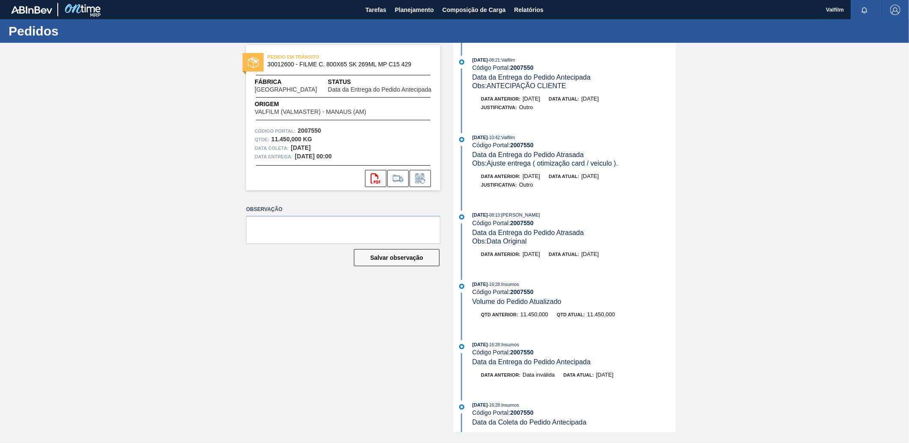
click at [519, 69] on strong "2007550" at bounding box center [522, 67] width 24 height 7
copy strong "2007550"
click at [424, 181] on icon at bounding box center [420, 178] width 14 height 10
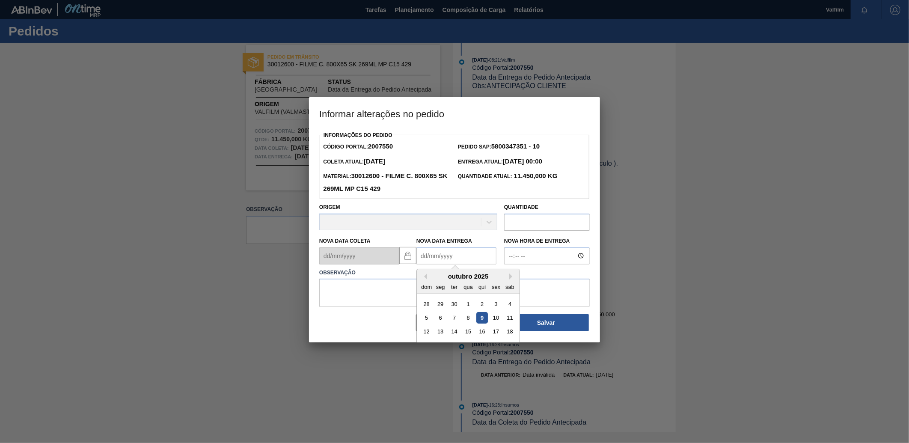
click at [436, 261] on Entrega2007550 "Nova Data Entrega" at bounding box center [456, 255] width 80 height 17
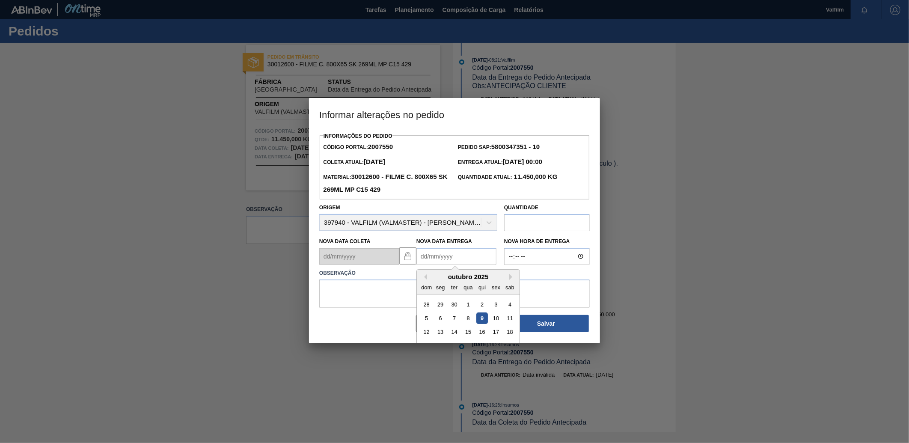
click at [429, 280] on div "outubro 2025" at bounding box center [468, 276] width 103 height 7
click at [497, 321] on div "10" at bounding box center [496, 318] width 12 height 12
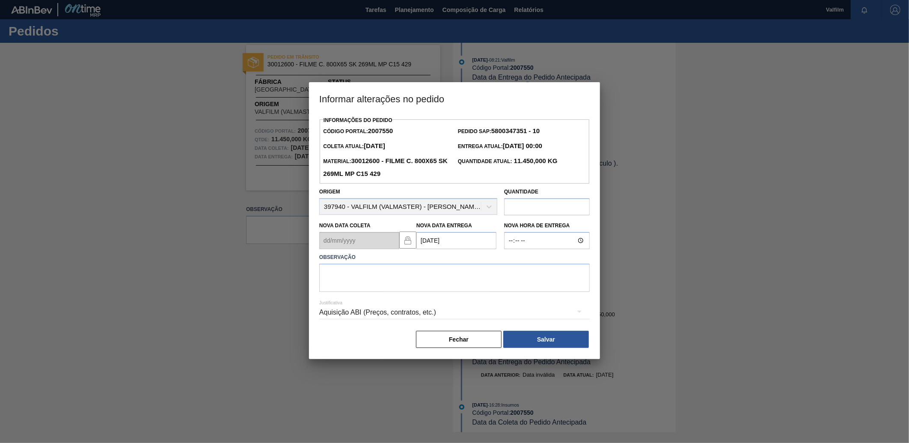
click at [468, 242] on Entrega2007550 "[DATE]" at bounding box center [456, 240] width 80 height 17
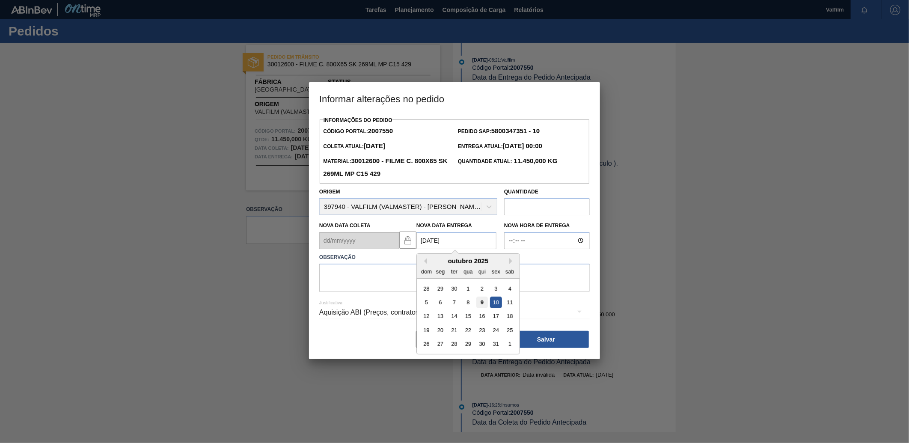
click at [483, 306] on div "9" at bounding box center [482, 302] width 12 height 12
type Entrega2007550 "[DATE]"
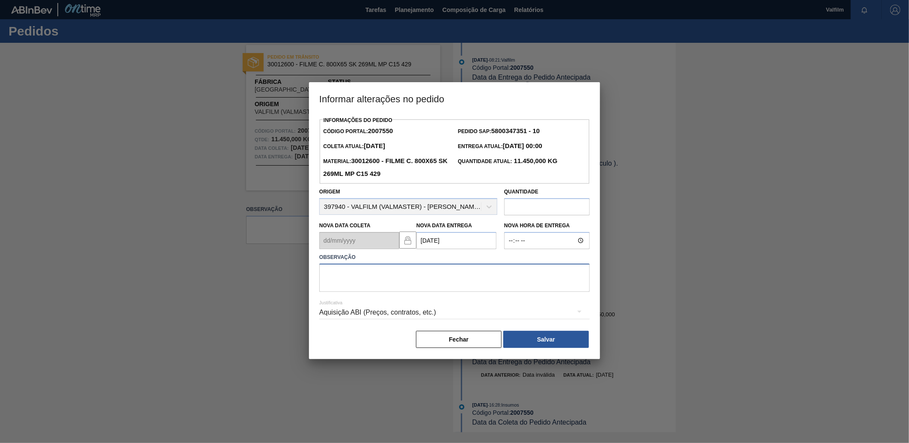
click at [486, 274] on textarea at bounding box center [454, 278] width 270 height 28
type textarea "NA PORTARIA AGUARDANDO DESCARGA"
click at [475, 320] on div "Aquisição ABI (Preços, contratos, etc.)" at bounding box center [454, 312] width 270 height 24
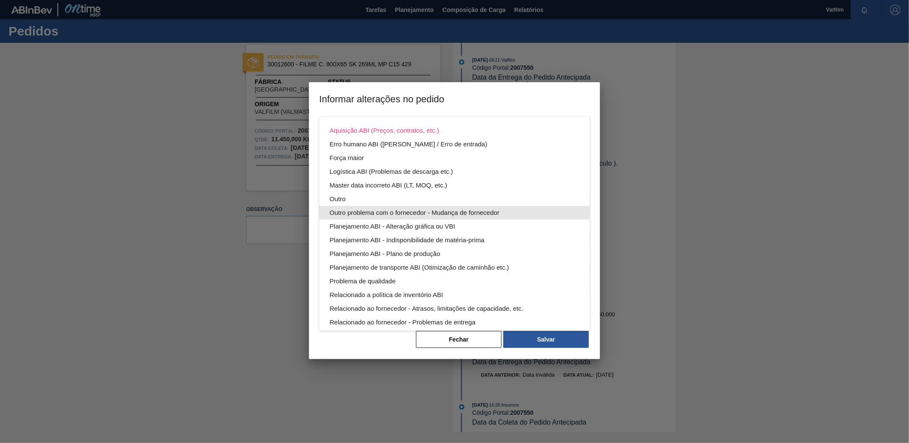
click at [361, 199] on div "Outro" at bounding box center [454, 199] width 250 height 14
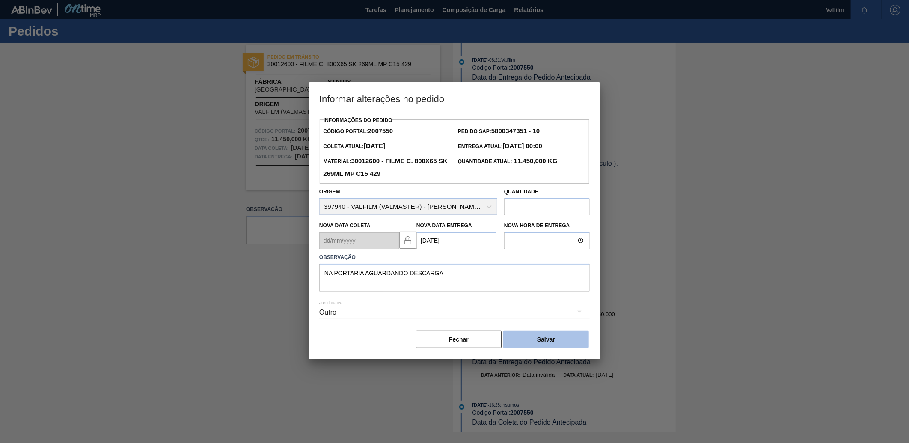
click at [578, 348] on button "Salvar" at bounding box center [546, 339] width 86 height 17
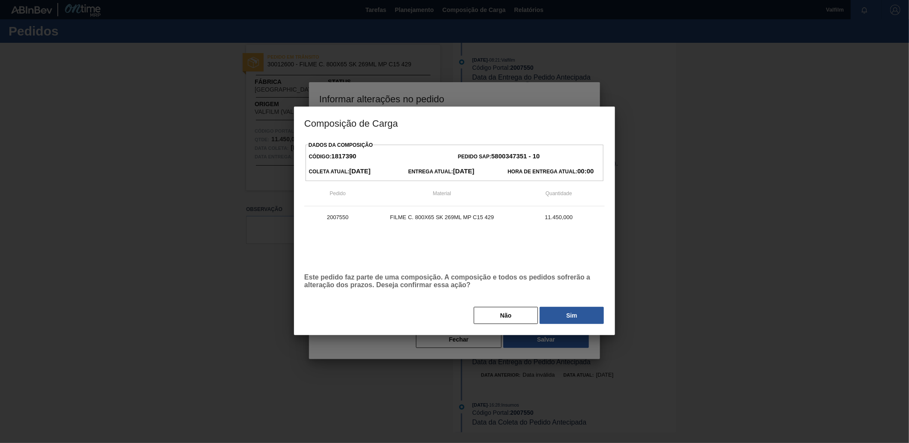
click at [571, 306] on div "Não Sim" at bounding box center [454, 315] width 300 height 19
click at [571, 322] on button "Sim" at bounding box center [571, 315] width 64 height 17
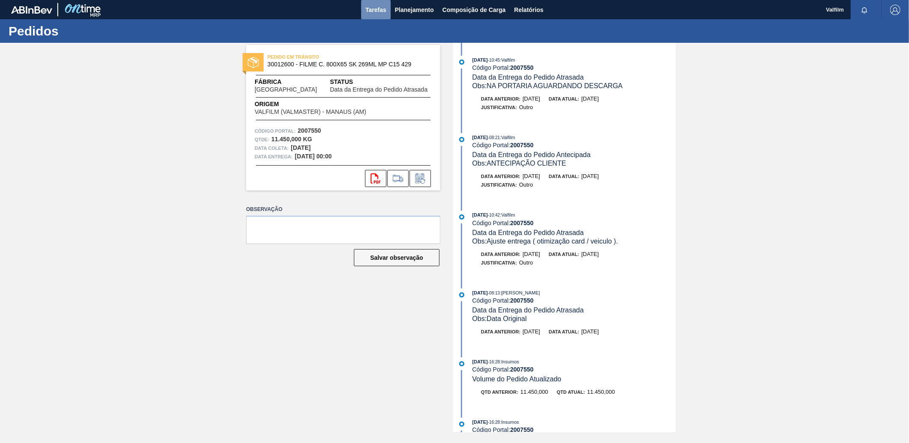
click at [373, 14] on span "Tarefas" at bounding box center [375, 10] width 21 height 10
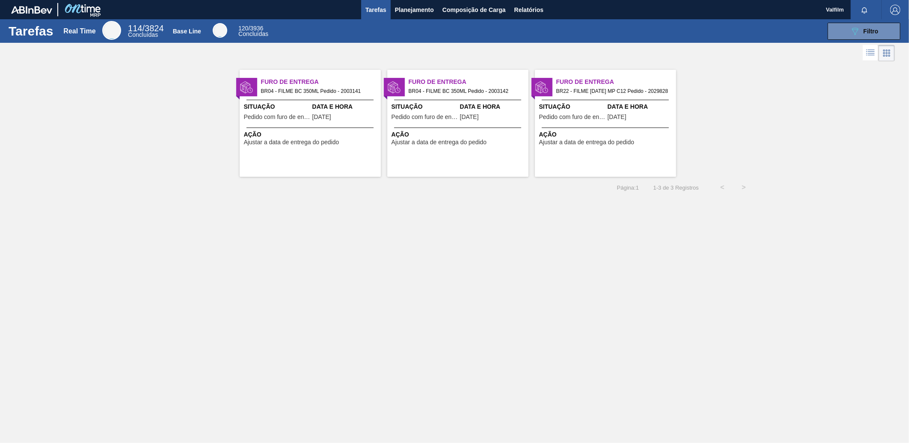
click at [569, 124] on div "Furo de Entrega BR22 - FILME [DATE] MP C12 Pedido - 2029828 Situação Pedido com…" at bounding box center [605, 123] width 141 height 107
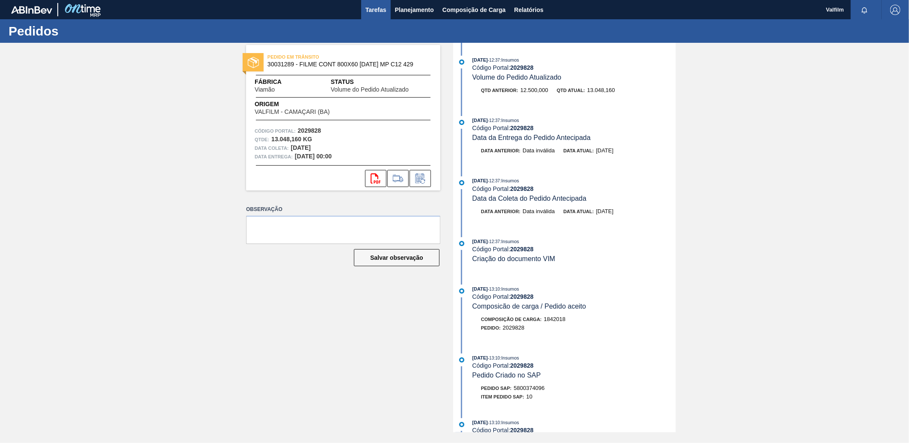
click at [385, 13] on span "Tarefas" at bounding box center [375, 10] width 21 height 10
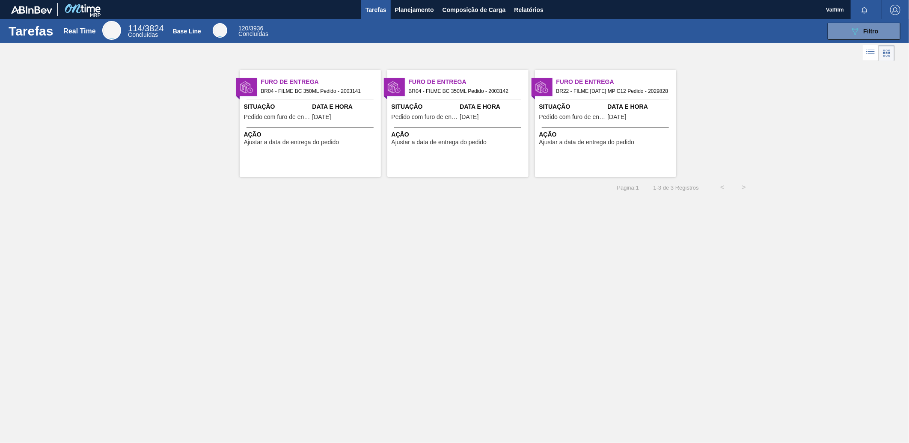
click at [571, 102] on span "Situação" at bounding box center [572, 106] width 66 height 9
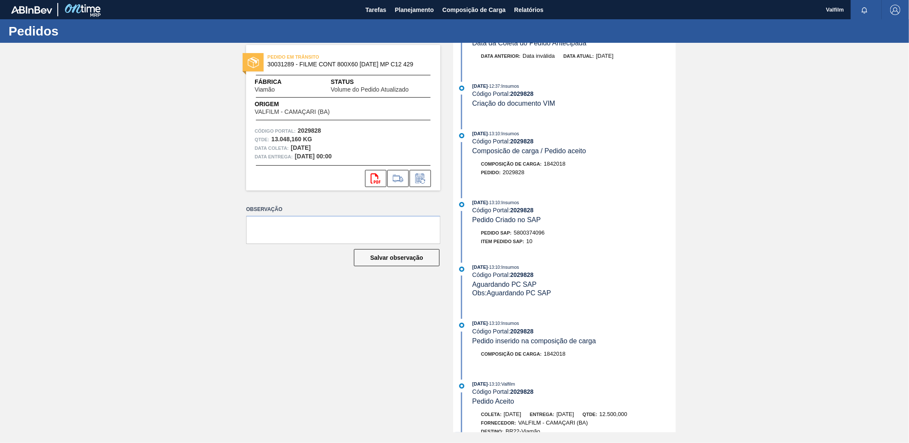
scroll to position [190, 0]
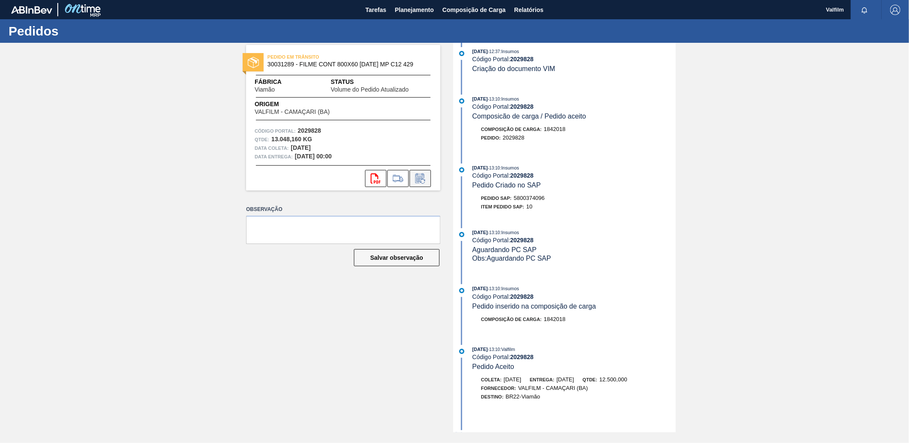
click at [425, 177] on icon at bounding box center [420, 178] width 14 height 10
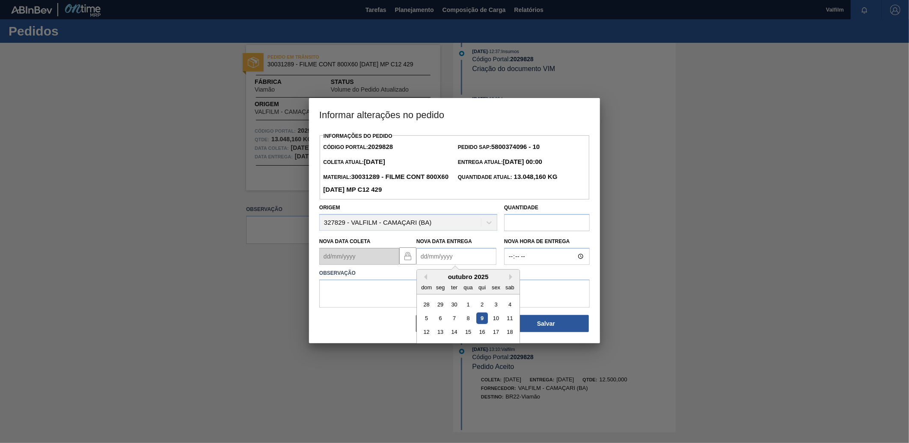
click at [448, 263] on Entrega2029828 "Nova Data Entrega" at bounding box center [456, 256] width 80 height 17
click at [456, 335] on div "14" at bounding box center [454, 332] width 12 height 12
type Entrega2029828 "[DATE]"
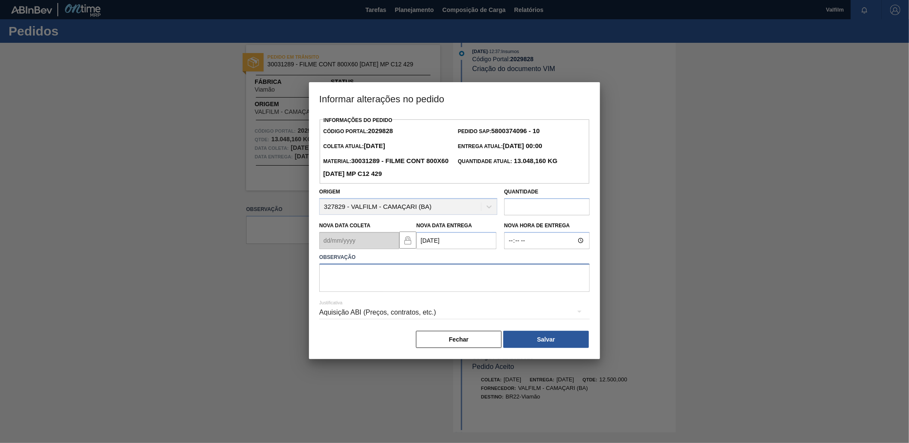
click at [446, 283] on textarea at bounding box center [454, 278] width 270 height 28
type textarea "DATA ORIGINAL"
click at [376, 310] on div "Aquisição ABI (Preços, contratos, etc.)" at bounding box center [454, 312] width 270 height 24
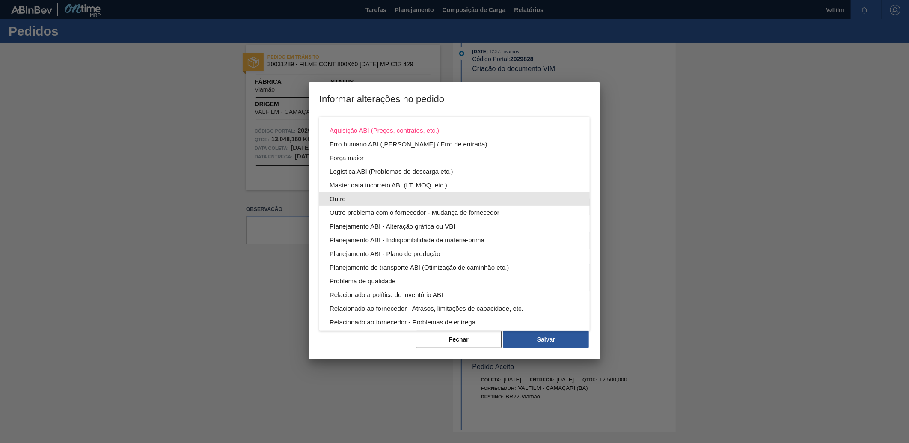
click at [360, 194] on div "Outro" at bounding box center [454, 199] width 250 height 14
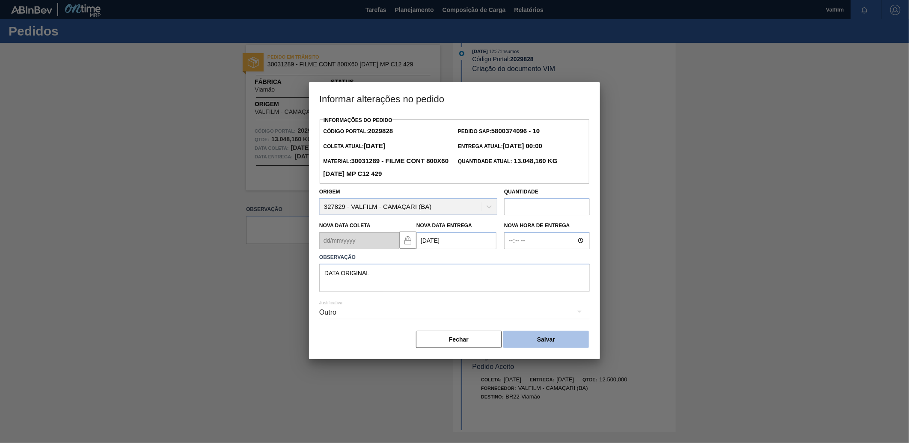
click at [553, 336] on button "Salvar" at bounding box center [546, 339] width 86 height 17
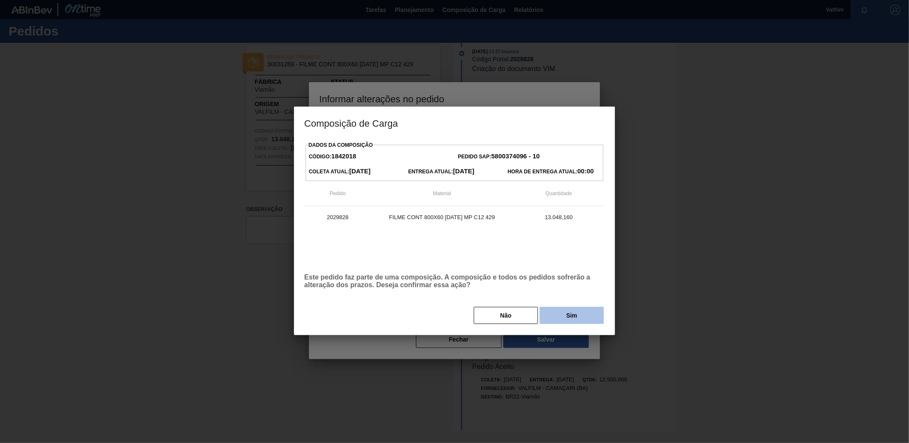
click at [570, 323] on button "Sim" at bounding box center [571, 315] width 64 height 17
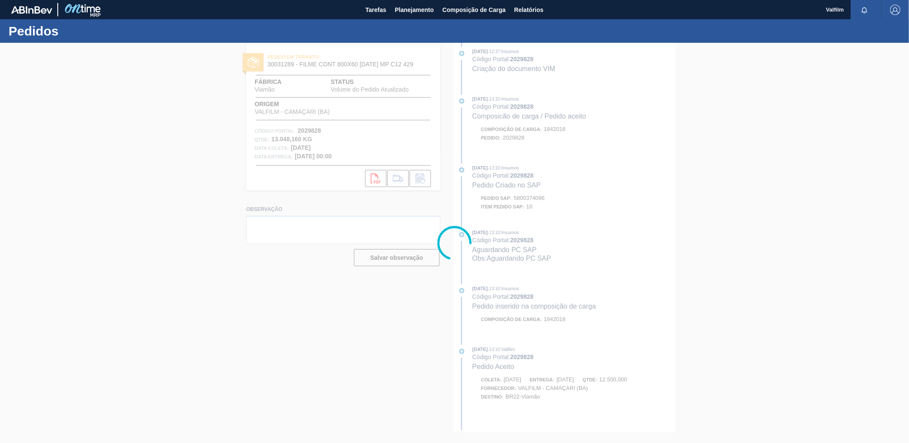
scroll to position [268, 0]
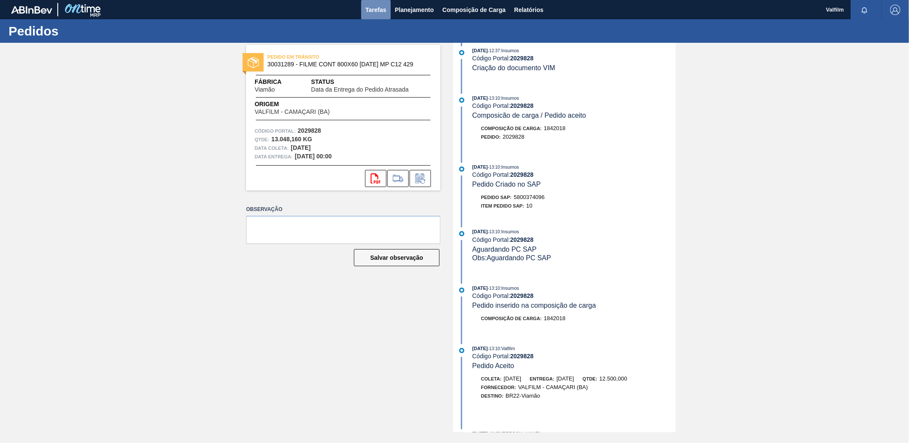
click at [381, 9] on span "Tarefas" at bounding box center [375, 10] width 21 height 10
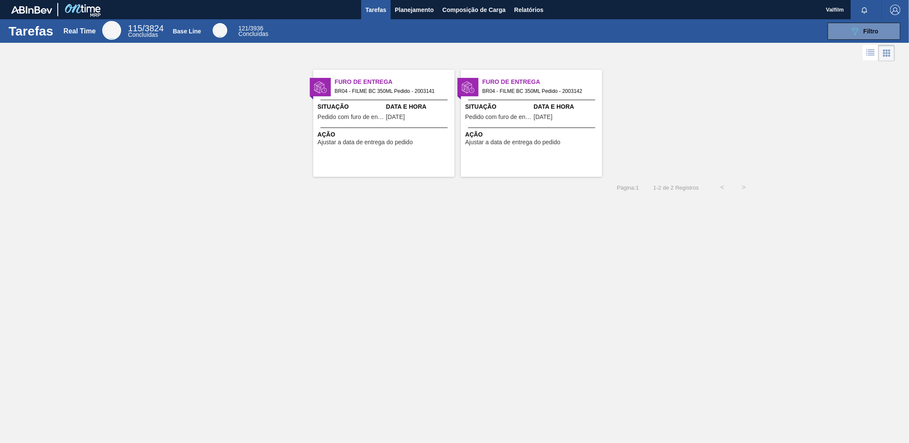
click at [361, 0] on button "Tarefas" at bounding box center [376, 9] width 30 height 19
click at [525, 199] on div "Tarefas Real Time 115 / 3824 Concluídas Base Line 121 / 3936 Concluídas 089F7B8…" at bounding box center [454, 211] width 909 height 385
